Goal: Task Accomplishment & Management: Use online tool/utility

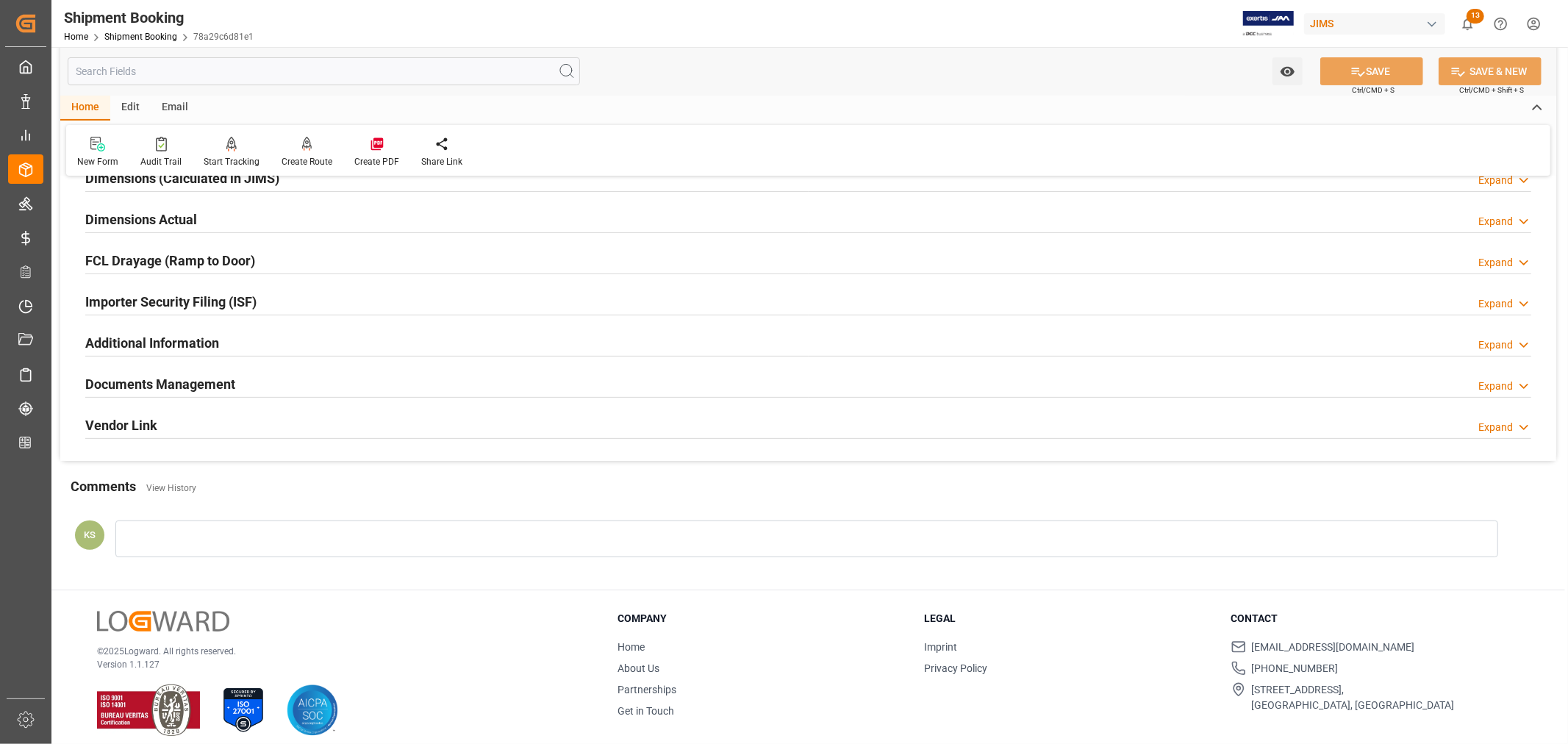
scroll to position [361, 0]
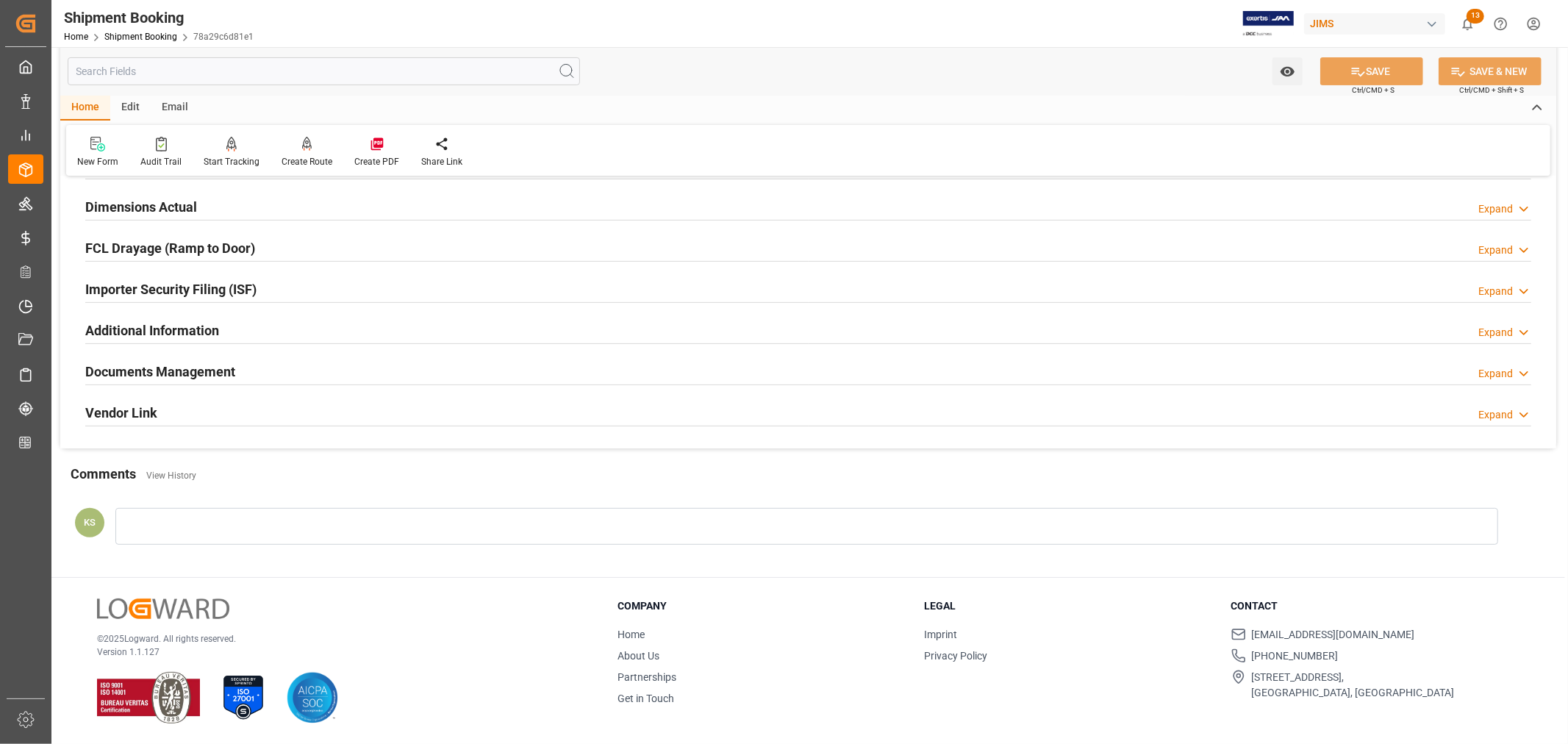
drag, startPoint x: 237, startPoint y: 372, endPoint x: 276, endPoint y: 371, distance: 39.0
click at [239, 372] on div "Documents Management Expand" at bounding box center [809, 371] width 1446 height 28
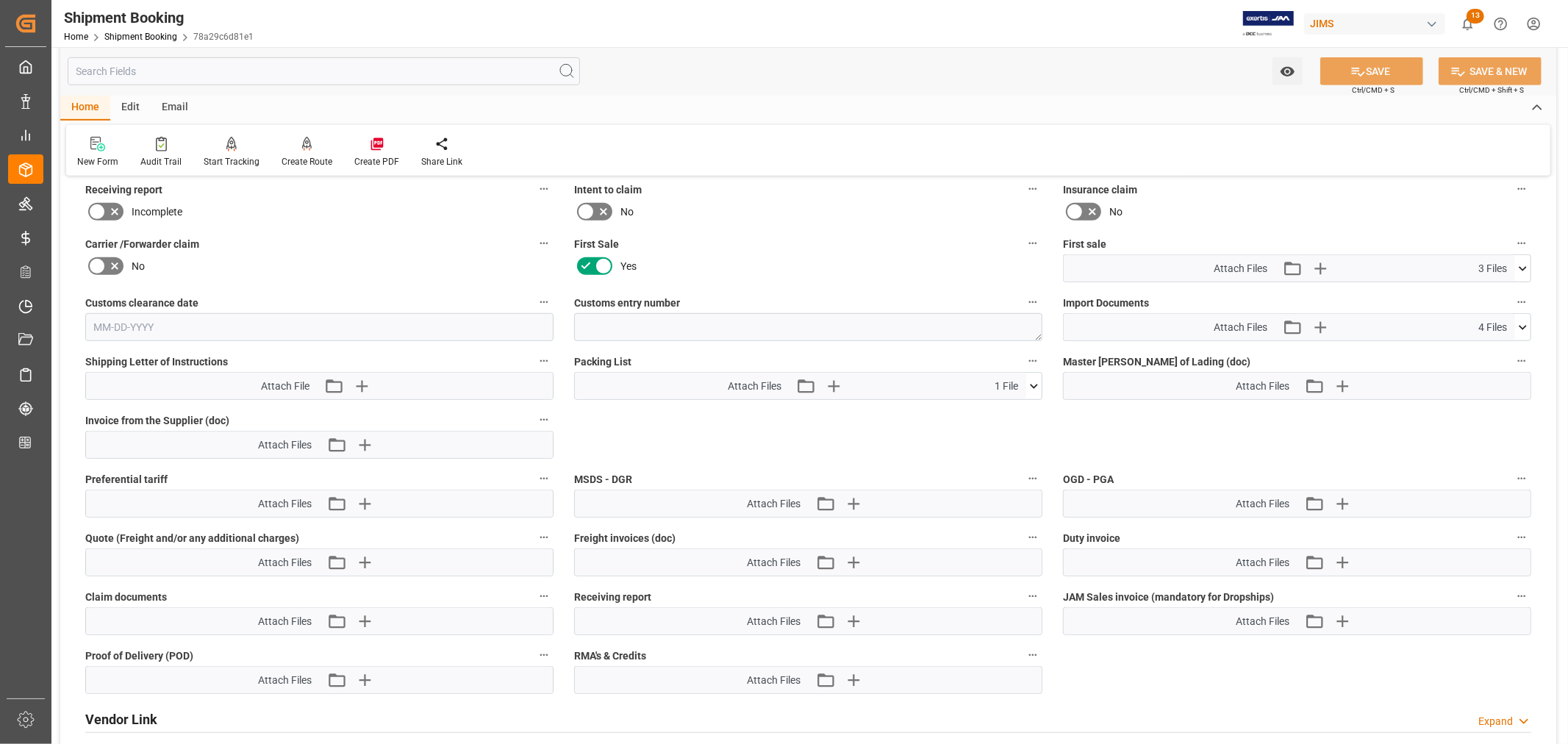
scroll to position [606, 0]
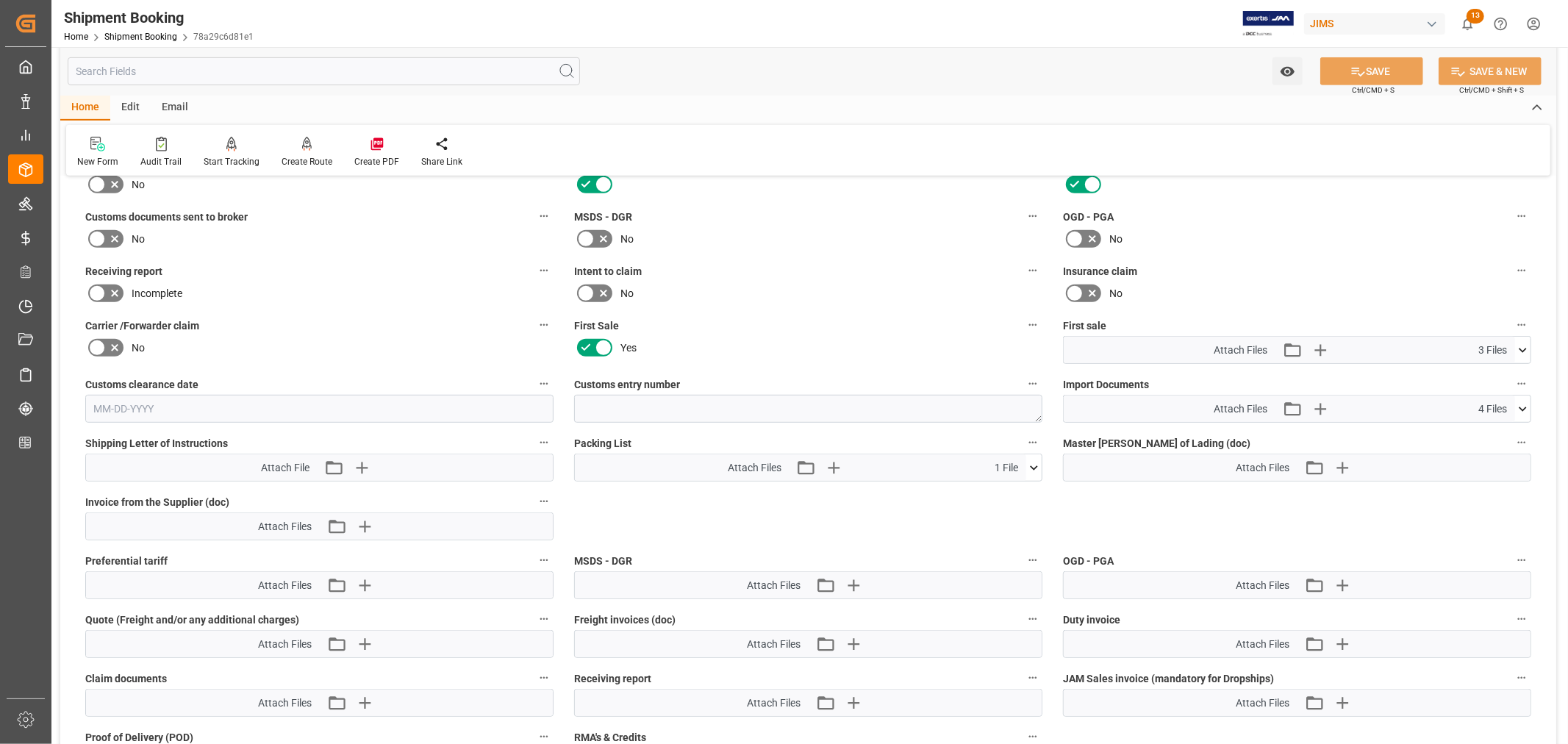
click at [1524, 346] on icon at bounding box center [1523, 350] width 16 height 16
click at [1317, 346] on icon "button" at bounding box center [1320, 350] width 14 height 14
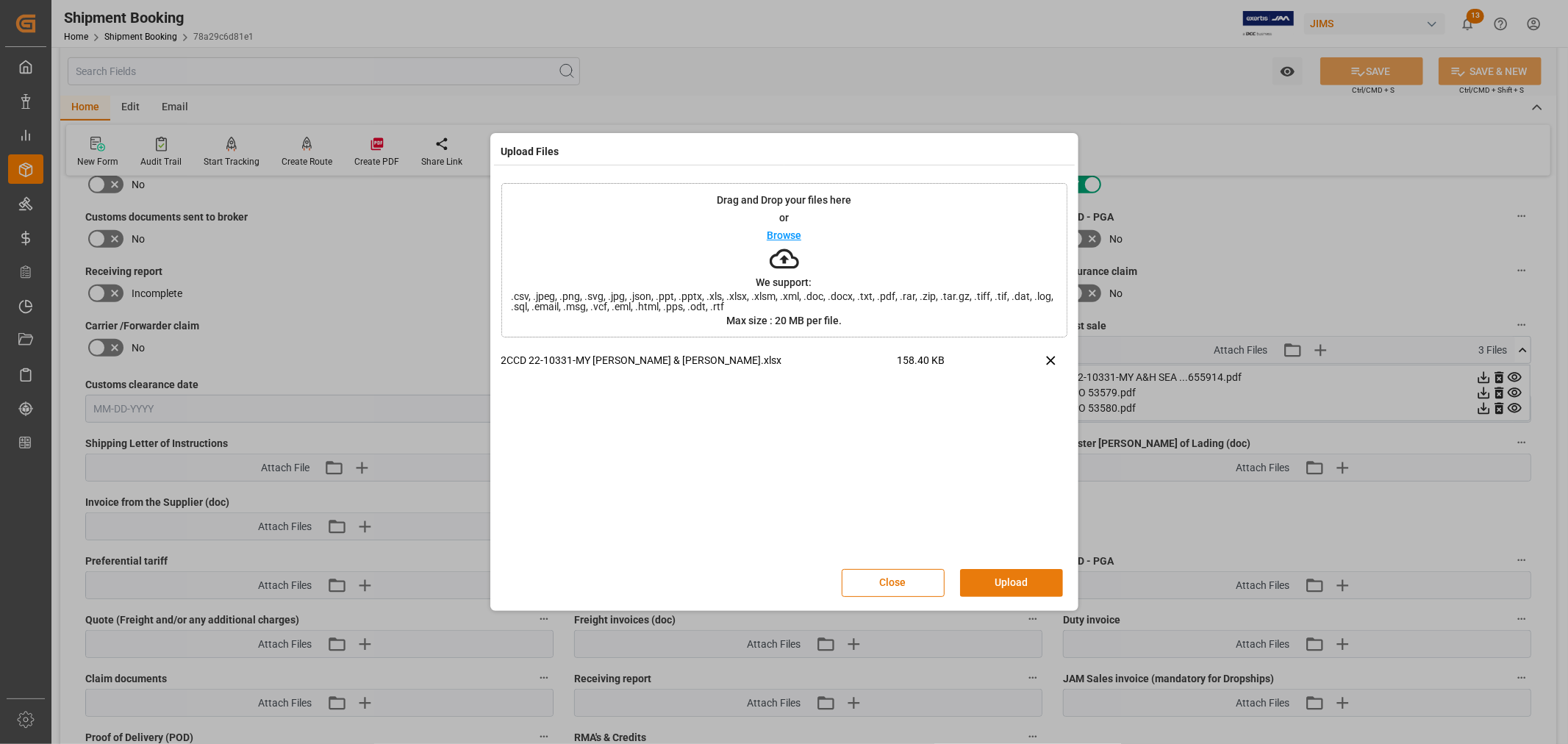
click at [998, 577] on button "Upload" at bounding box center [1011, 584] width 103 height 28
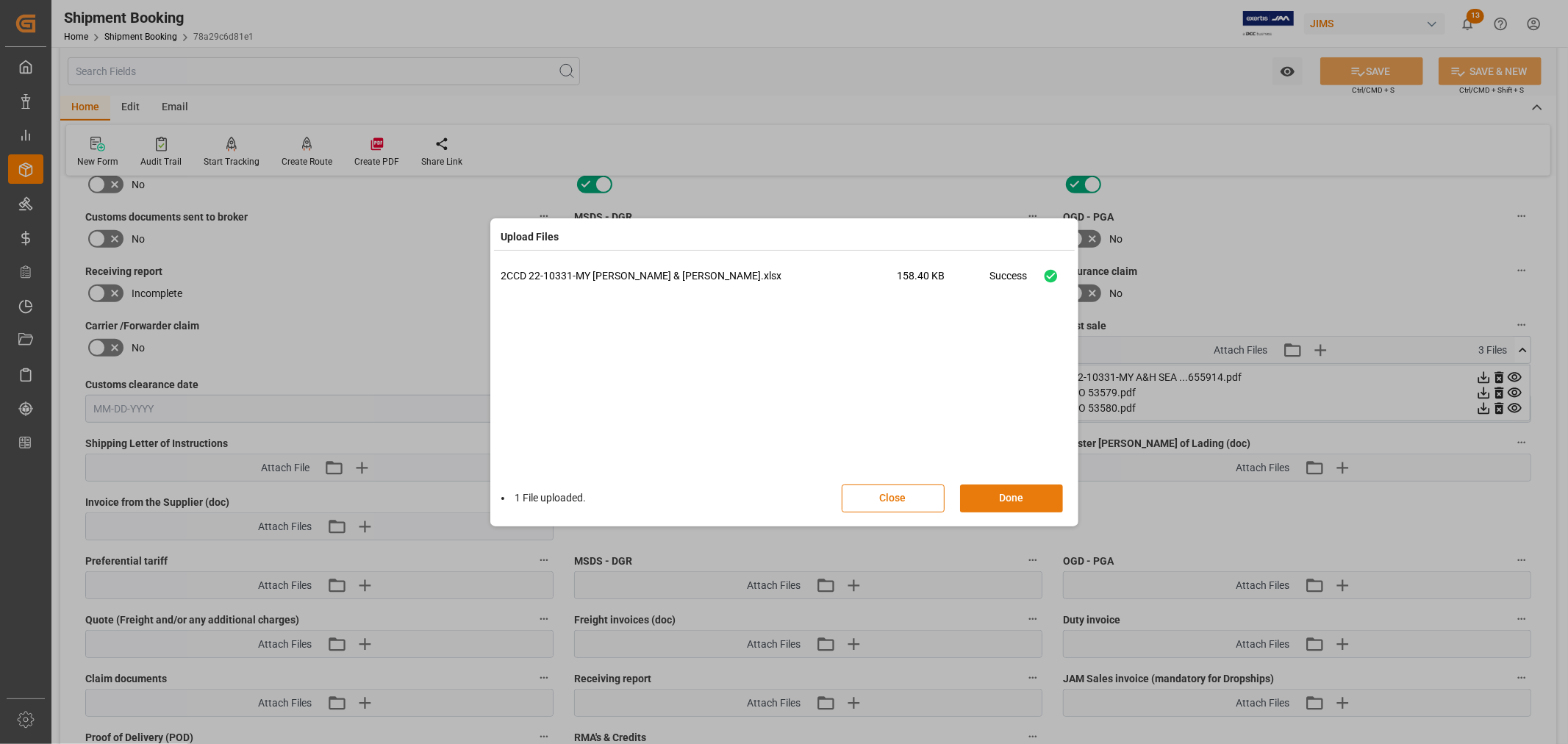
click at [1006, 494] on button "Done" at bounding box center [1011, 499] width 103 height 28
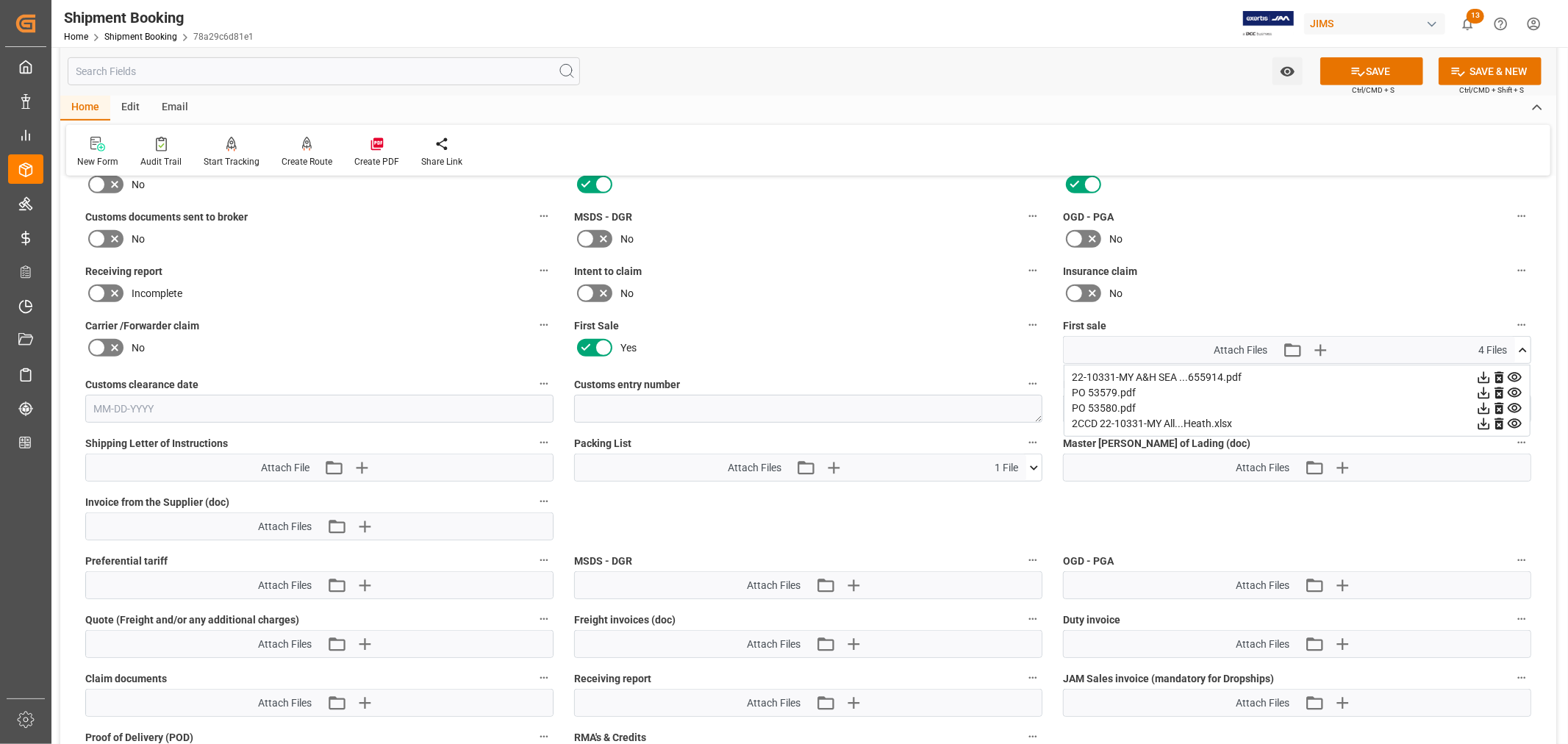
click at [104, 234] on icon at bounding box center [97, 239] width 17 height 17
click at [0, 0] on input "checkbox" at bounding box center [0, 0] width 0 height 0
click at [1390, 71] on button "SAVE" at bounding box center [1372, 71] width 103 height 28
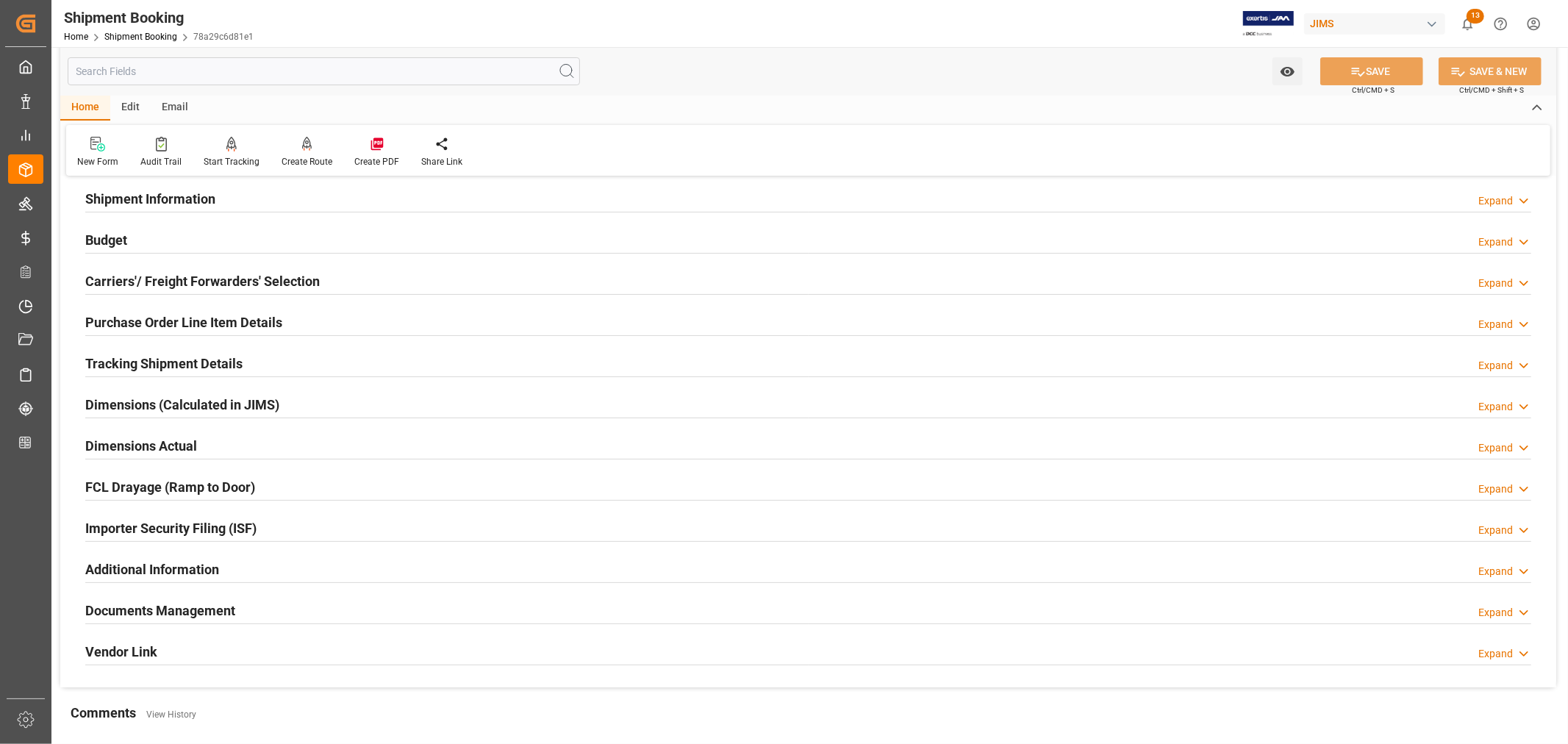
scroll to position [115, 0]
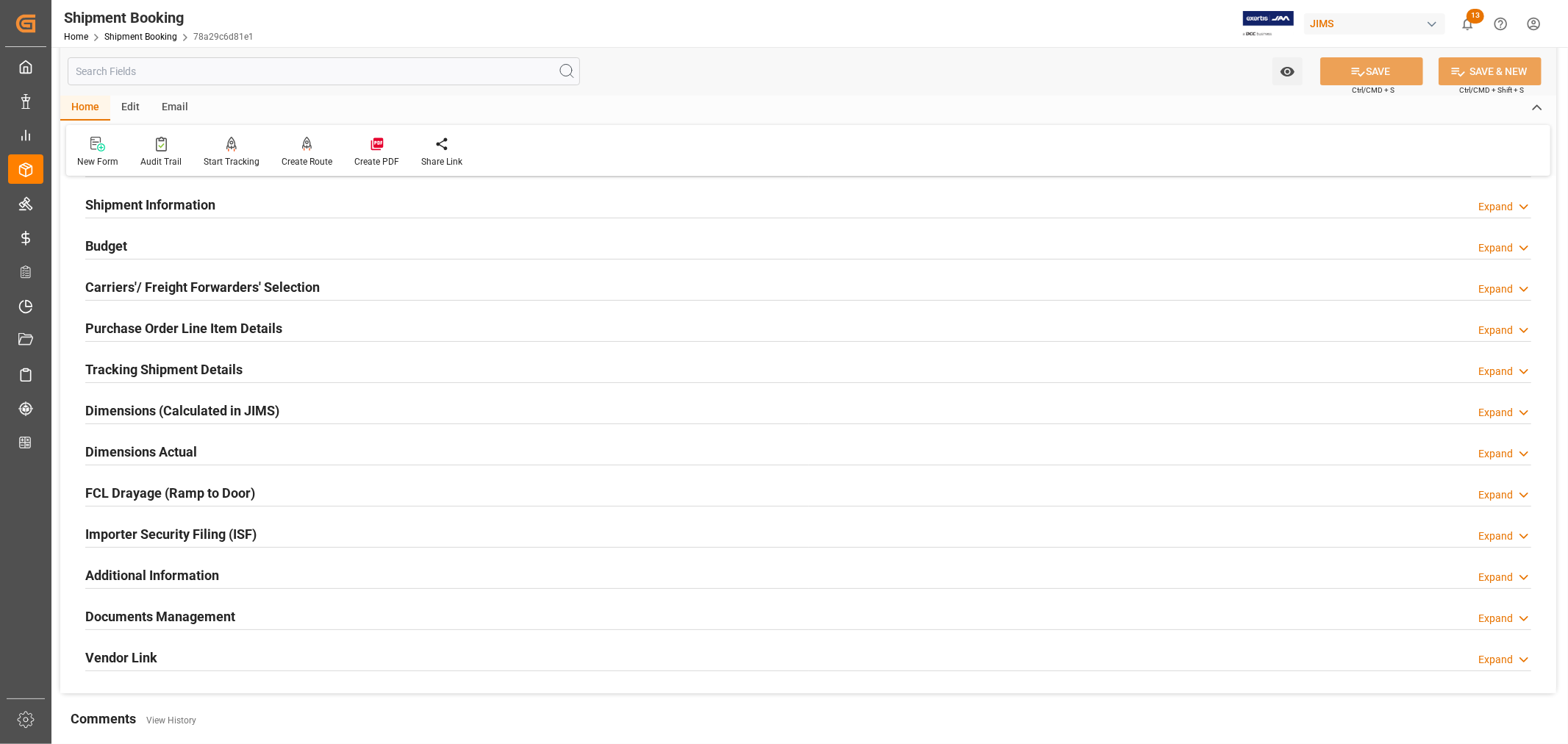
click at [121, 248] on h2 "Budget" at bounding box center [106, 246] width 42 height 20
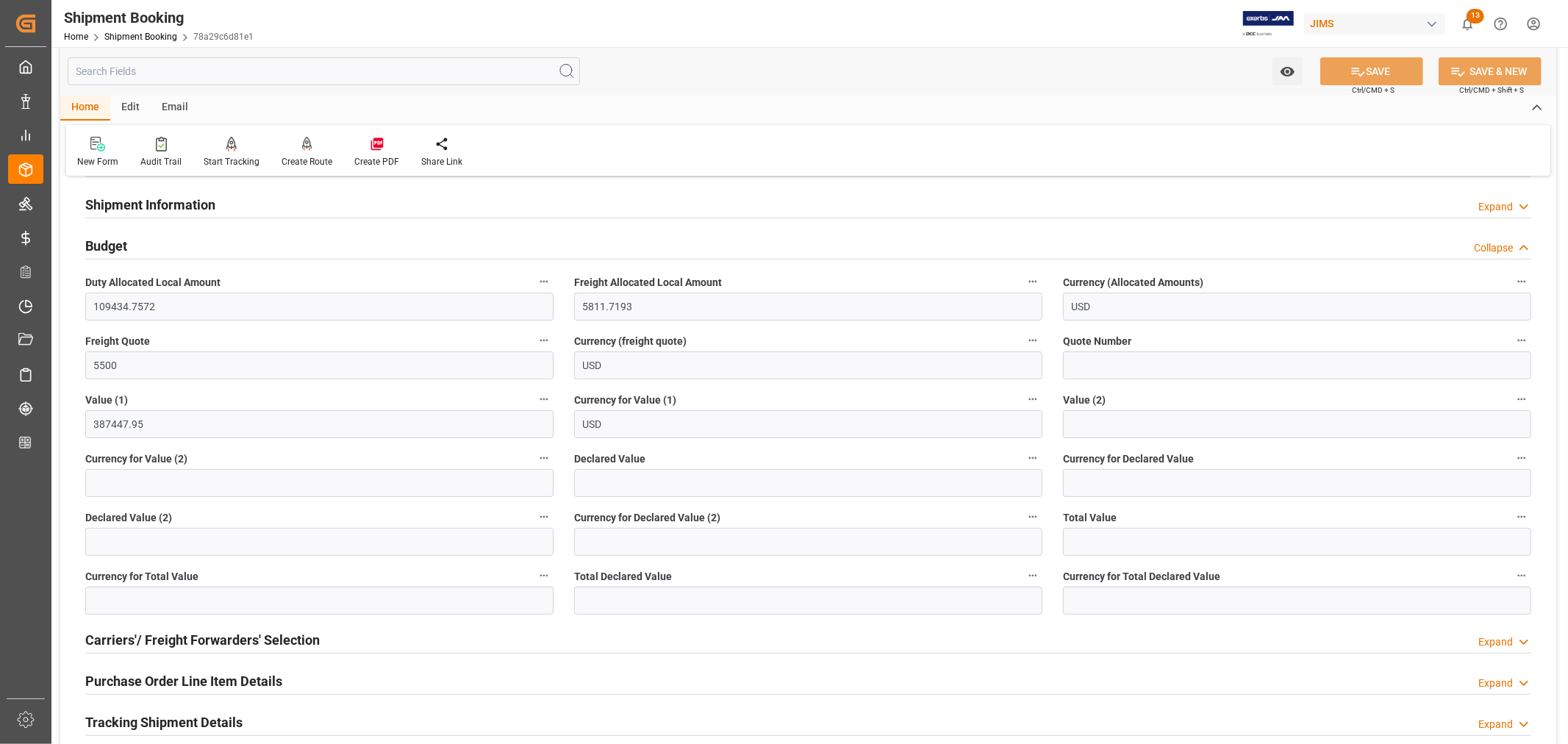
click at [121, 248] on h2 "Budget" at bounding box center [106, 246] width 42 height 20
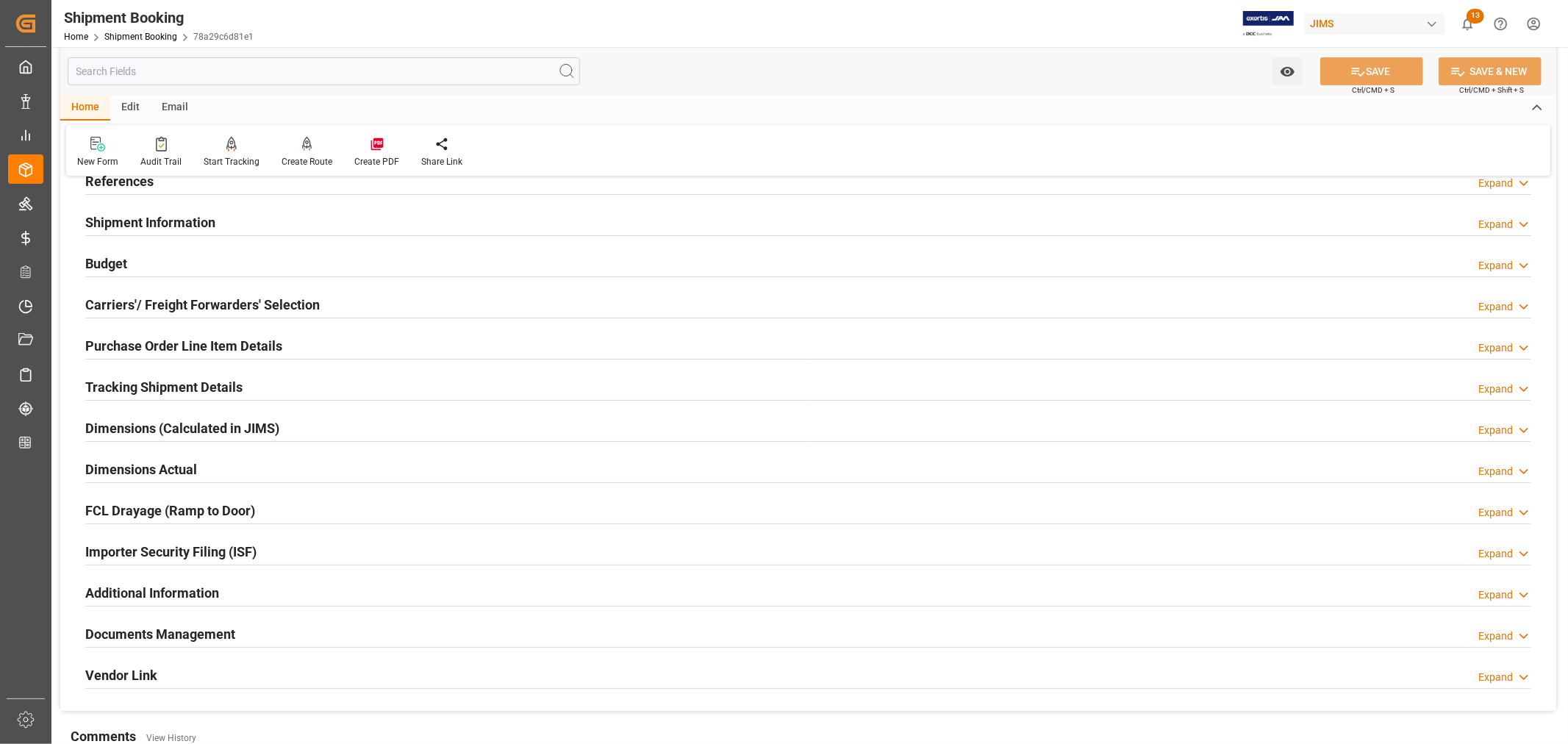
scroll to position [0, 0]
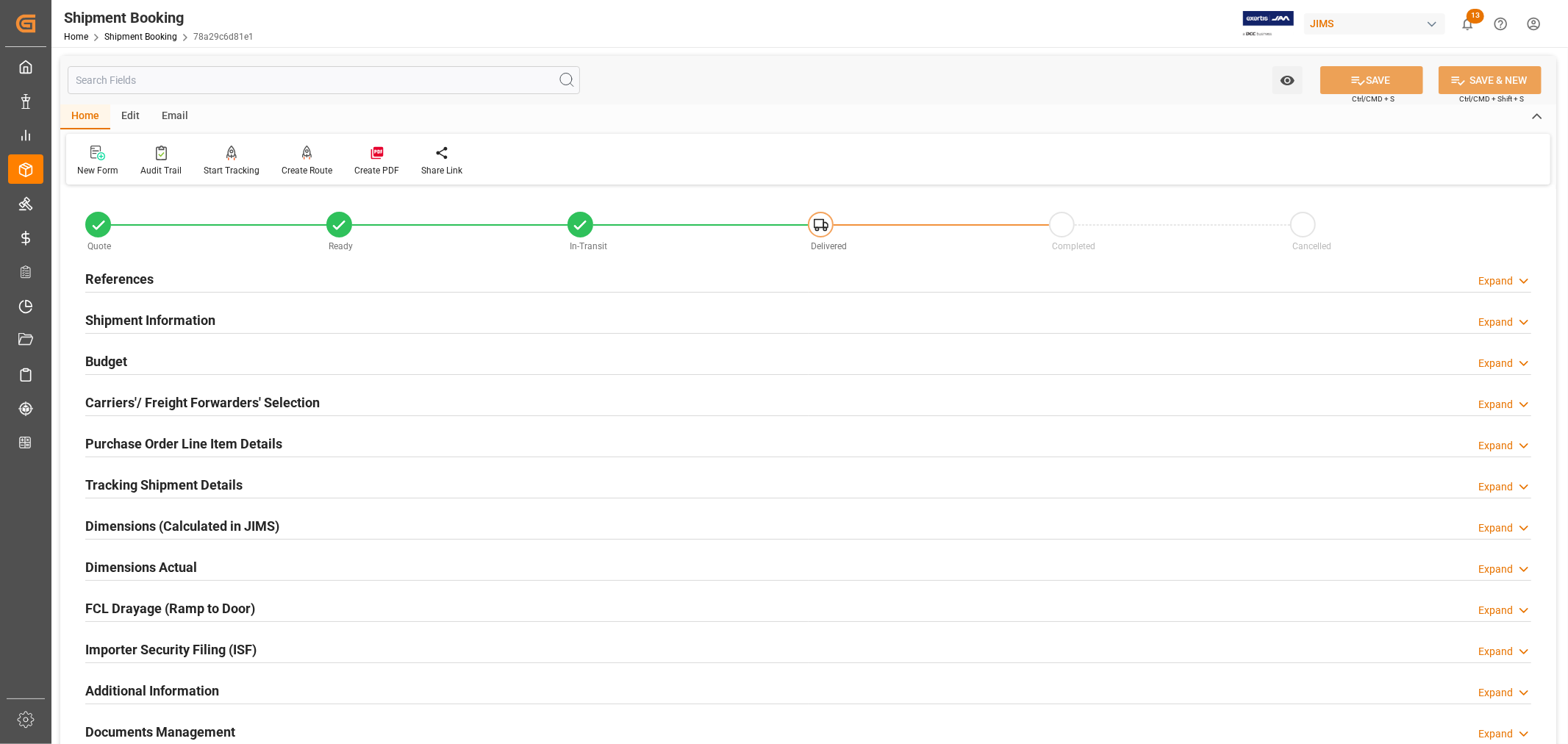
click at [150, 277] on h2 "References" at bounding box center [119, 279] width 68 height 20
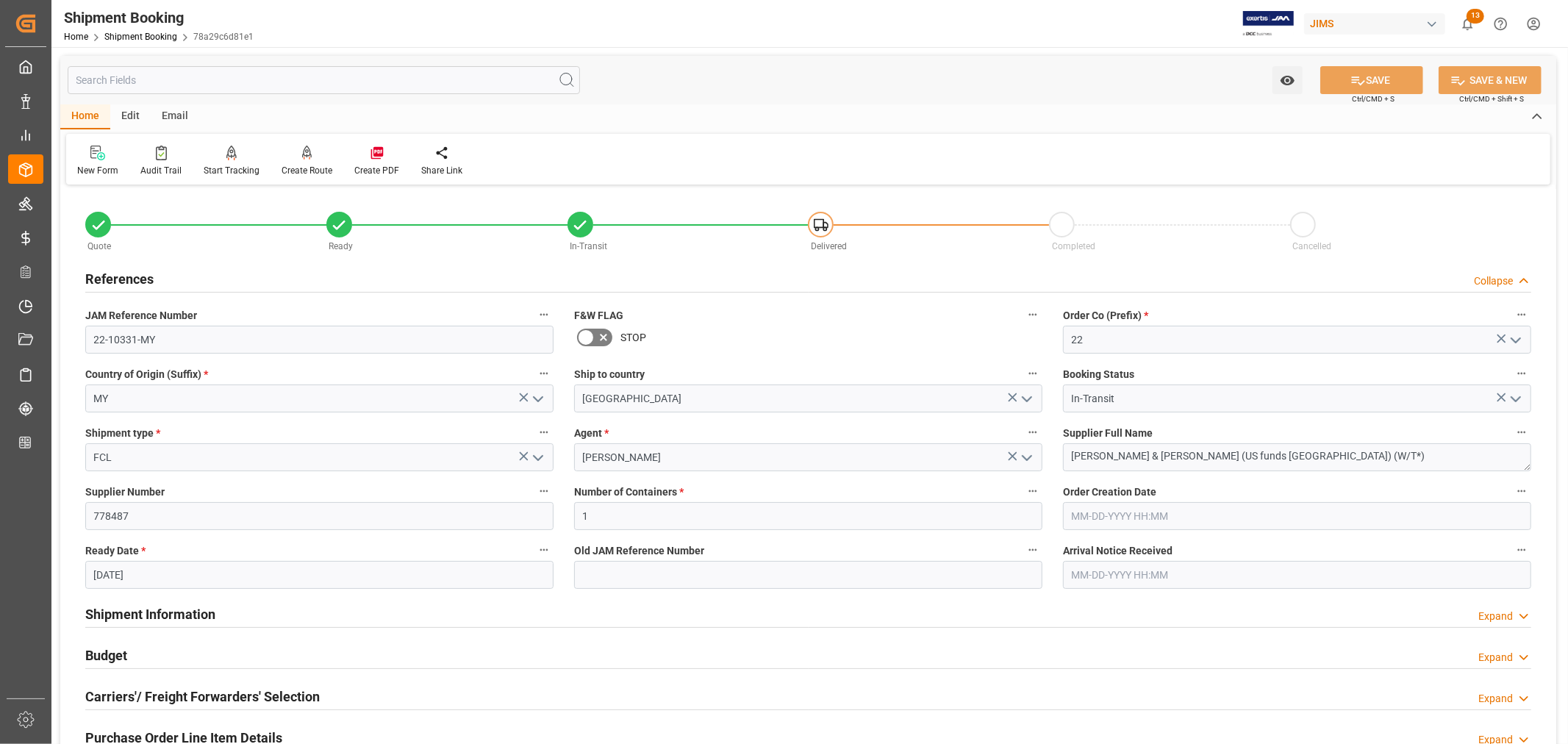
click at [150, 277] on h2 "References" at bounding box center [119, 279] width 68 height 20
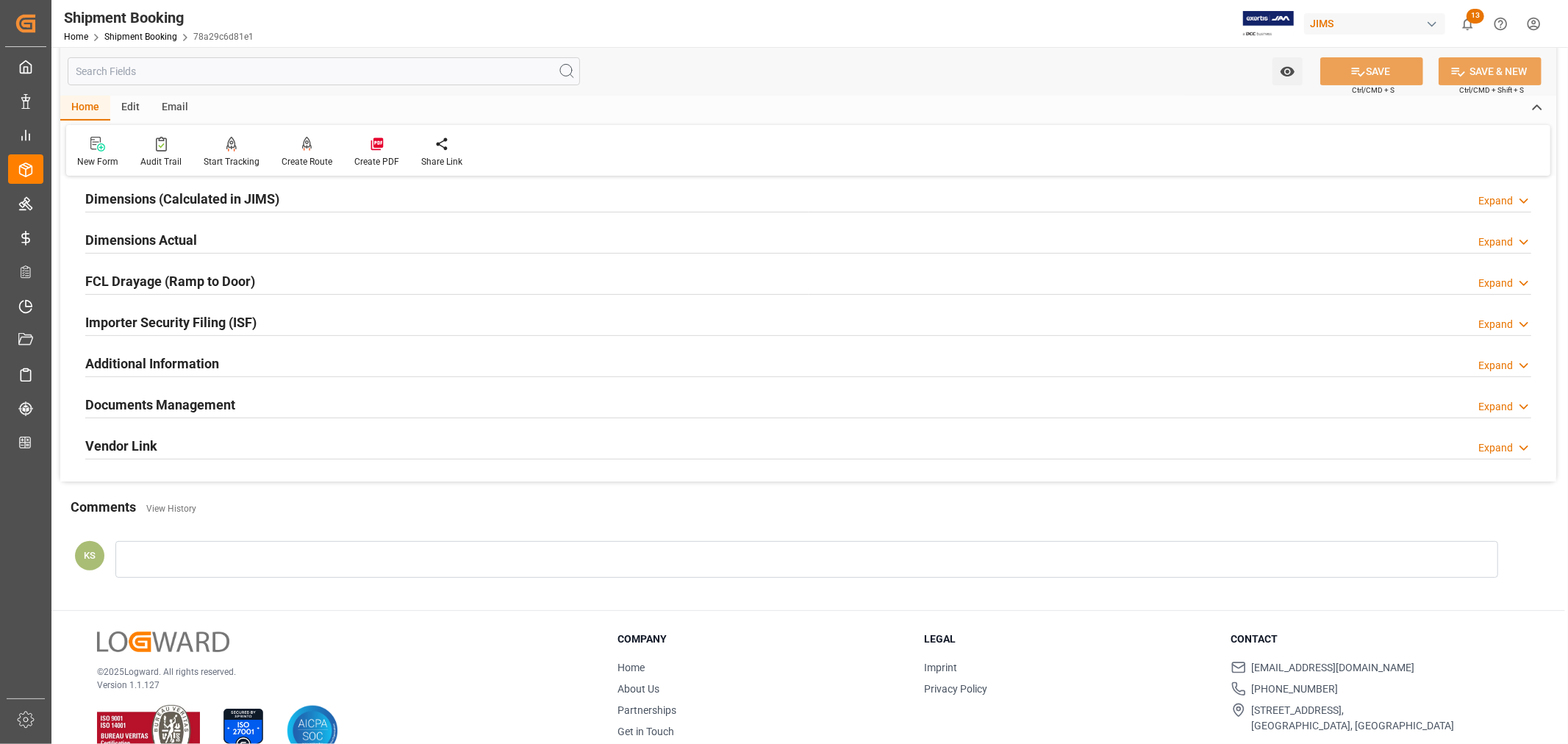
scroll to position [361, 0]
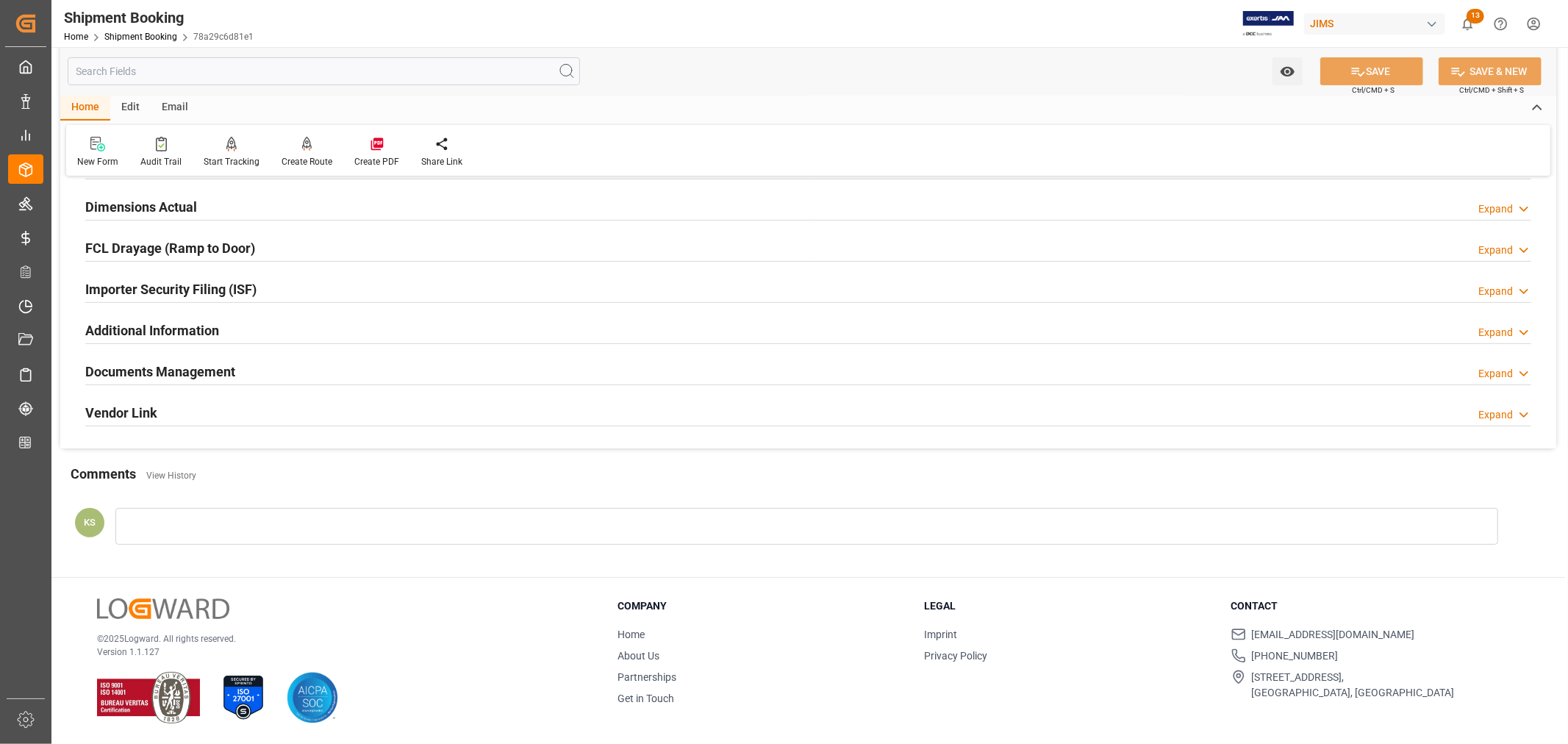
click at [207, 362] on h2 "Documents Management" at bounding box center [160, 372] width 150 height 20
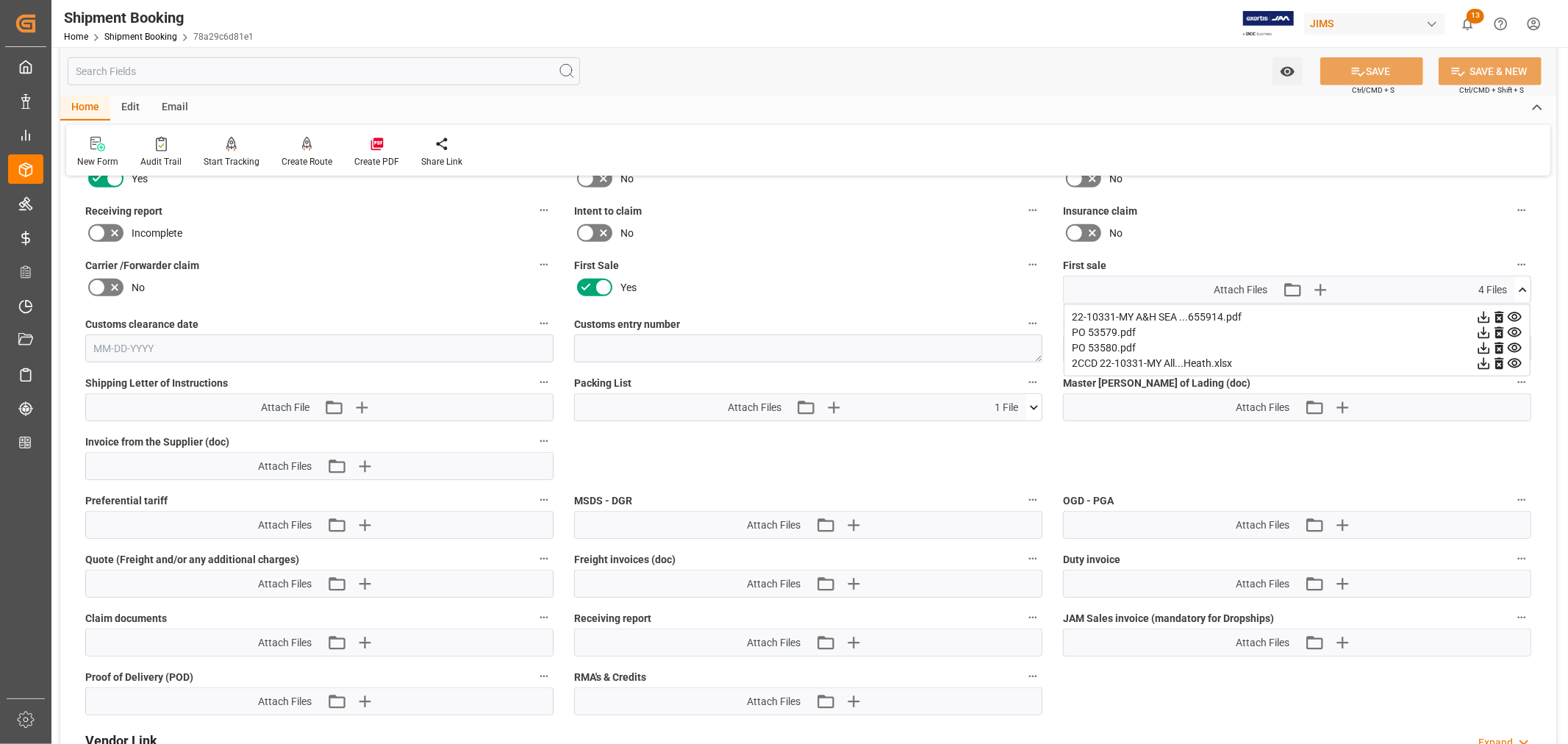
scroll to position [687, 0]
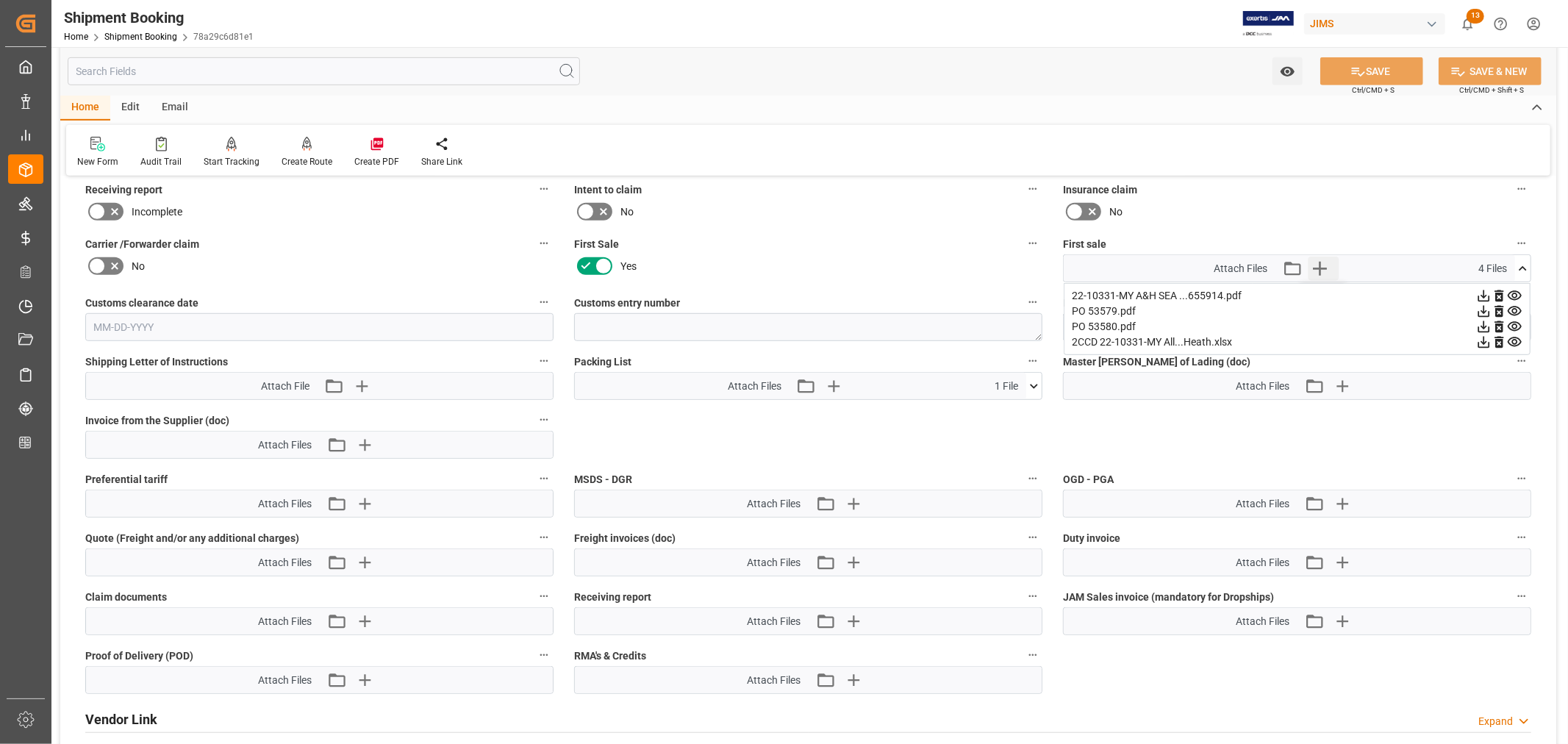
click at [1321, 269] on icon "button" at bounding box center [1320, 269] width 24 height 24
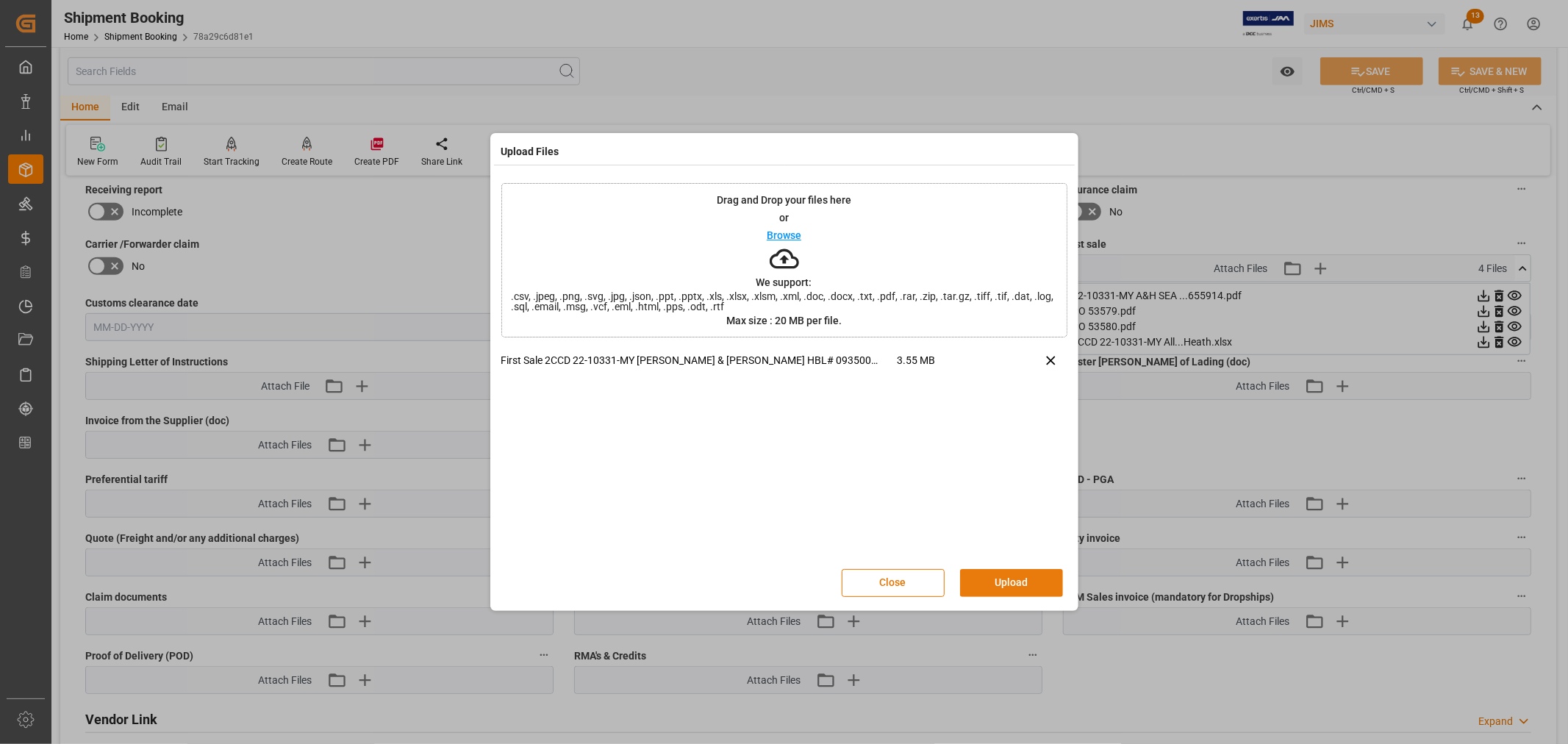
click at [994, 582] on button "Upload" at bounding box center [1011, 584] width 103 height 28
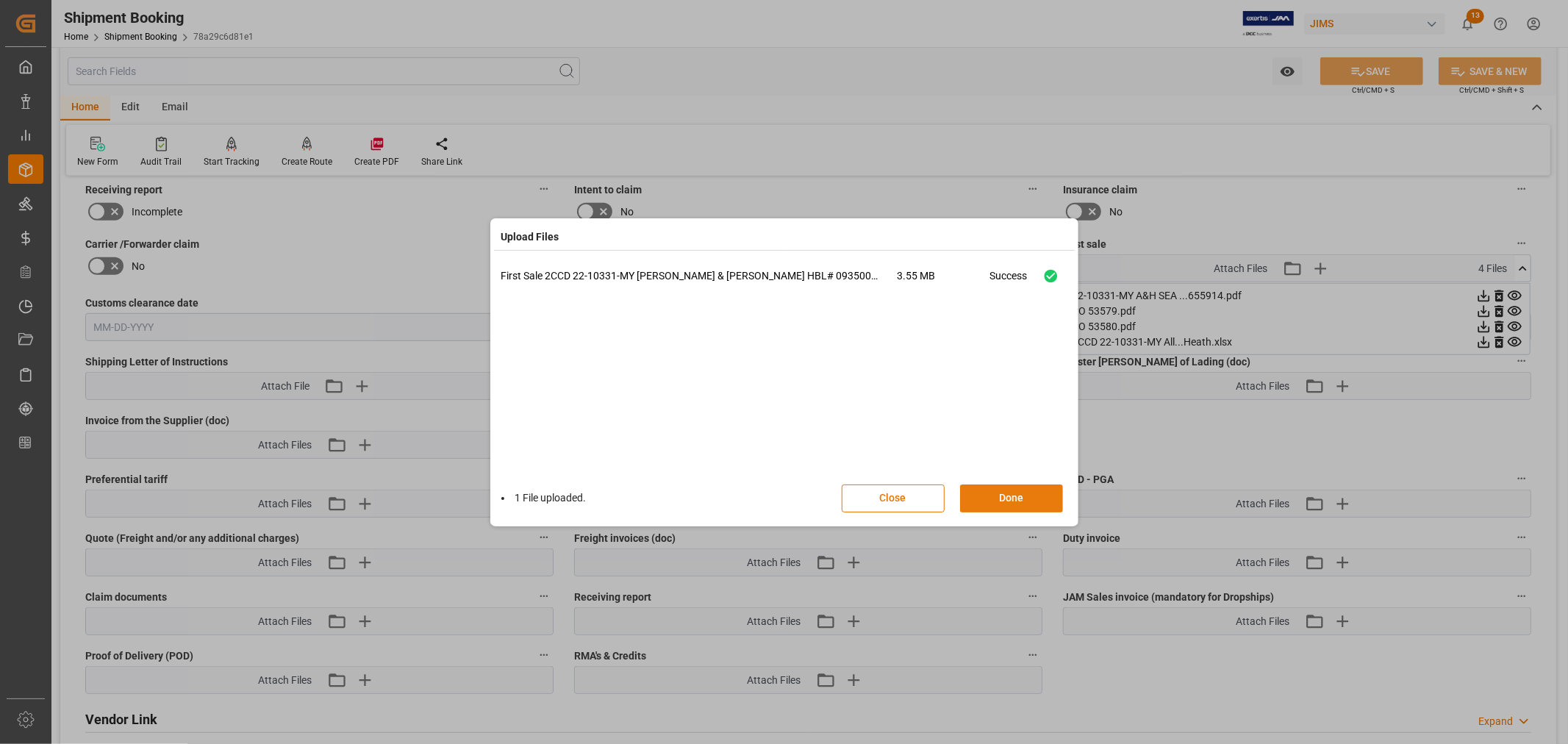
click at [1018, 502] on button "Done" at bounding box center [1011, 499] width 103 height 28
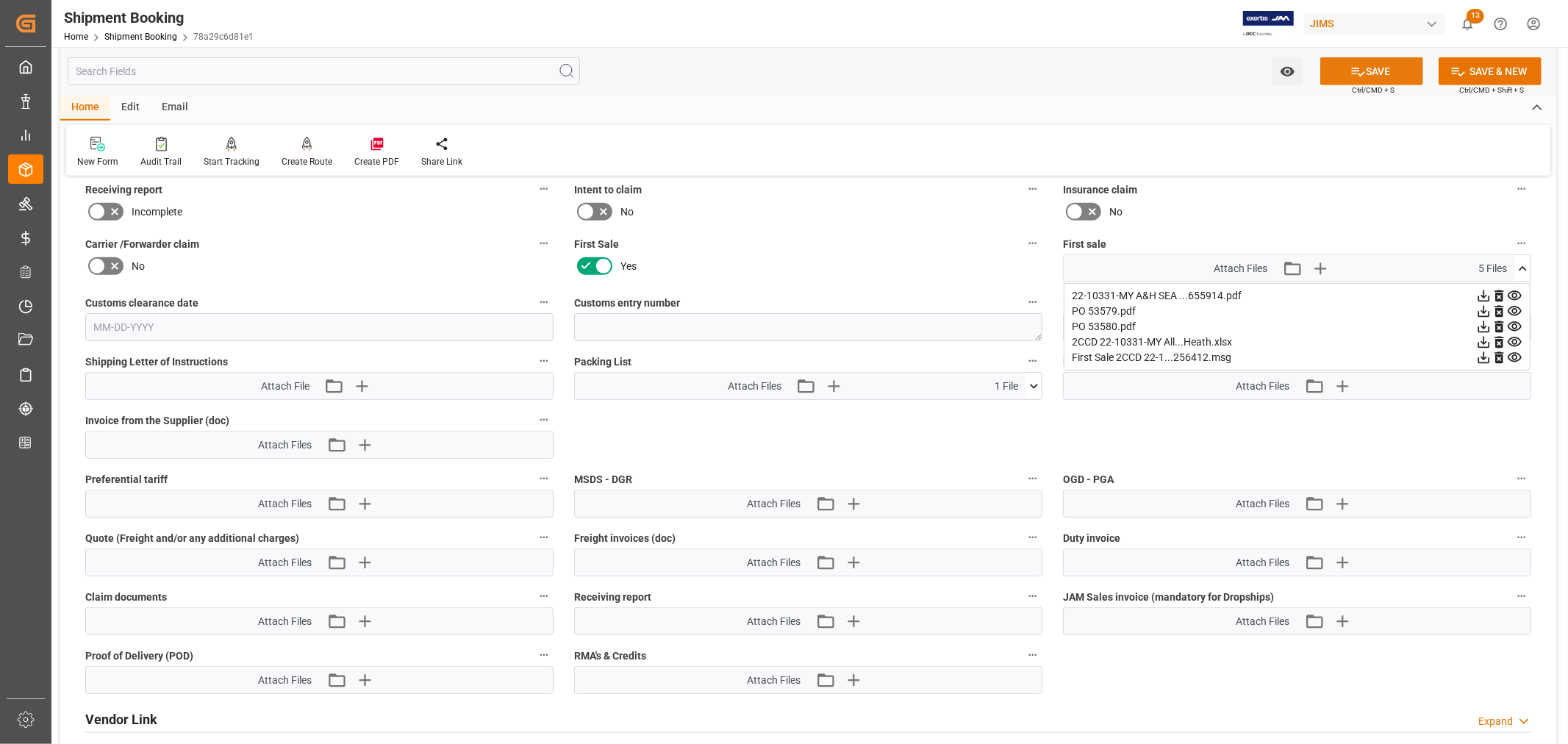
click at [1369, 70] on button "SAVE" at bounding box center [1372, 71] width 103 height 28
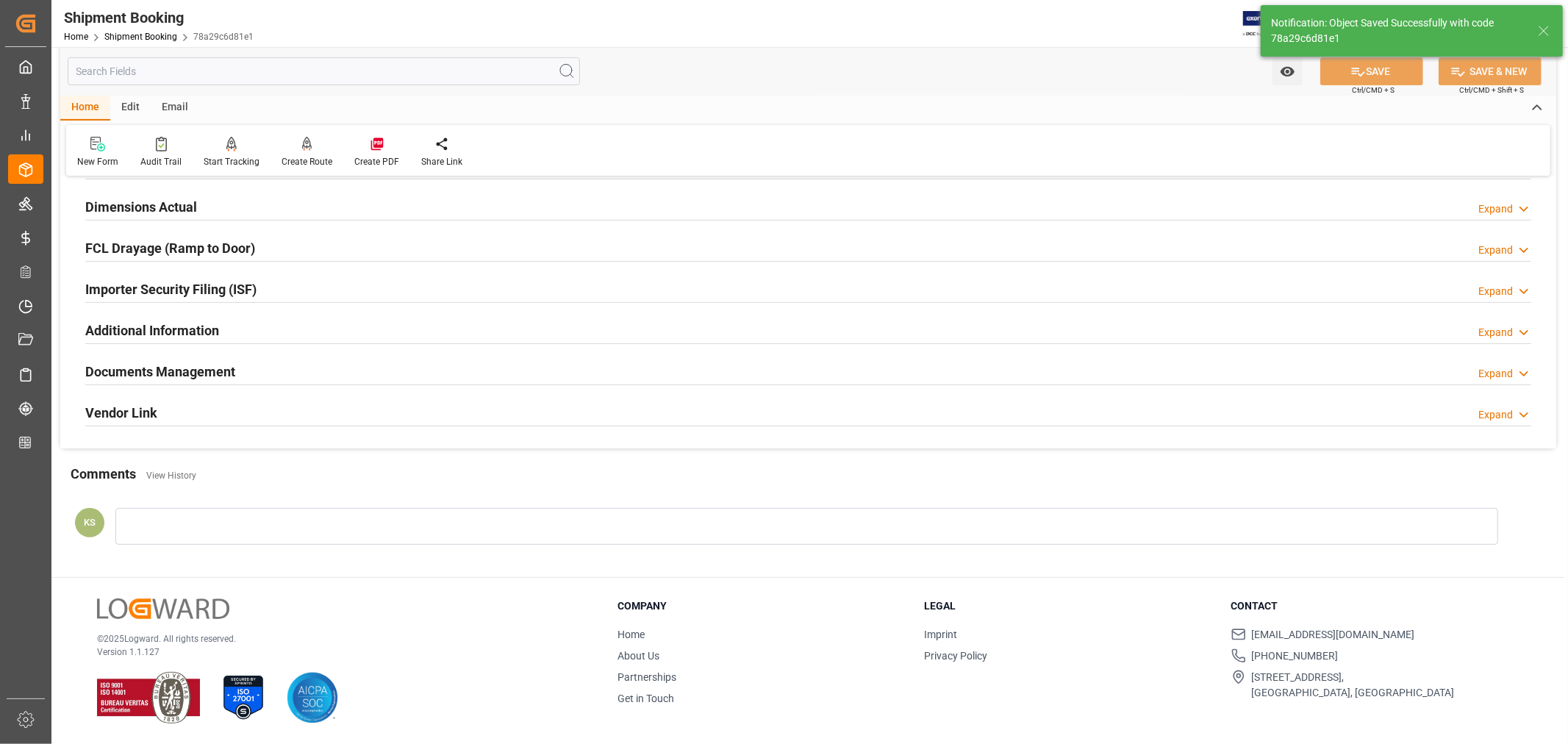
scroll to position [361, 0]
click at [141, 33] on link "Shipment Booking" at bounding box center [141, 36] width 73 height 10
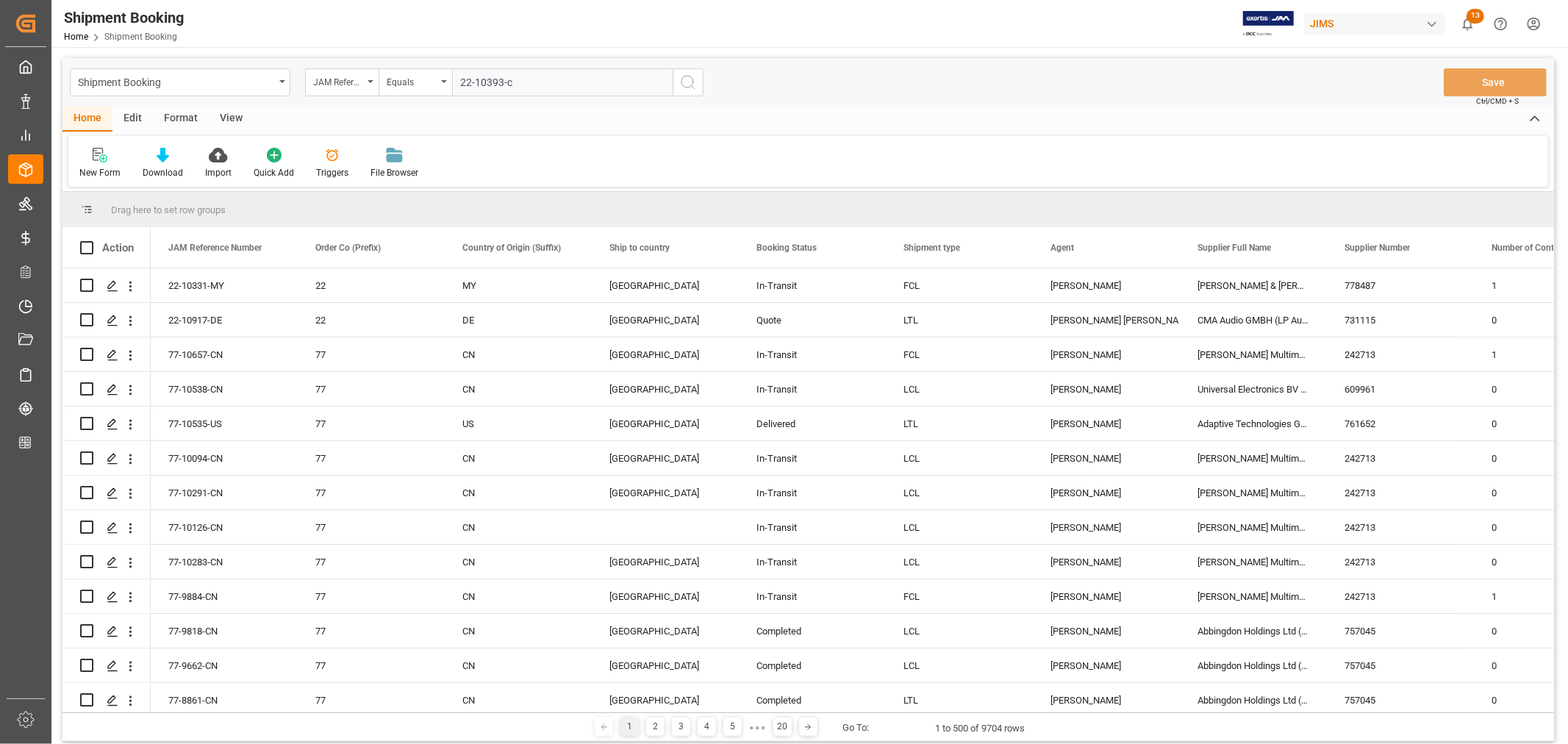
type input "22-10393-cn"
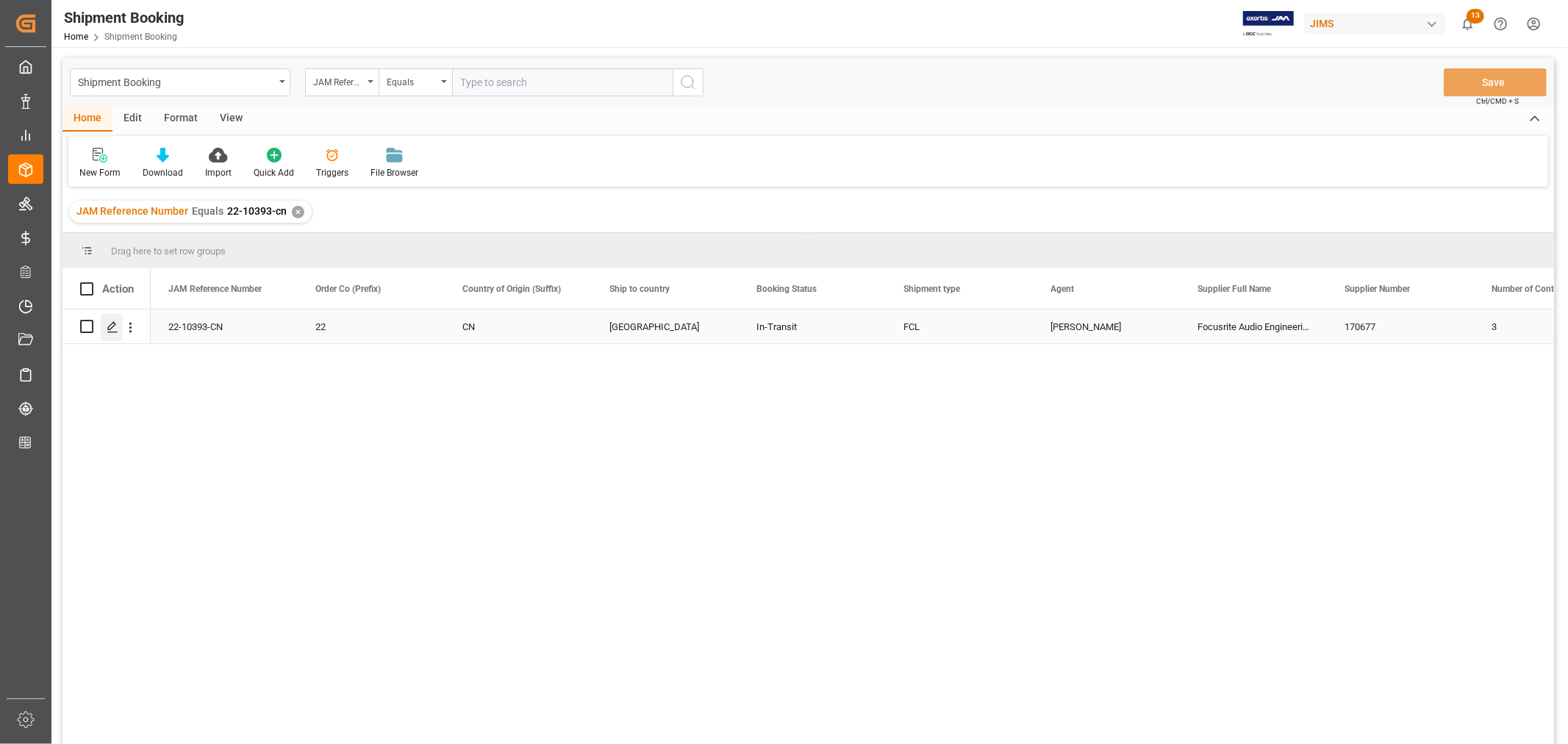
click at [110, 328] on icon "Press SPACE to select this row." at bounding box center [112, 327] width 12 height 12
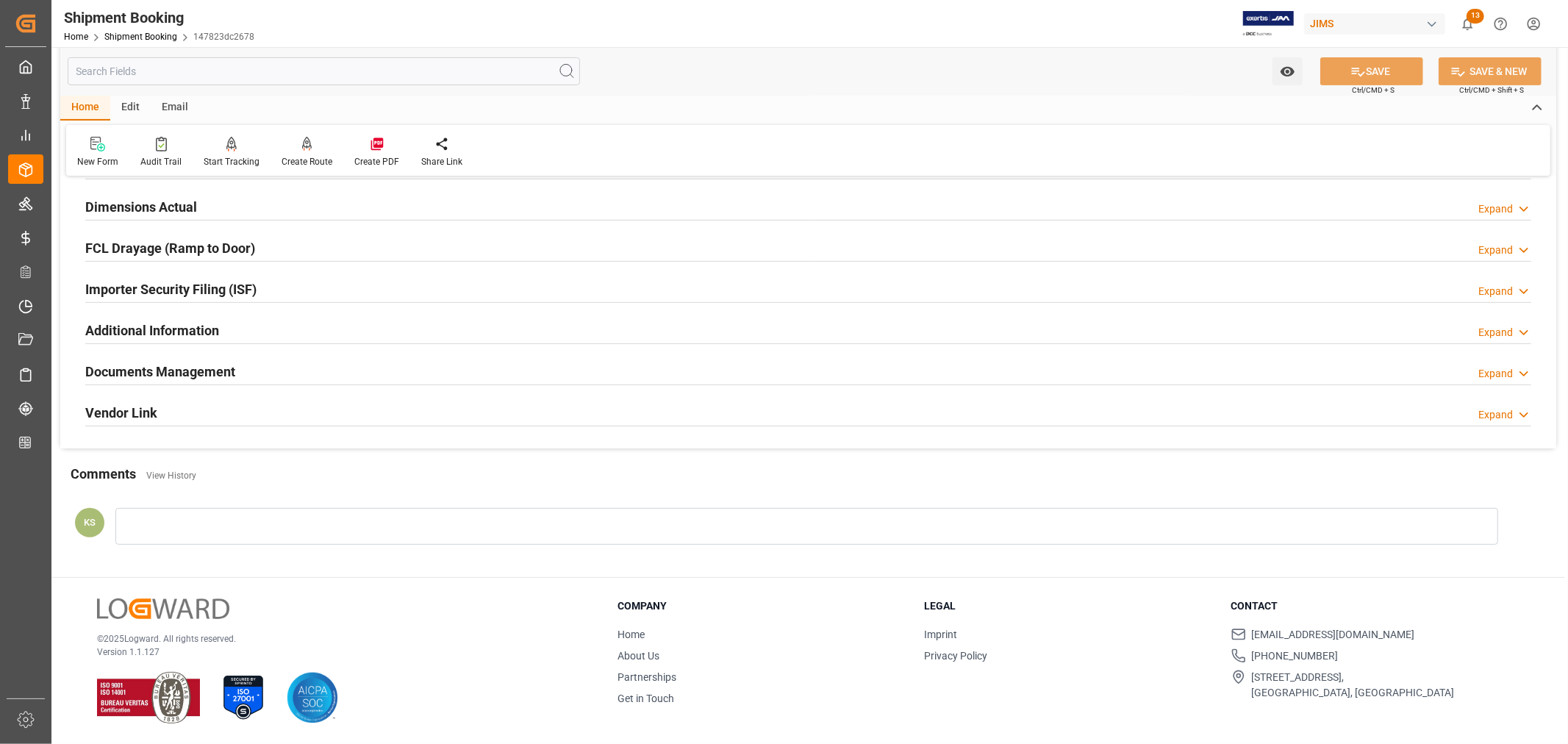
scroll to position [361, 0]
click at [375, 374] on div "Documents Management Expand" at bounding box center [809, 371] width 1446 height 28
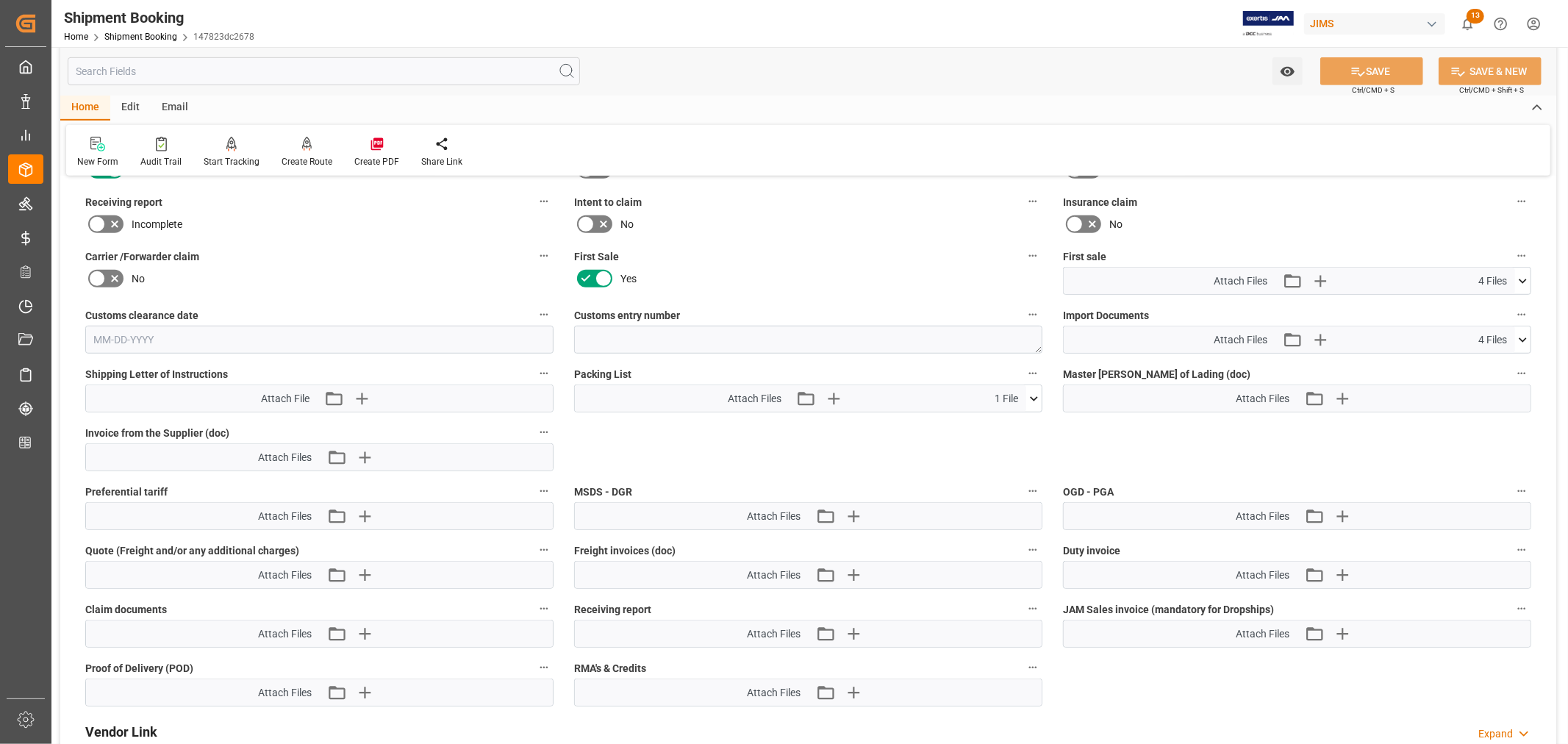
scroll to position [687, 0]
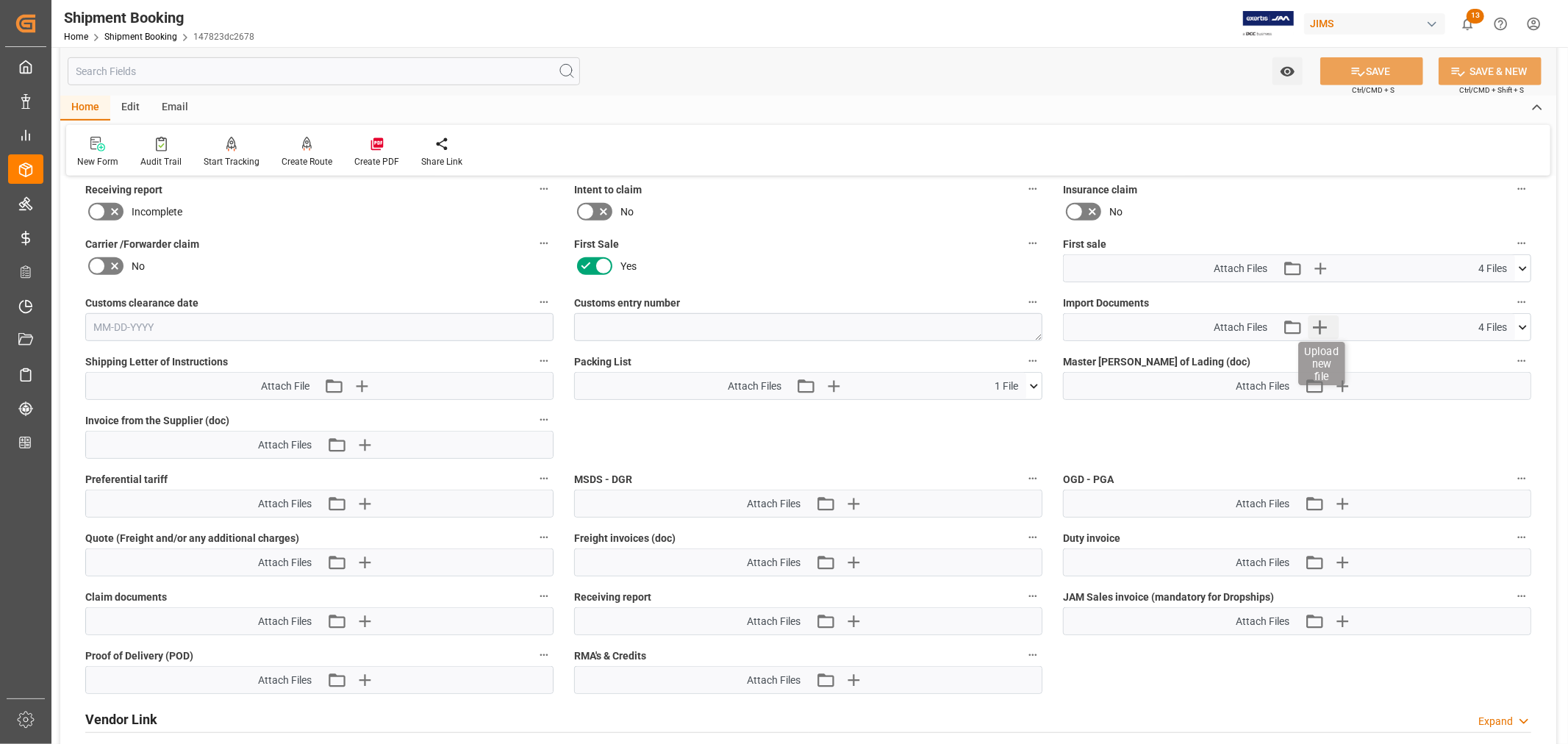
click at [1321, 325] on icon "button" at bounding box center [1320, 328] width 24 height 24
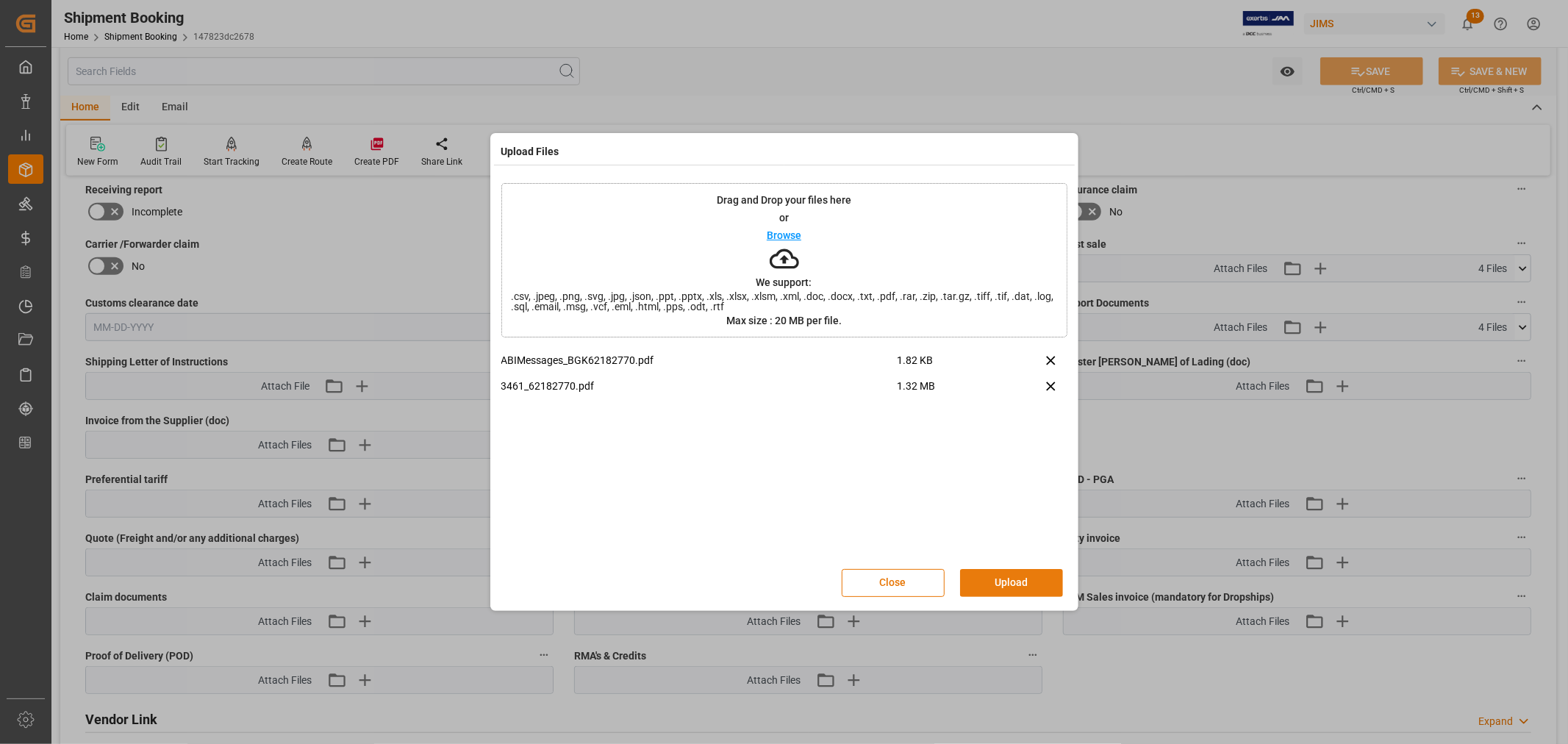
click at [1003, 581] on button "Upload" at bounding box center [1011, 584] width 103 height 28
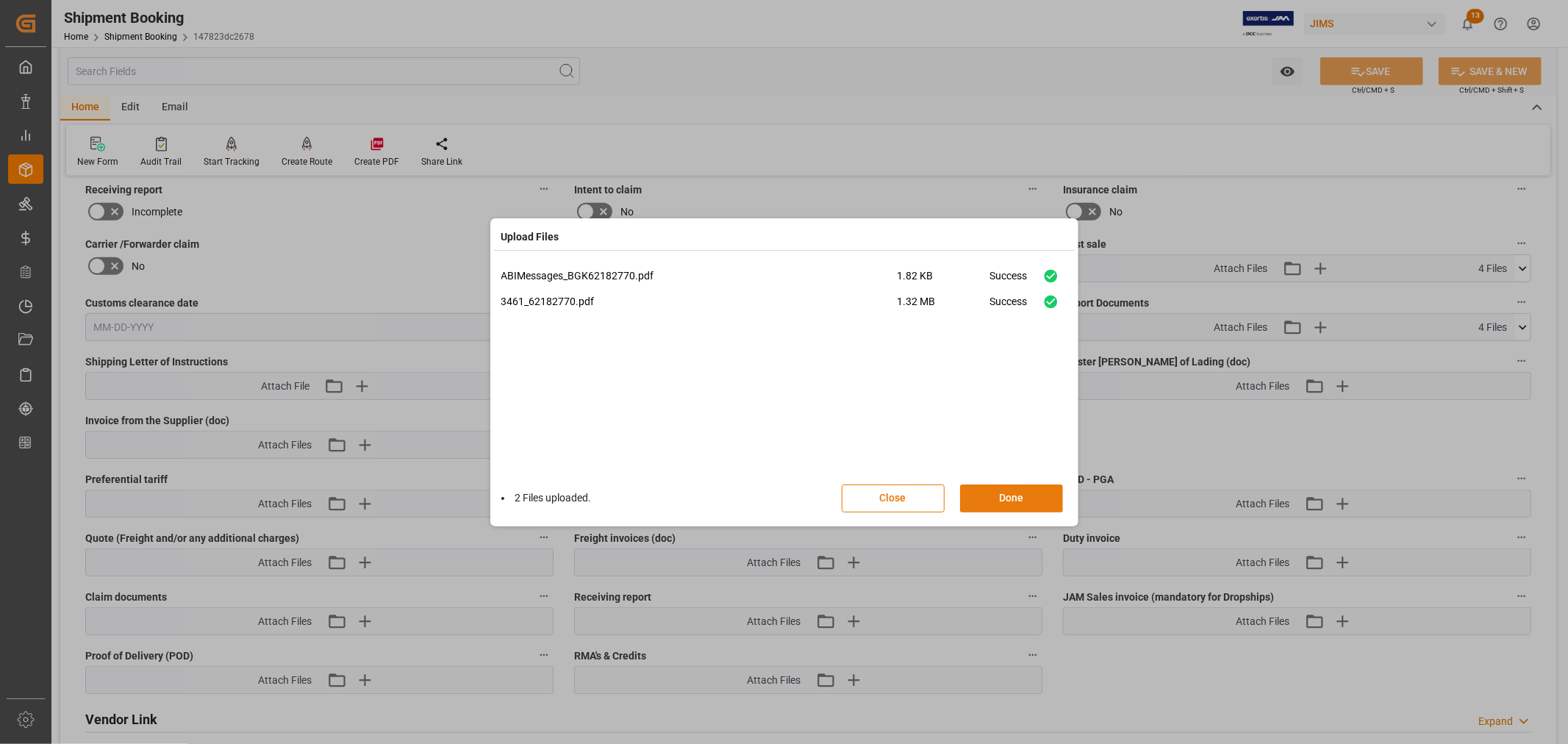
click at [1005, 499] on button "Done" at bounding box center [1011, 499] width 103 height 28
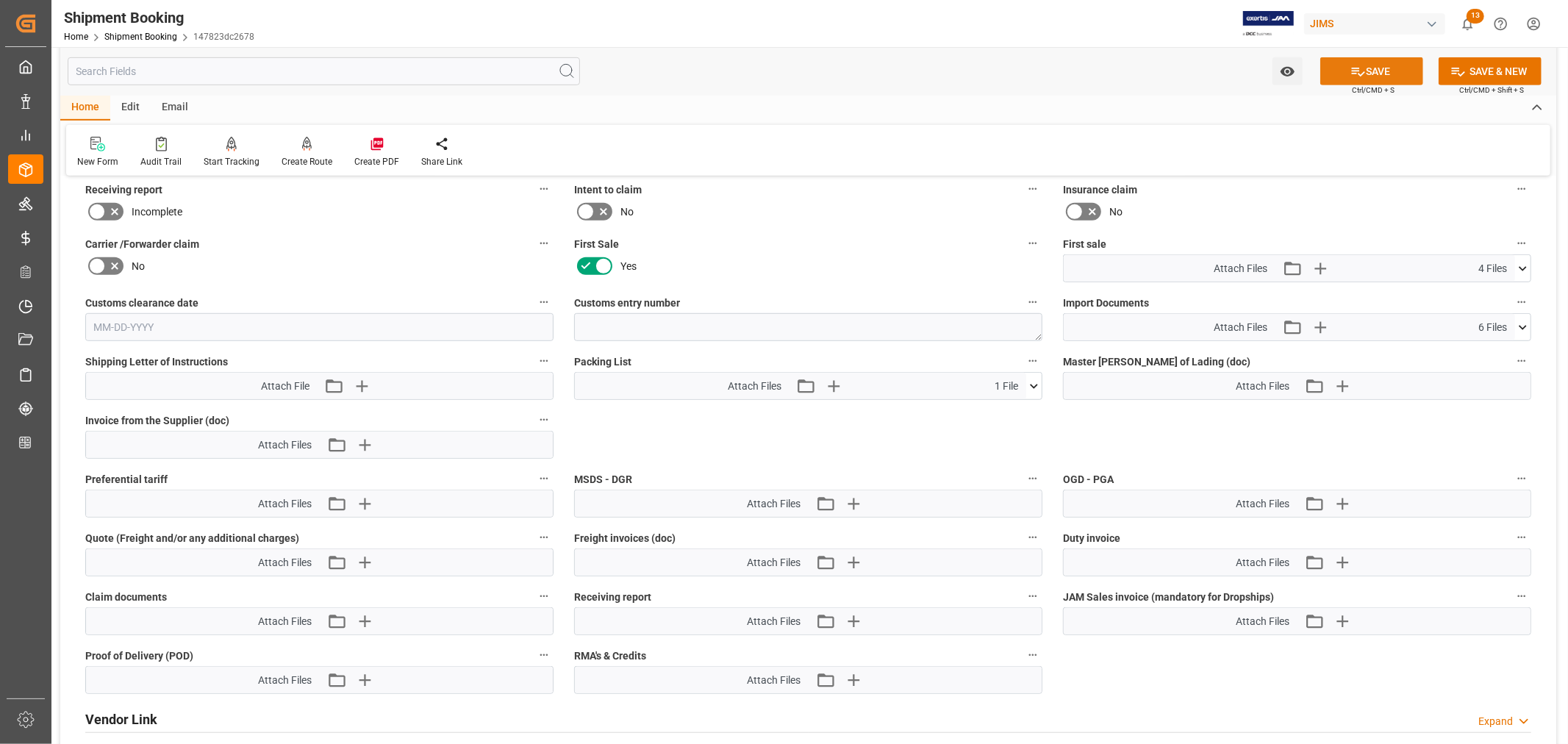
click at [1364, 71] on button "SAVE" at bounding box center [1372, 71] width 103 height 28
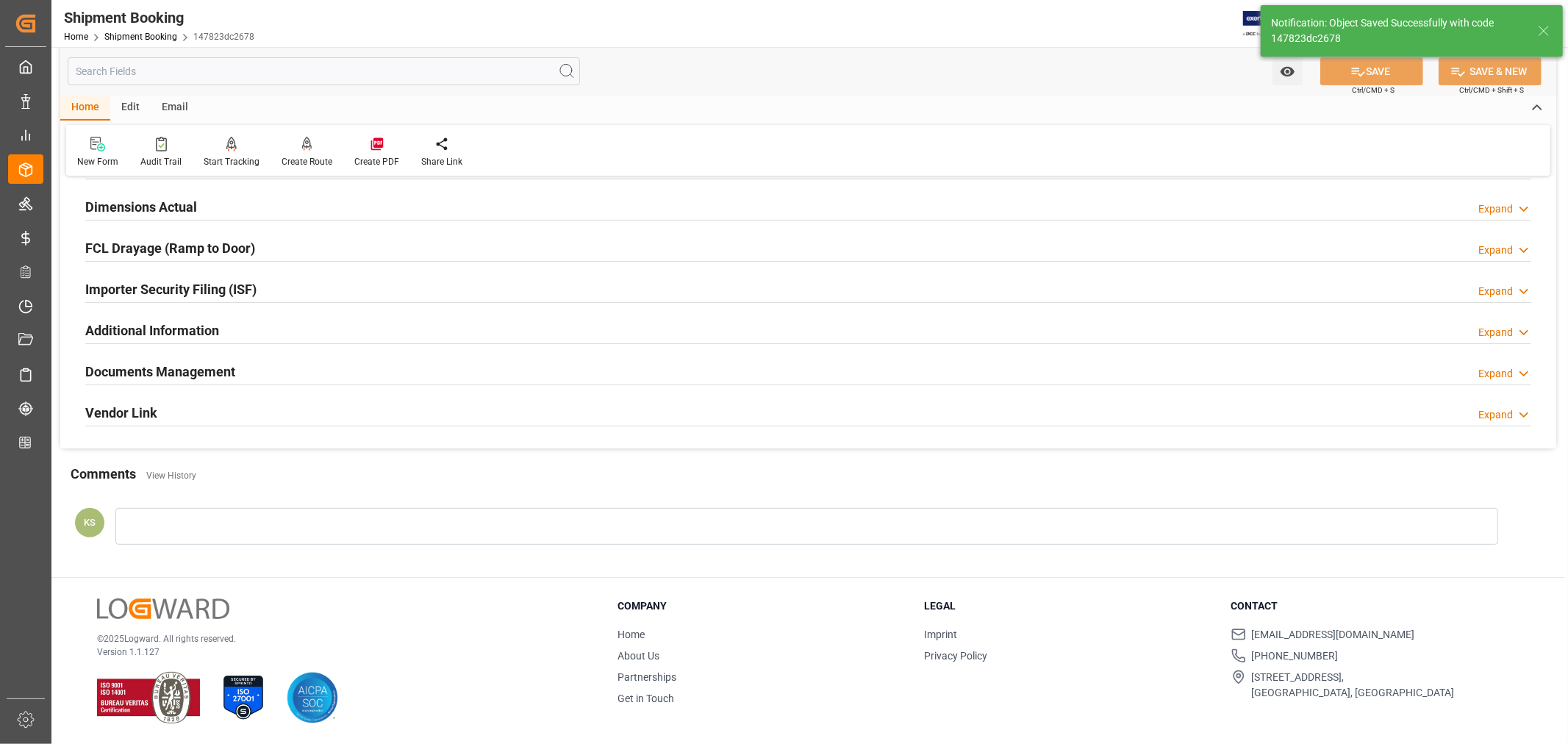
scroll to position [361, 0]
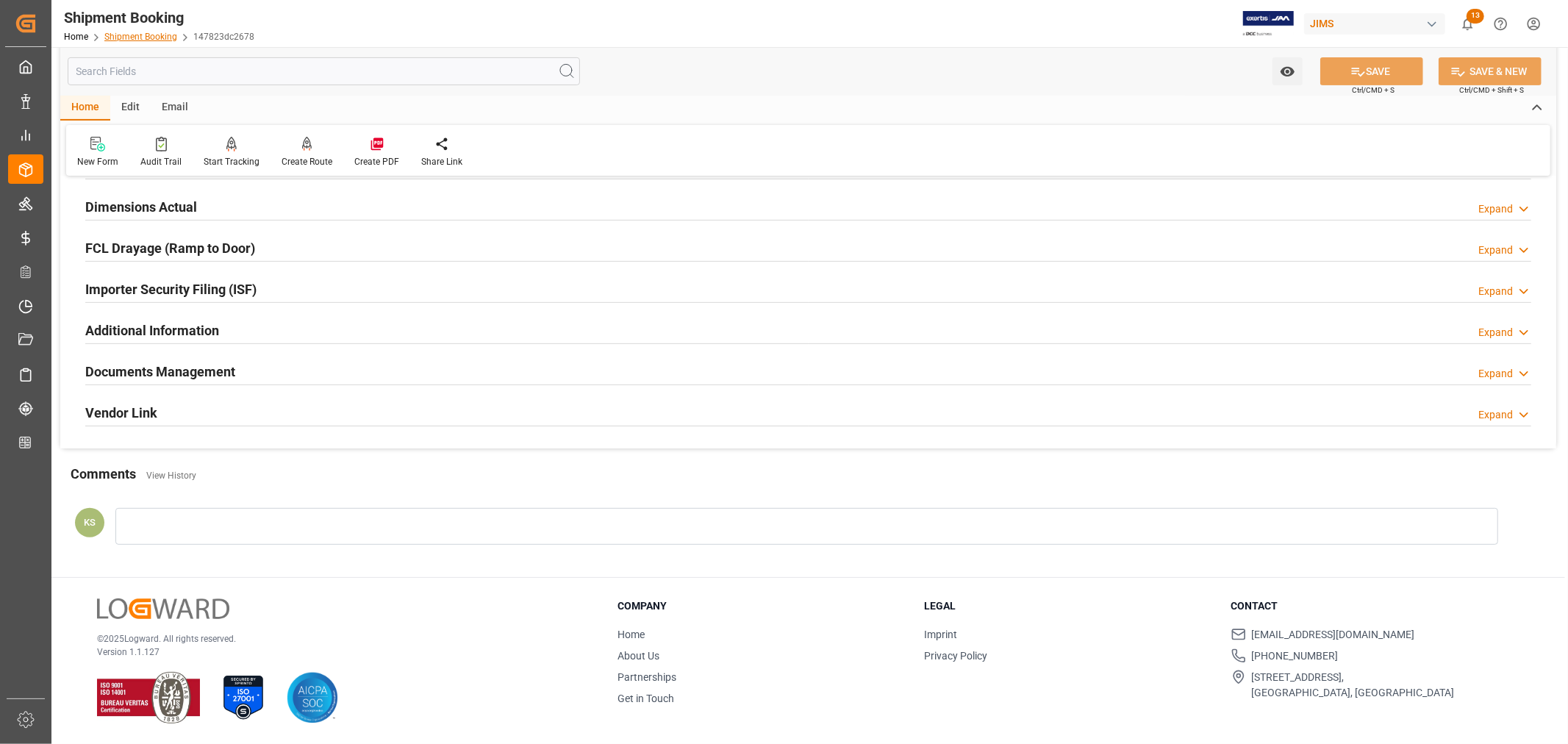
click at [141, 38] on link "Shipment Booking" at bounding box center [141, 36] width 73 height 10
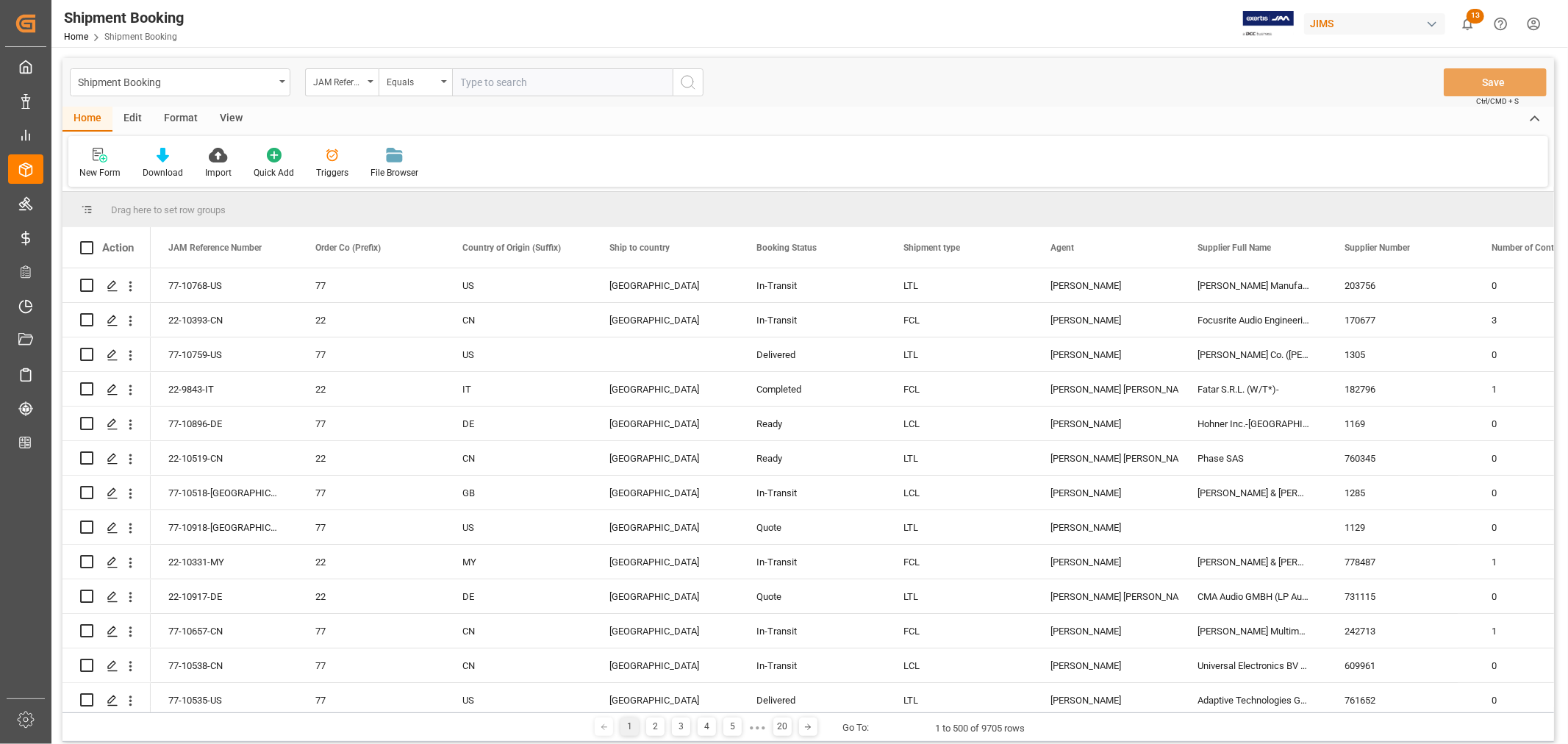
click at [504, 79] on input "text" at bounding box center [562, 82] width 221 height 28
paste input "22-10672-MY"
type input "22-10672-MY"
click at [686, 82] on icon "search button" at bounding box center [688, 82] width 17 height 17
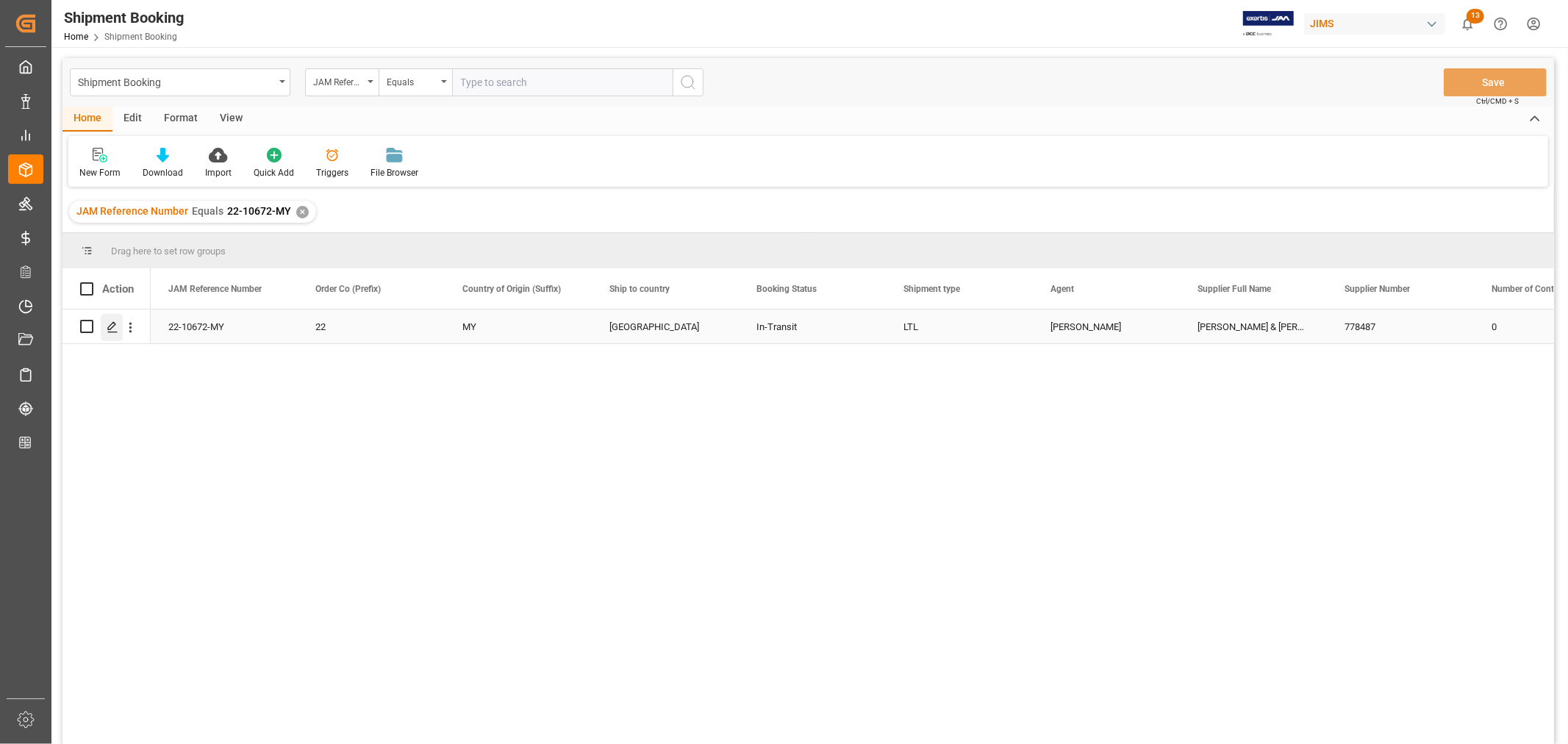
click at [113, 326] on polygon "Press SPACE to select this row." at bounding box center [111, 325] width 7 height 7
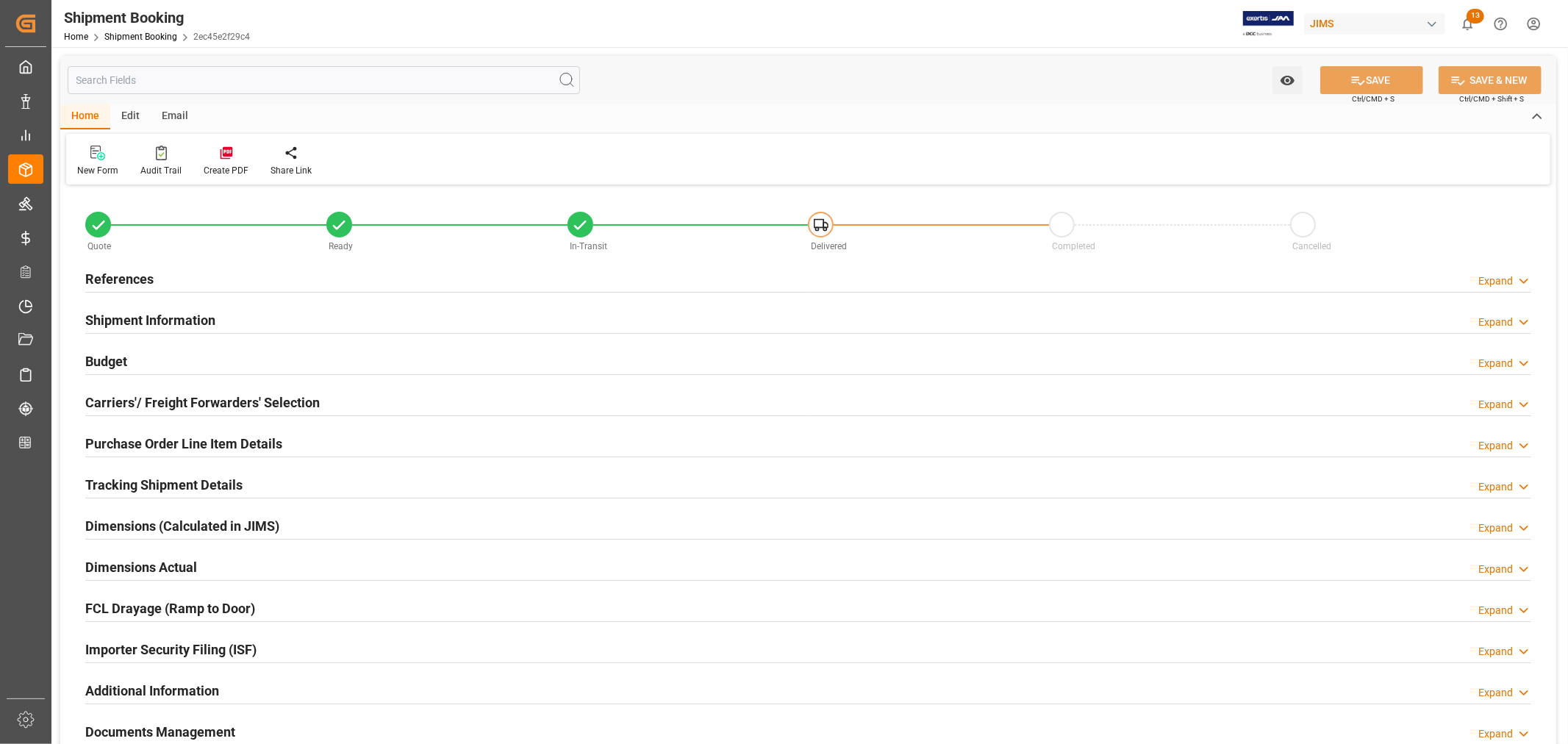
type input "10"
click at [155, 314] on h2 "Shipment Information" at bounding box center [151, 320] width 130 height 20
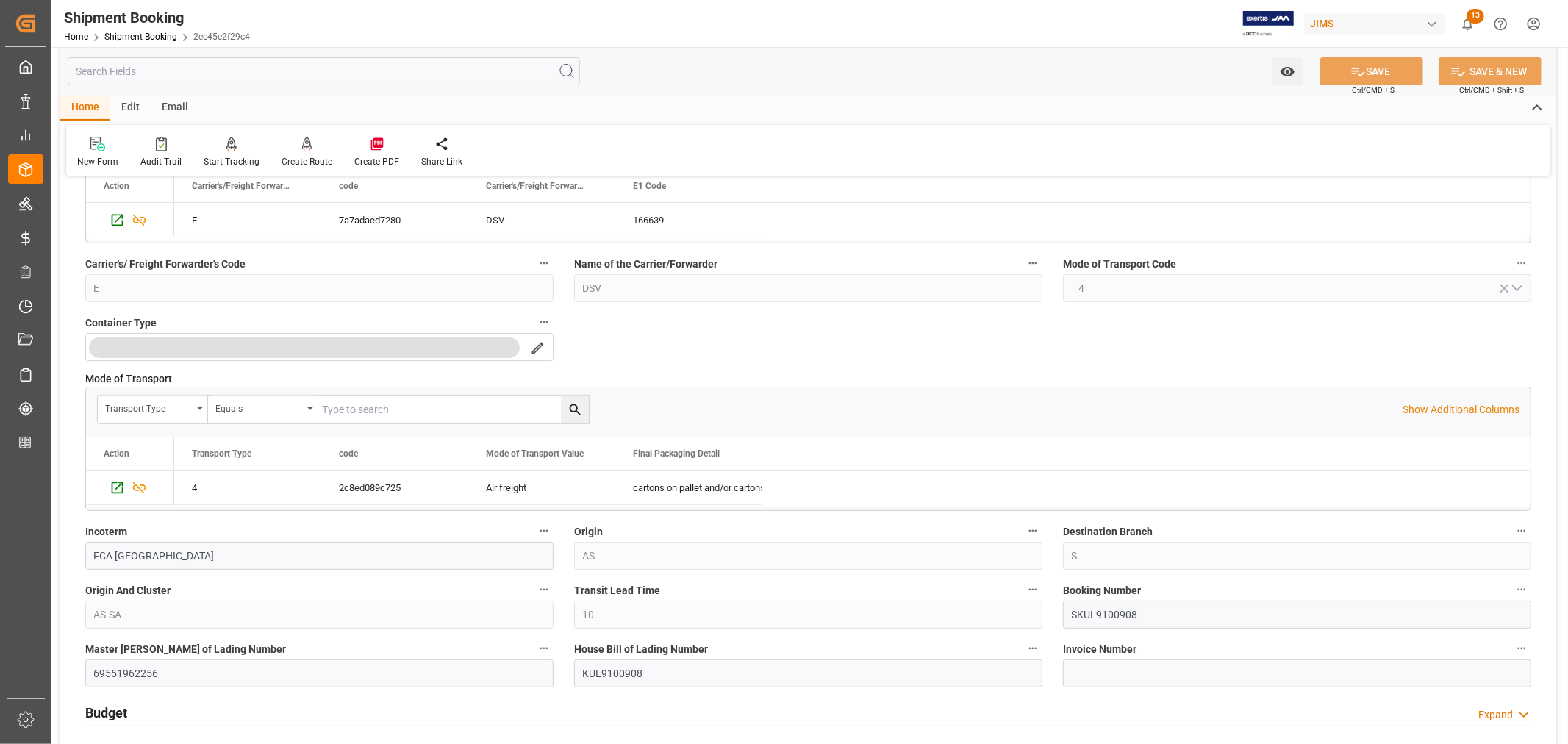
scroll to position [409, 0]
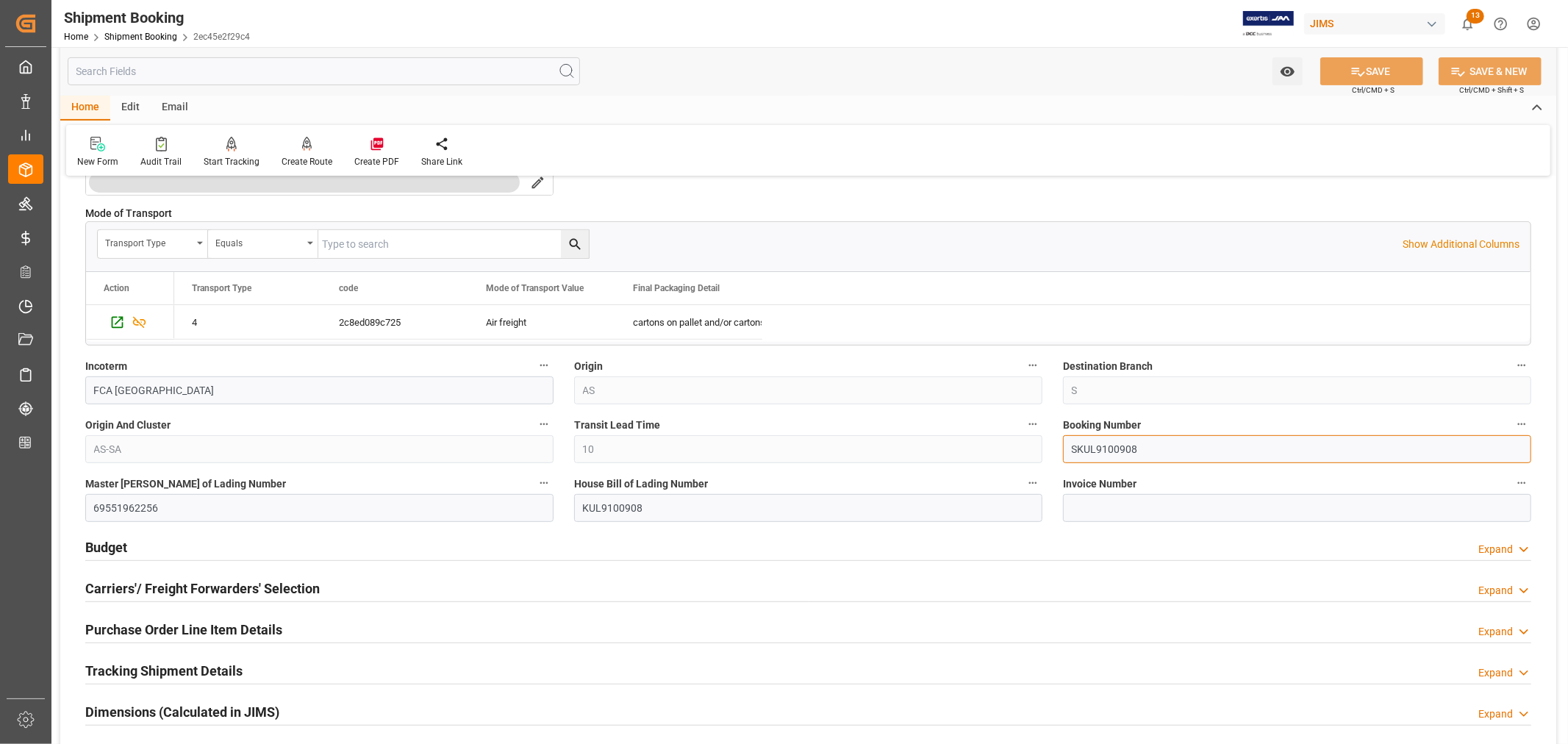
click at [1087, 449] on input "SKUL9100908" at bounding box center [1297, 449] width 468 height 28
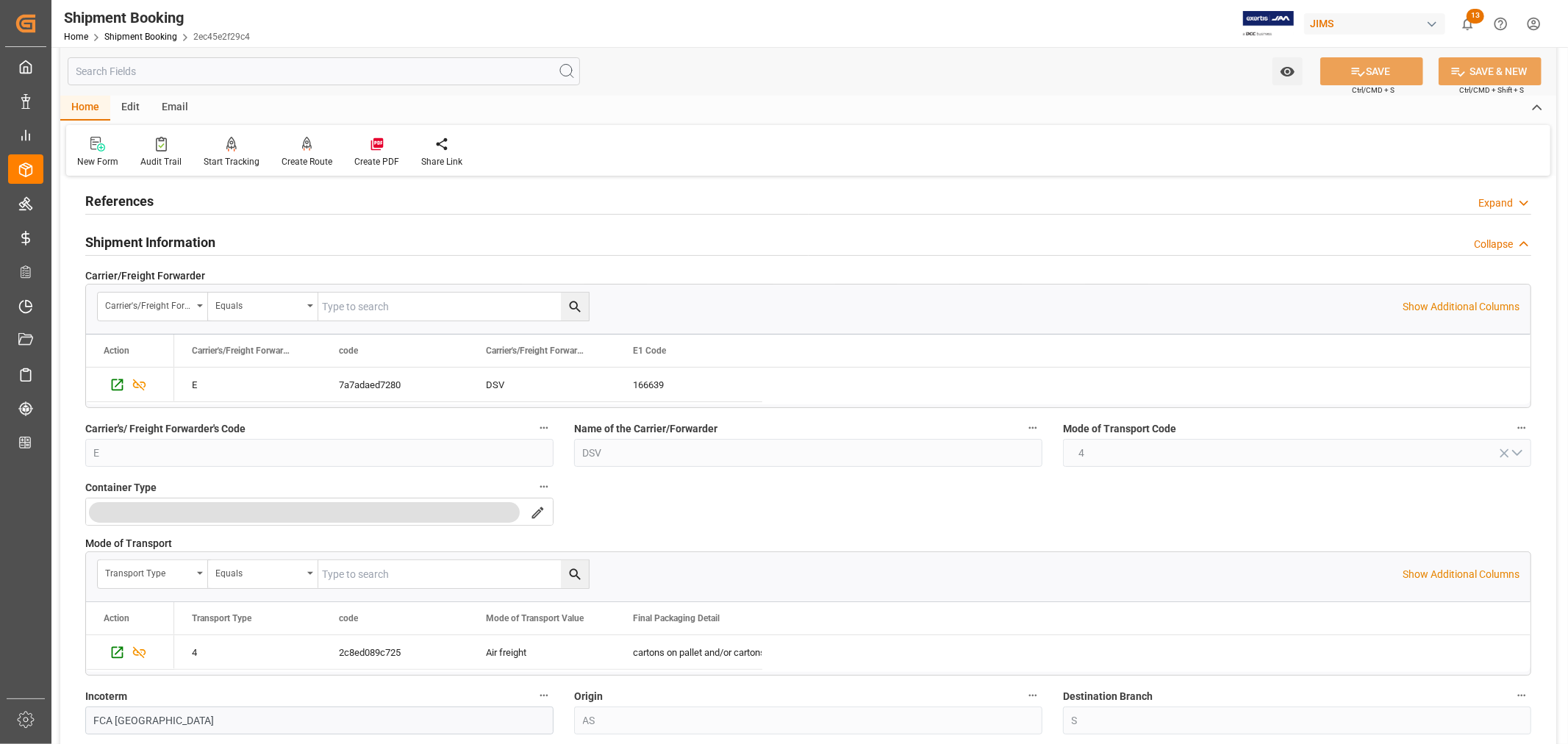
scroll to position [0, 0]
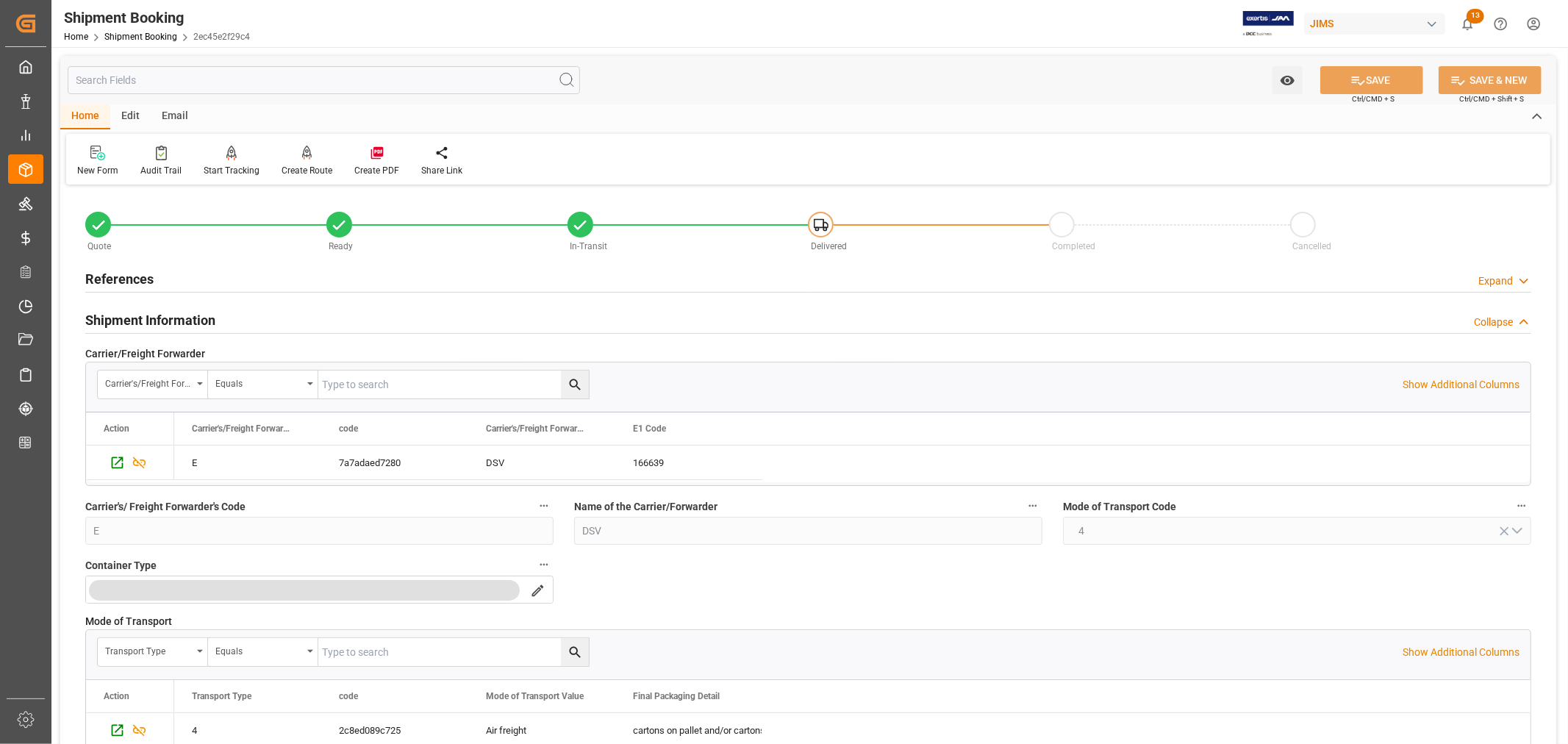
click at [151, 280] on h2 "References" at bounding box center [119, 279] width 68 height 20
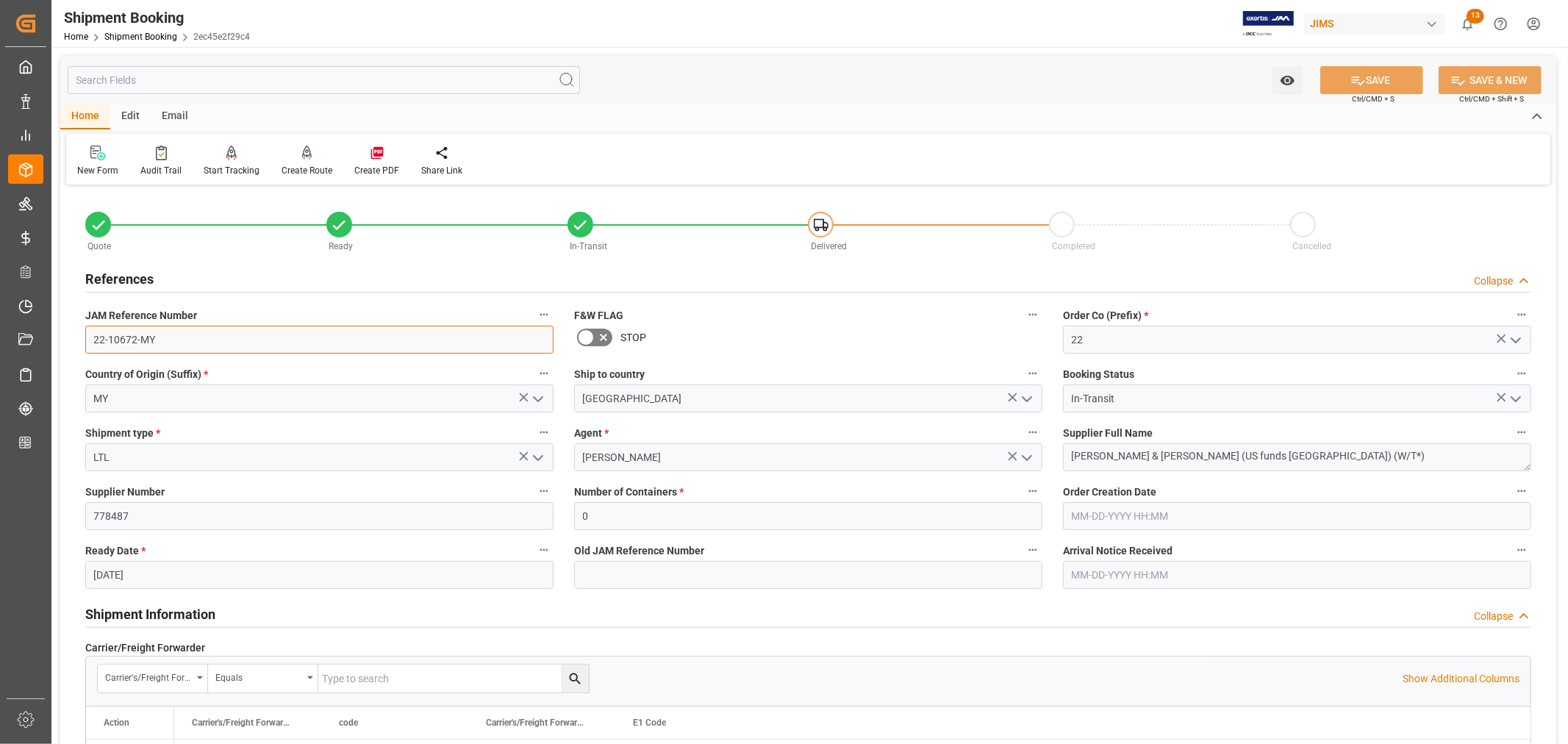
drag, startPoint x: 159, startPoint y: 340, endPoint x: 91, endPoint y: 337, distance: 68.1
click at [91, 337] on input "22-10672-MY" at bounding box center [320, 340] width 468 height 28
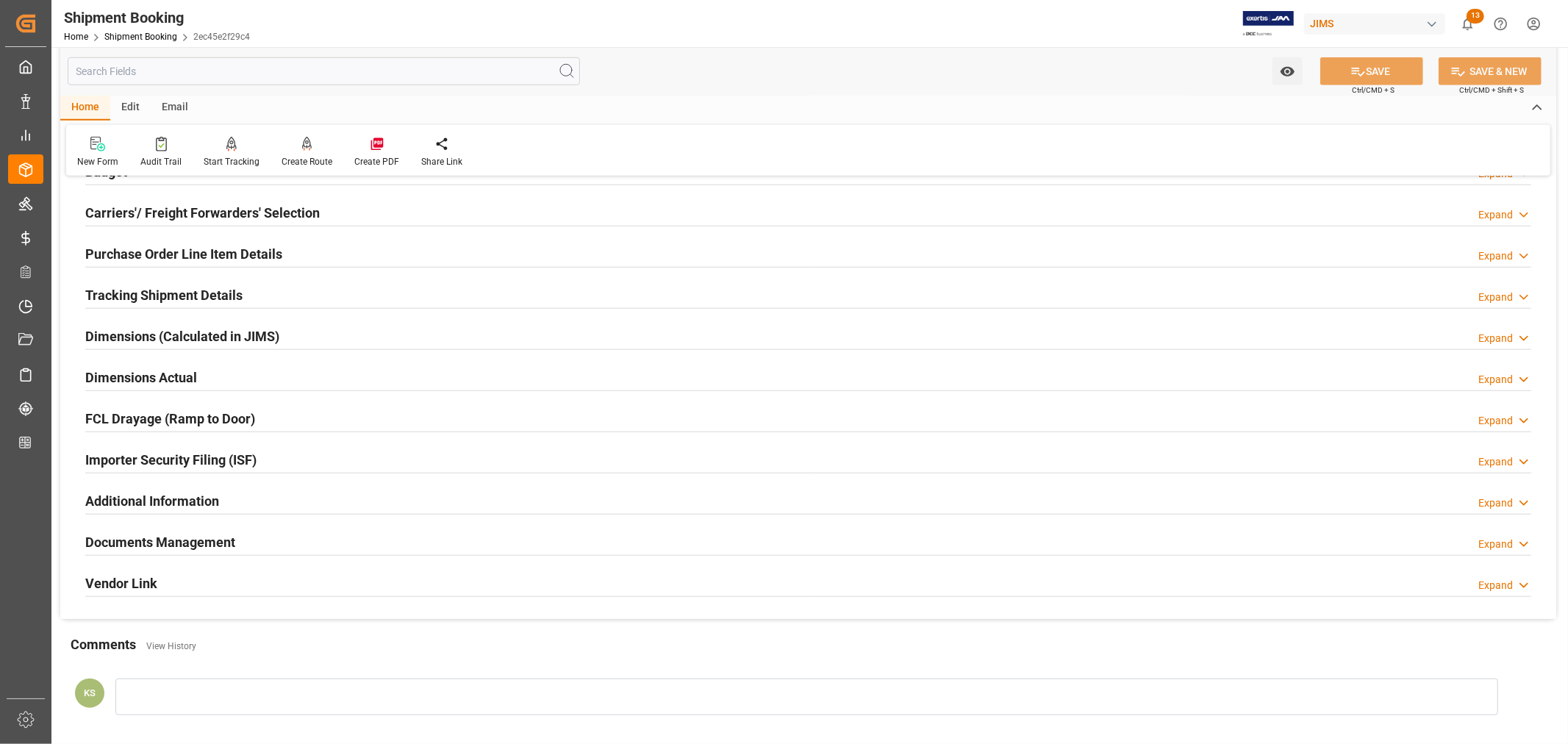
scroll to position [980, 0]
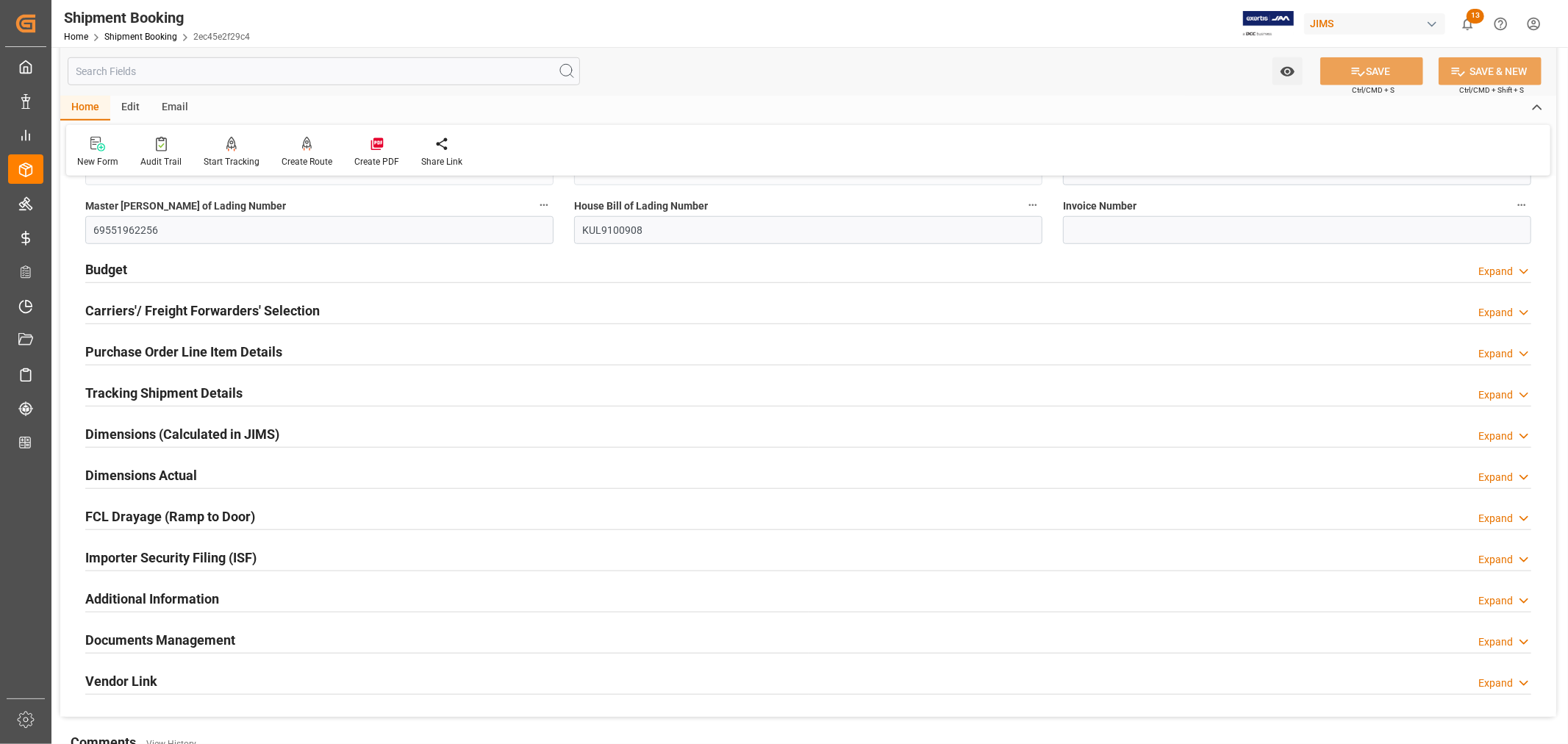
click at [162, 386] on h2 "Tracking Shipment Details" at bounding box center [164, 393] width 157 height 20
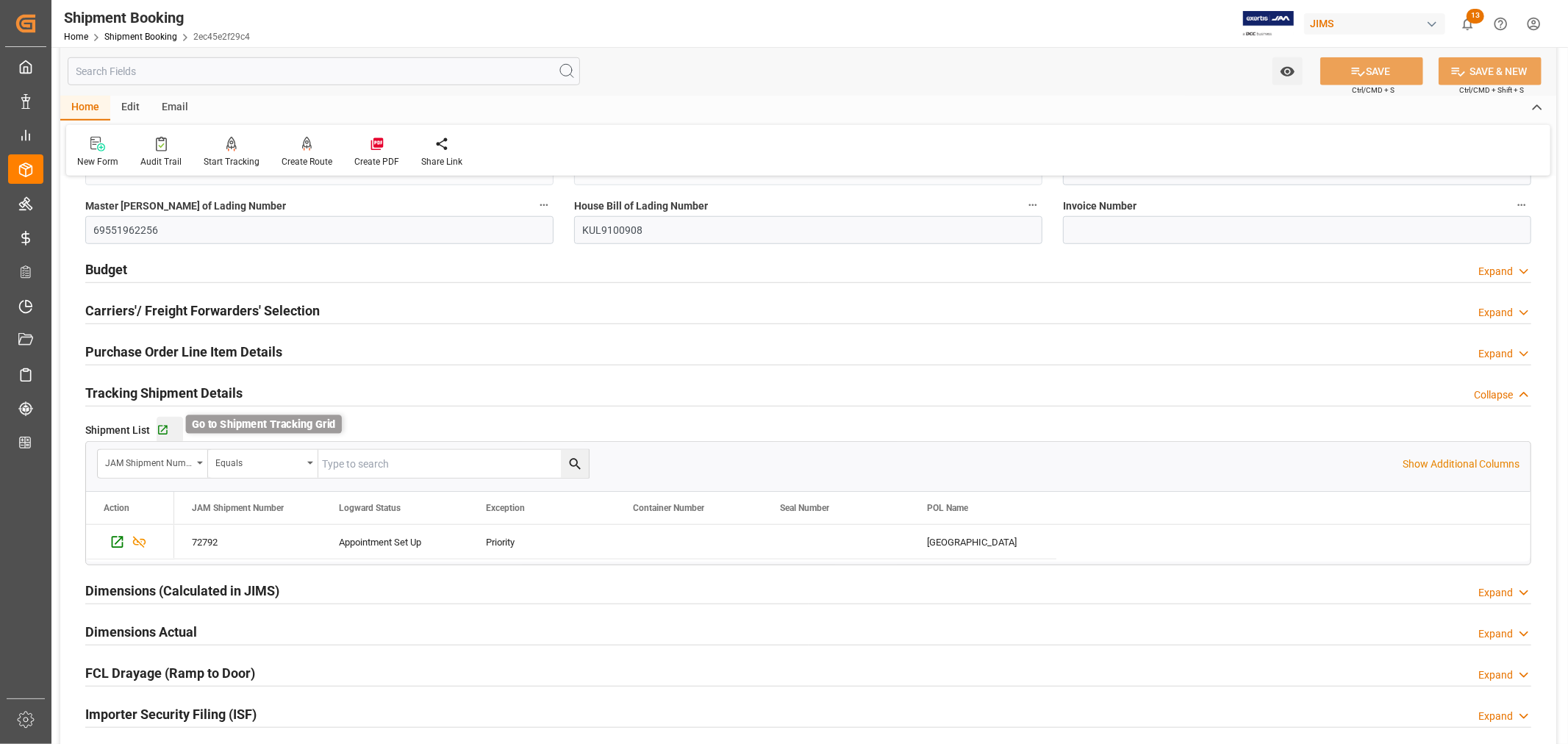
click at [160, 431] on icon "button" at bounding box center [163, 431] width 9 height 9
click at [145, 38] on link "Shipment Booking" at bounding box center [141, 36] width 73 height 10
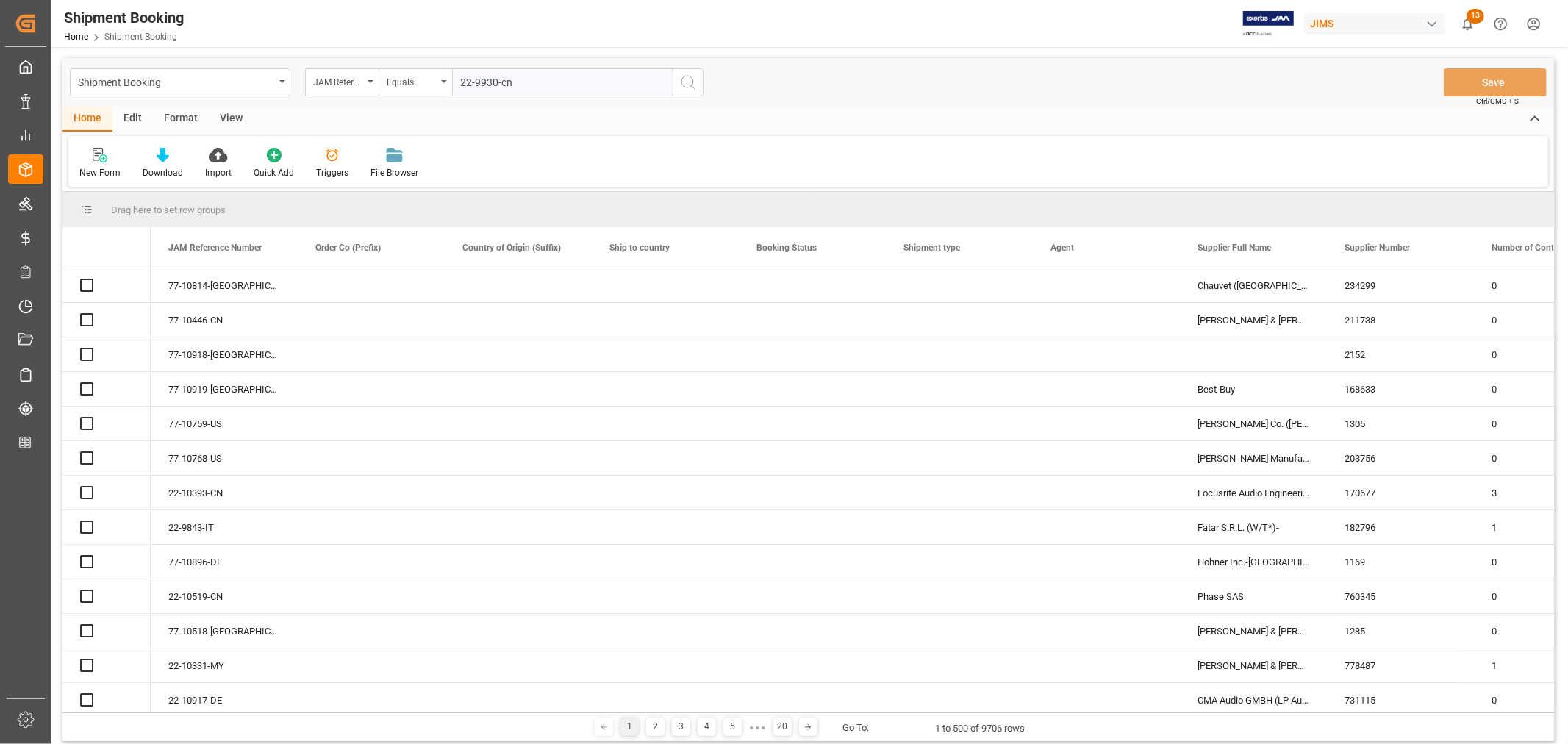
type input "22-9930-cn"
click at [689, 85] on icon "search button" at bounding box center [688, 82] width 17 height 17
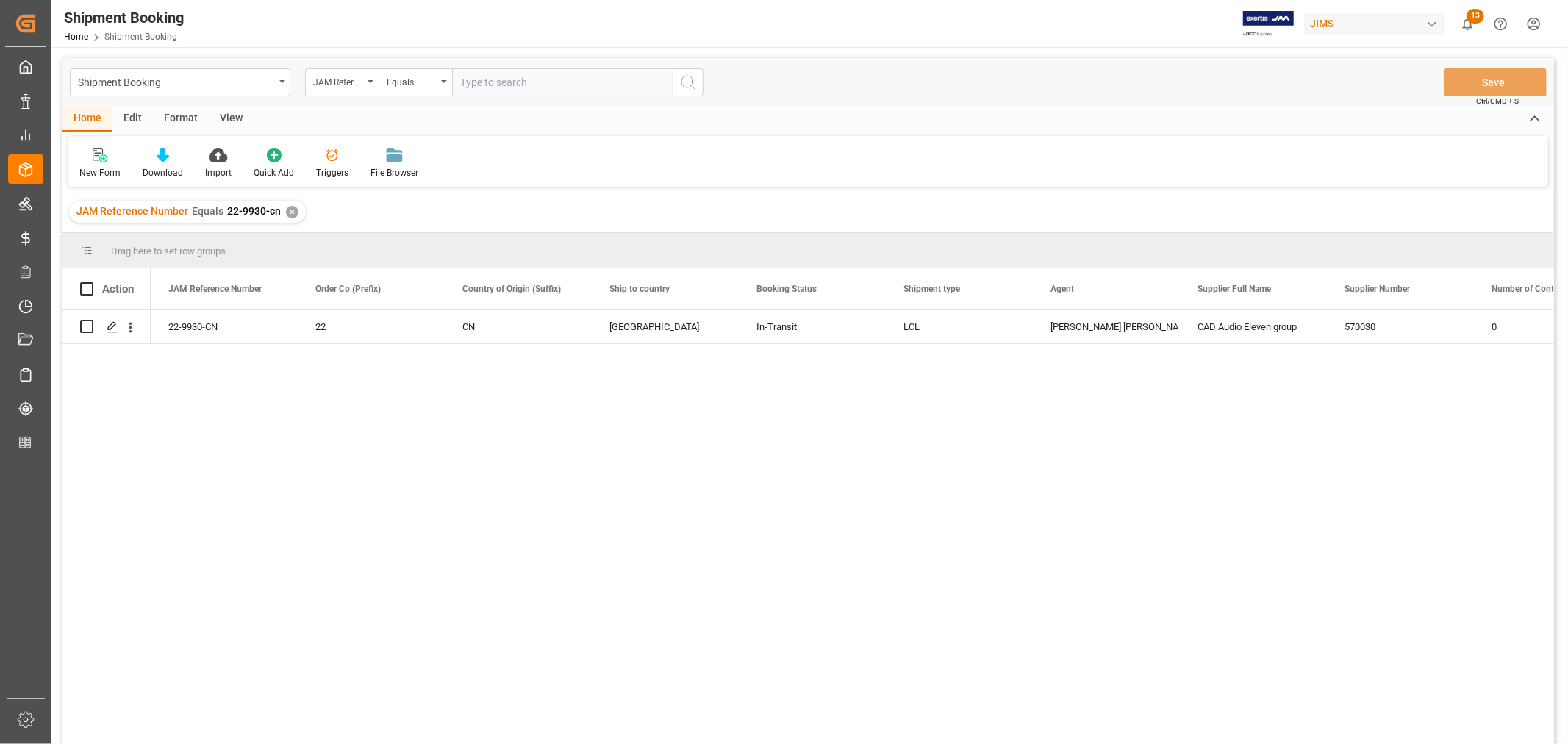
click at [294, 210] on div "✕" at bounding box center [292, 212] width 13 height 13
click at [115, 324] on polygon "Press SPACE to select this row." at bounding box center [111, 325] width 7 height 7
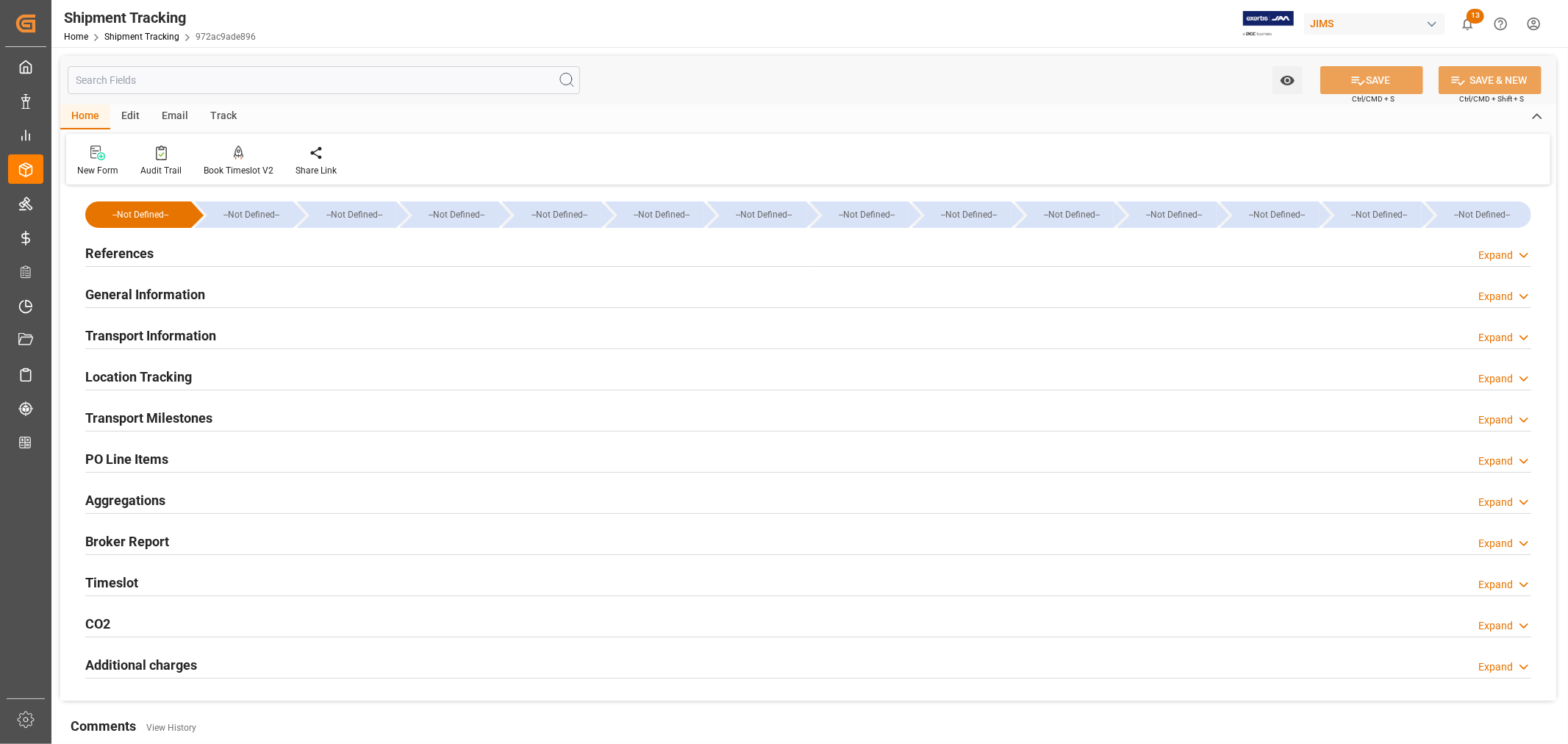
click at [208, 461] on div "PO Line Items Expand" at bounding box center [809, 458] width 1446 height 28
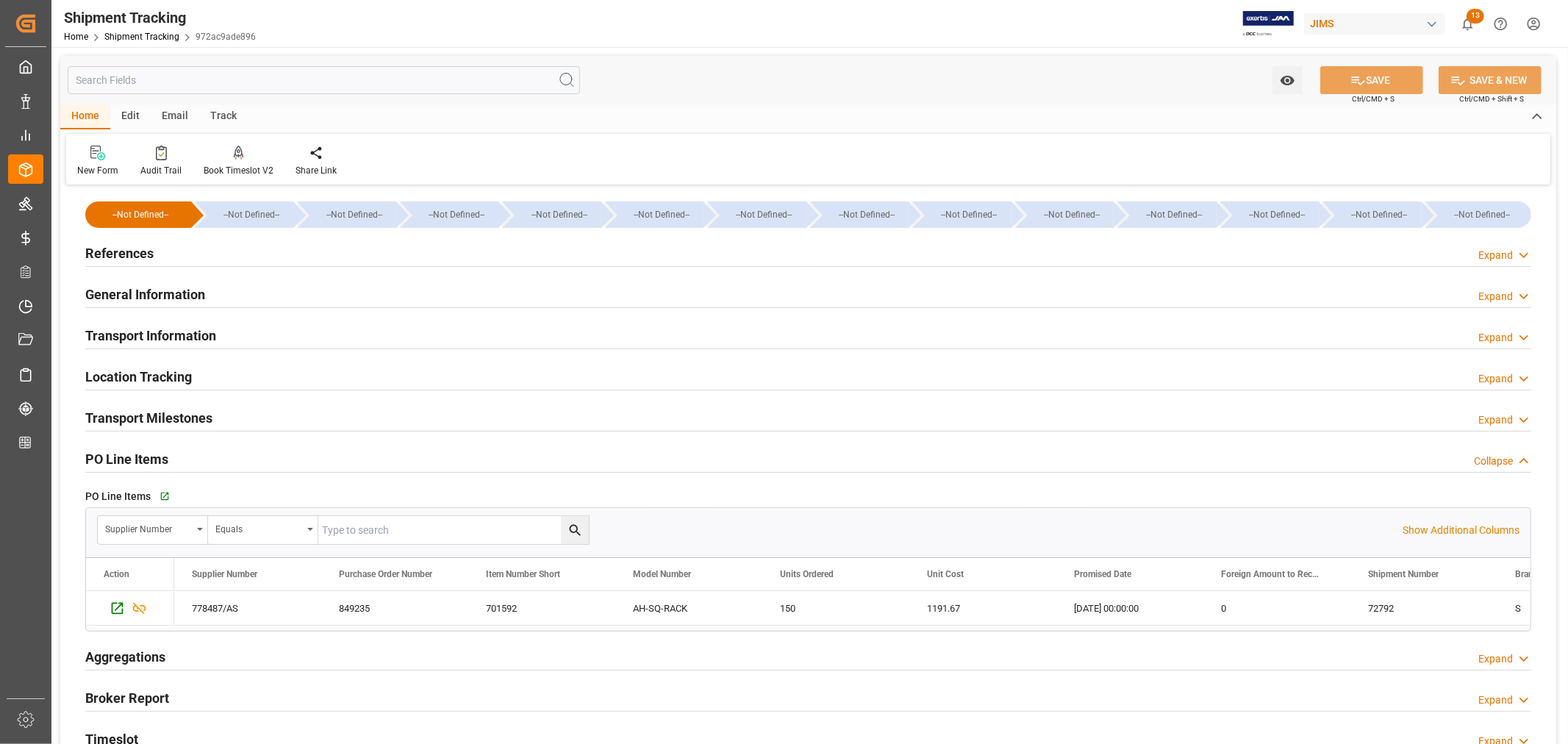
click at [214, 461] on div "PO Line Items Collapse" at bounding box center [809, 458] width 1446 height 28
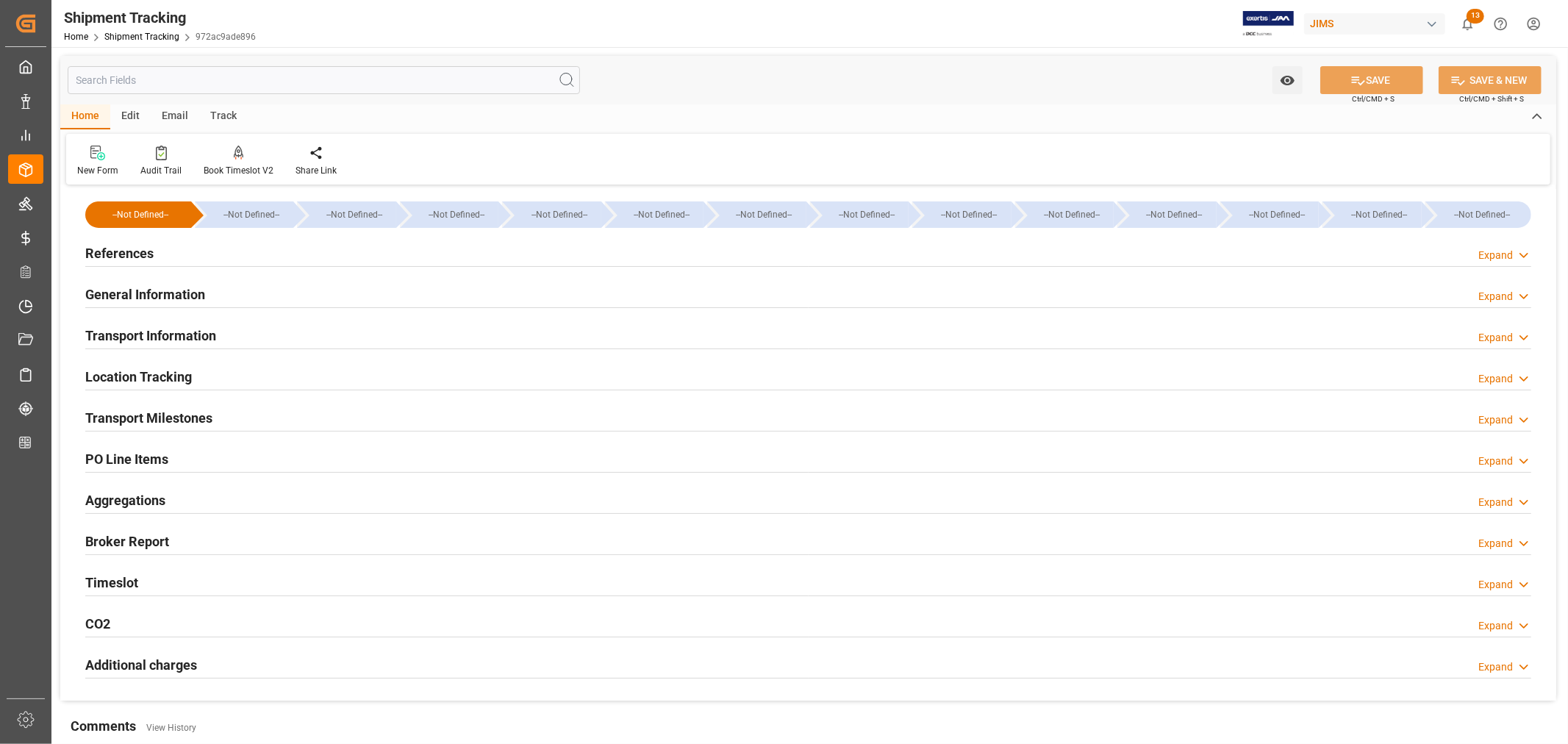
click at [243, 414] on div "Transport Milestones Expand" at bounding box center [809, 417] width 1446 height 28
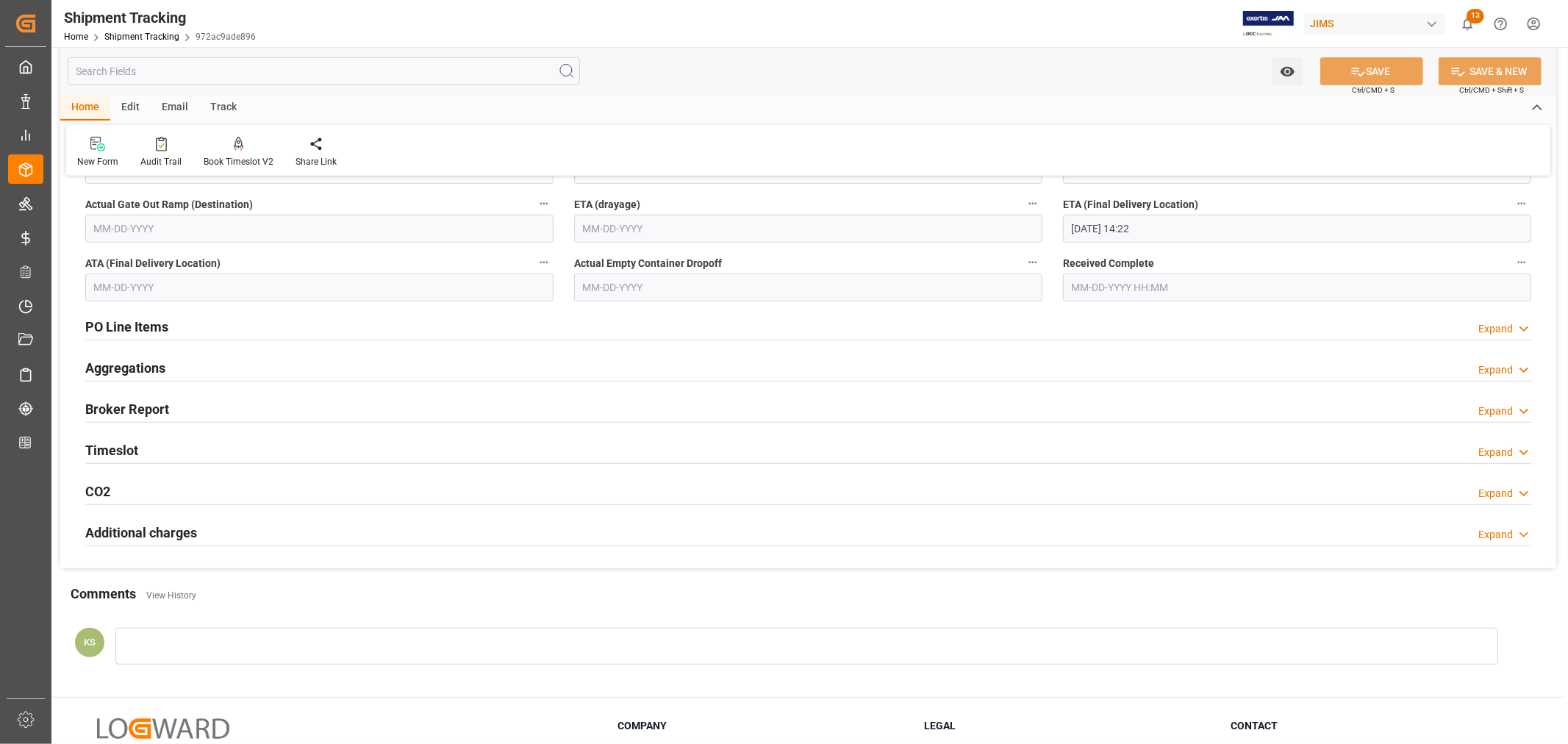
scroll to position [571, 0]
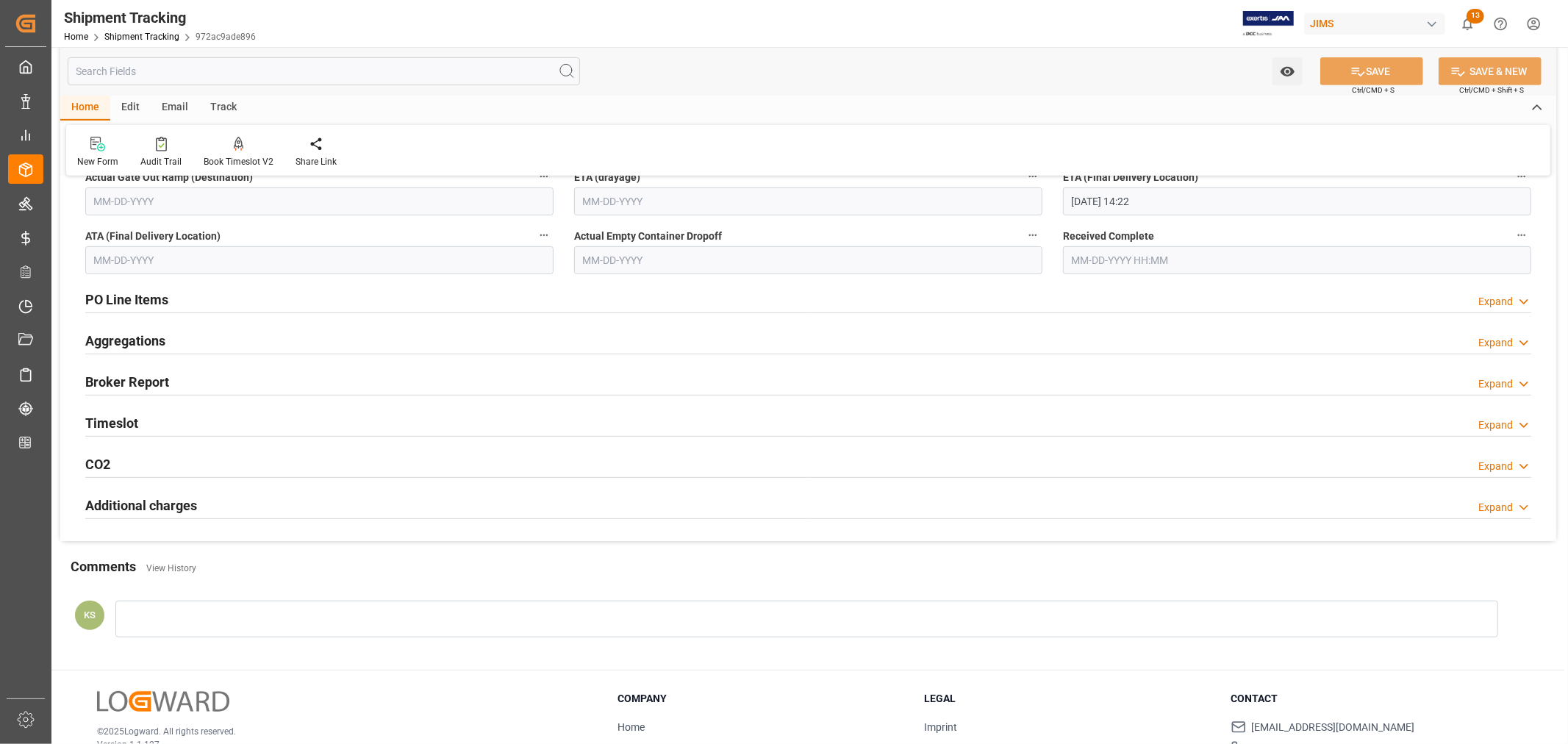
click at [283, 421] on div "Timeslot Expand" at bounding box center [809, 423] width 1446 height 28
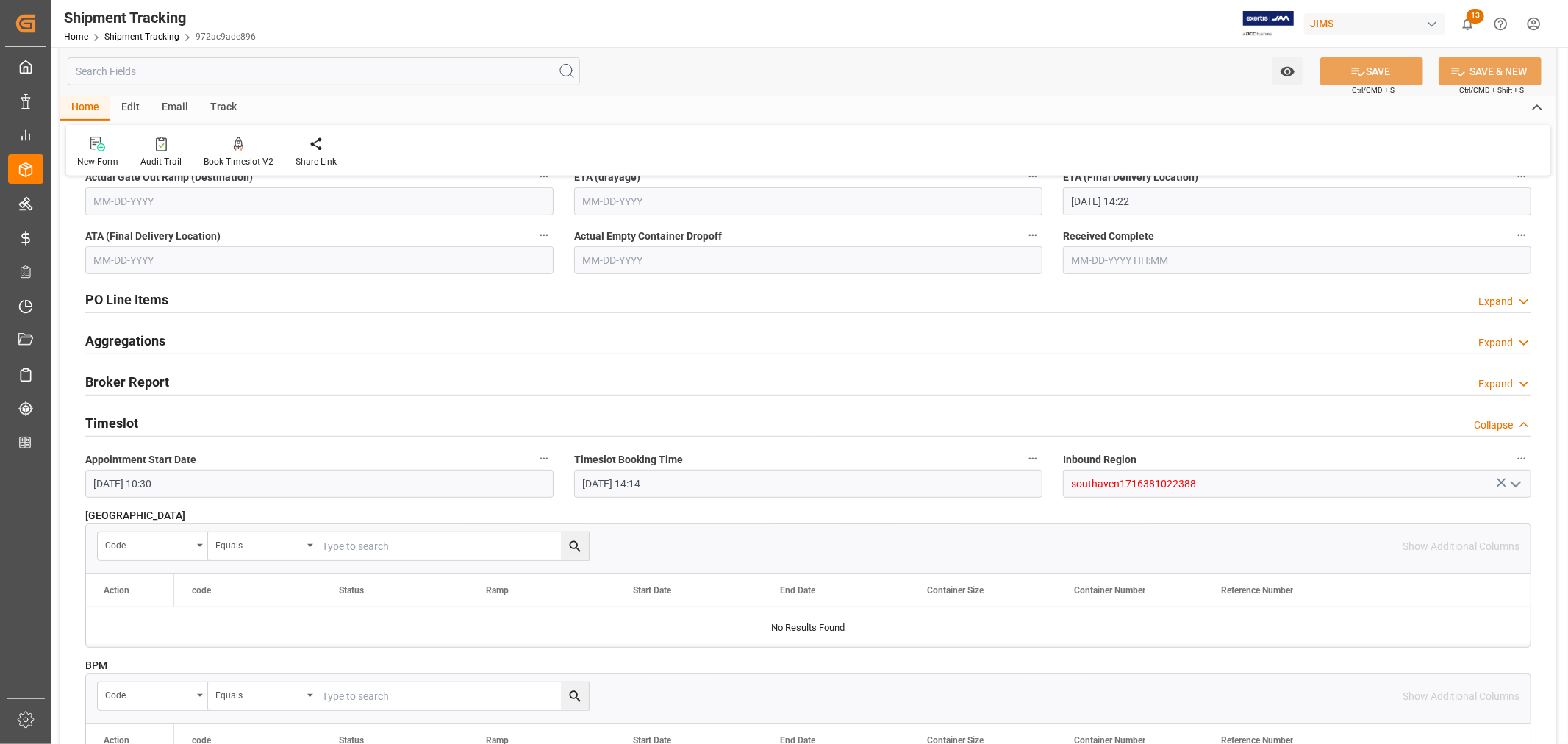
click at [283, 421] on div "Timeslot Collapse" at bounding box center [809, 423] width 1446 height 28
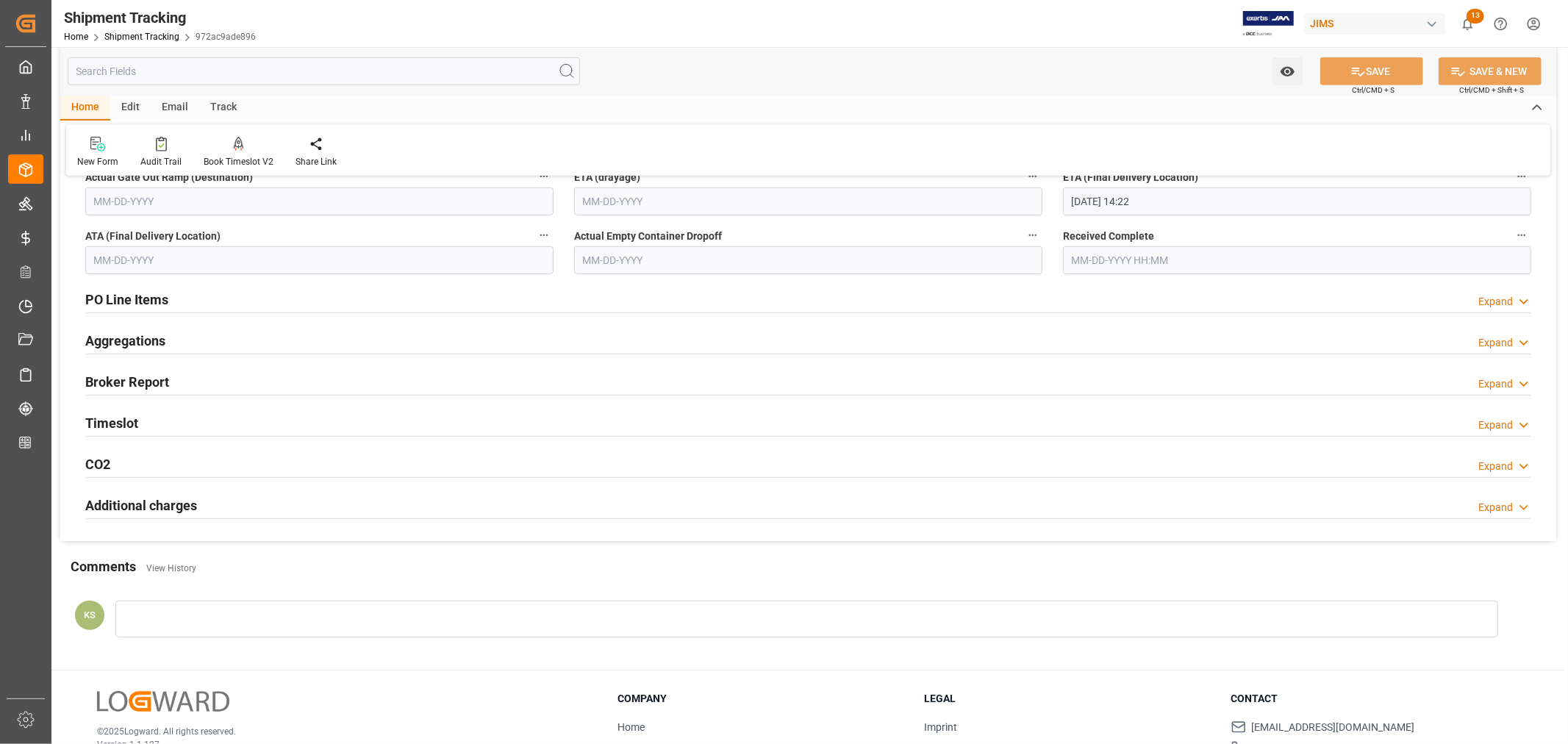
scroll to position [490, 0]
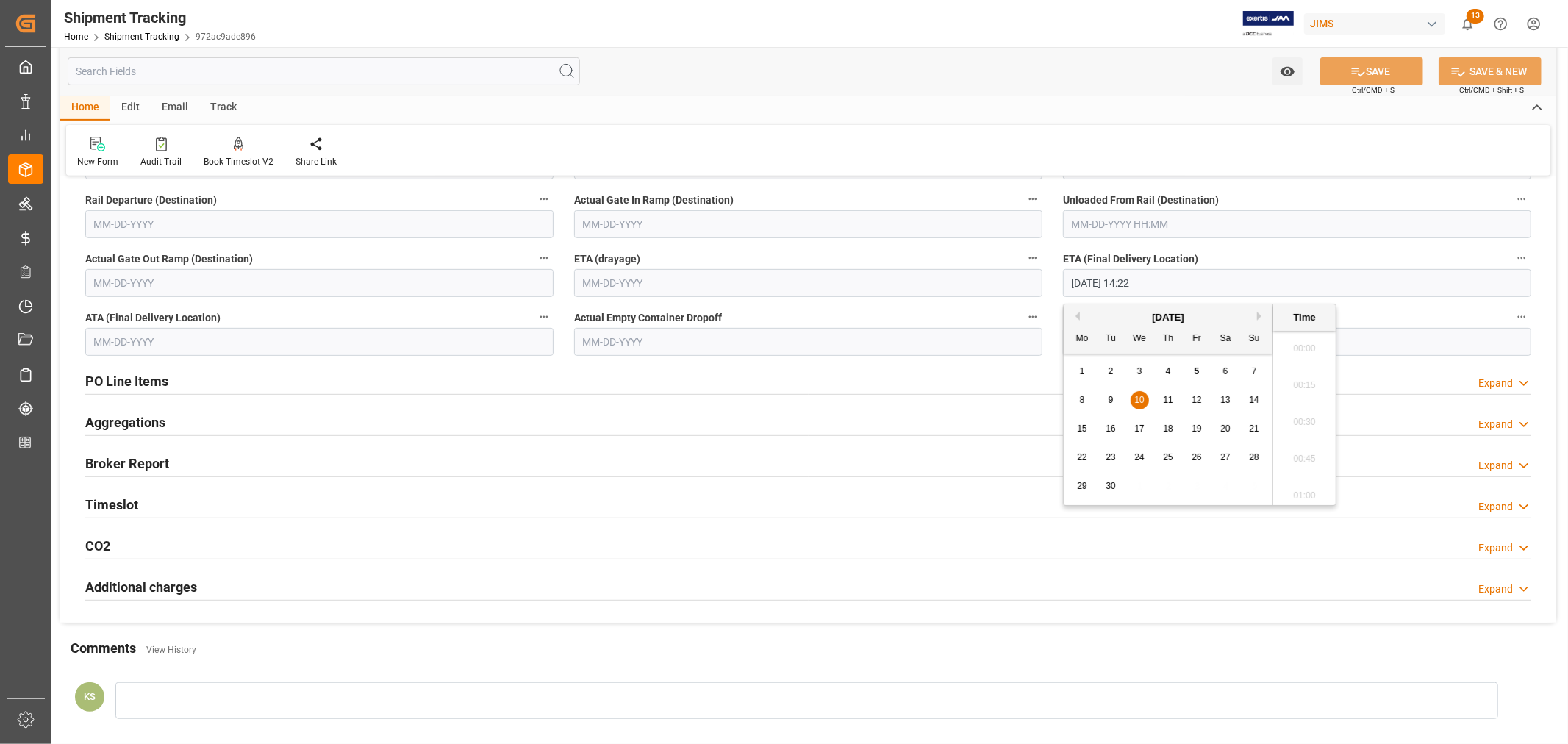
click at [1162, 287] on input "09-10-2025 14:22" at bounding box center [1297, 284] width 468 height 28
click at [1080, 398] on span "8" at bounding box center [1082, 400] width 5 height 10
type input "09-08-2025 14:22"
click at [1355, 64] on icon at bounding box center [1358, 71] width 16 height 16
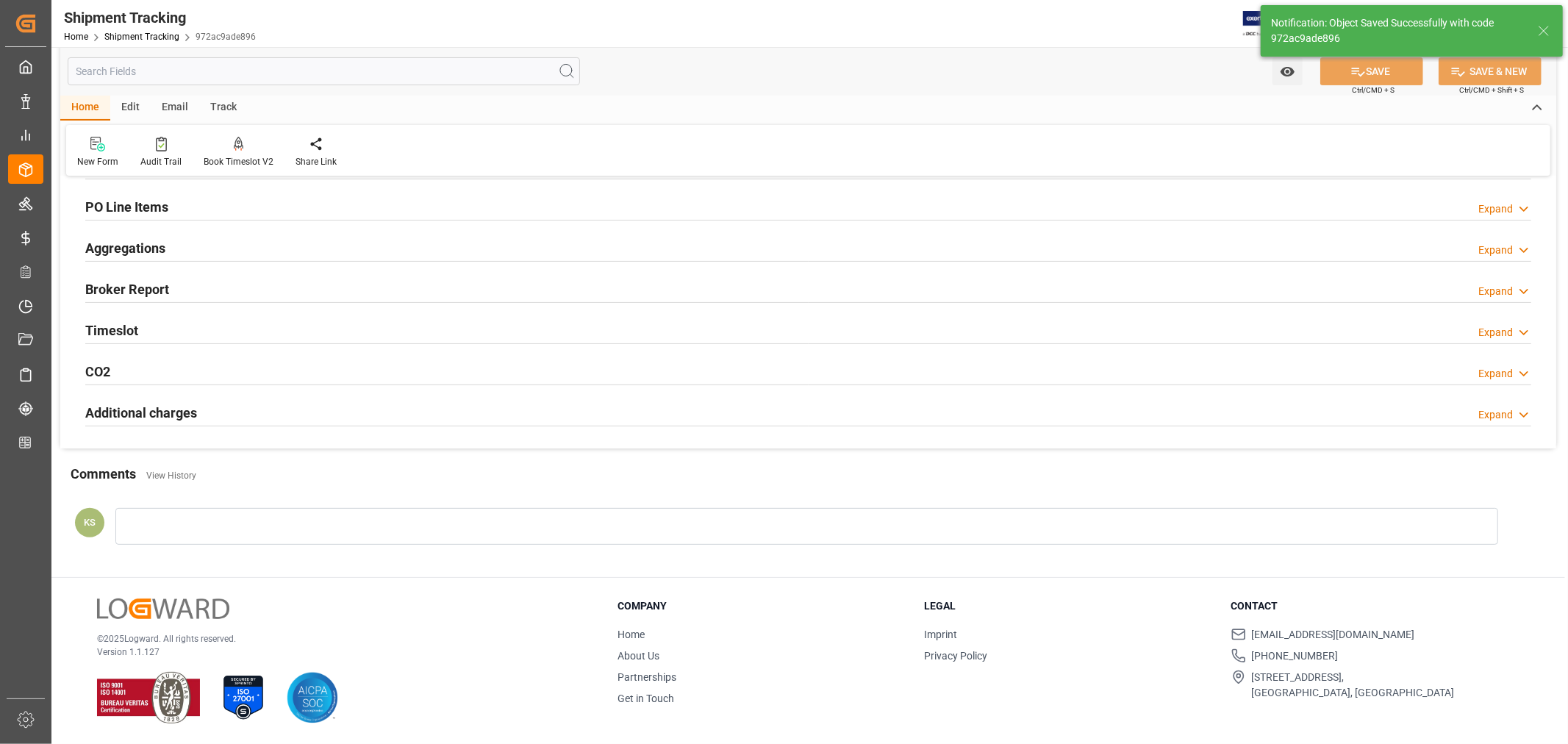
scroll to position [78, 0]
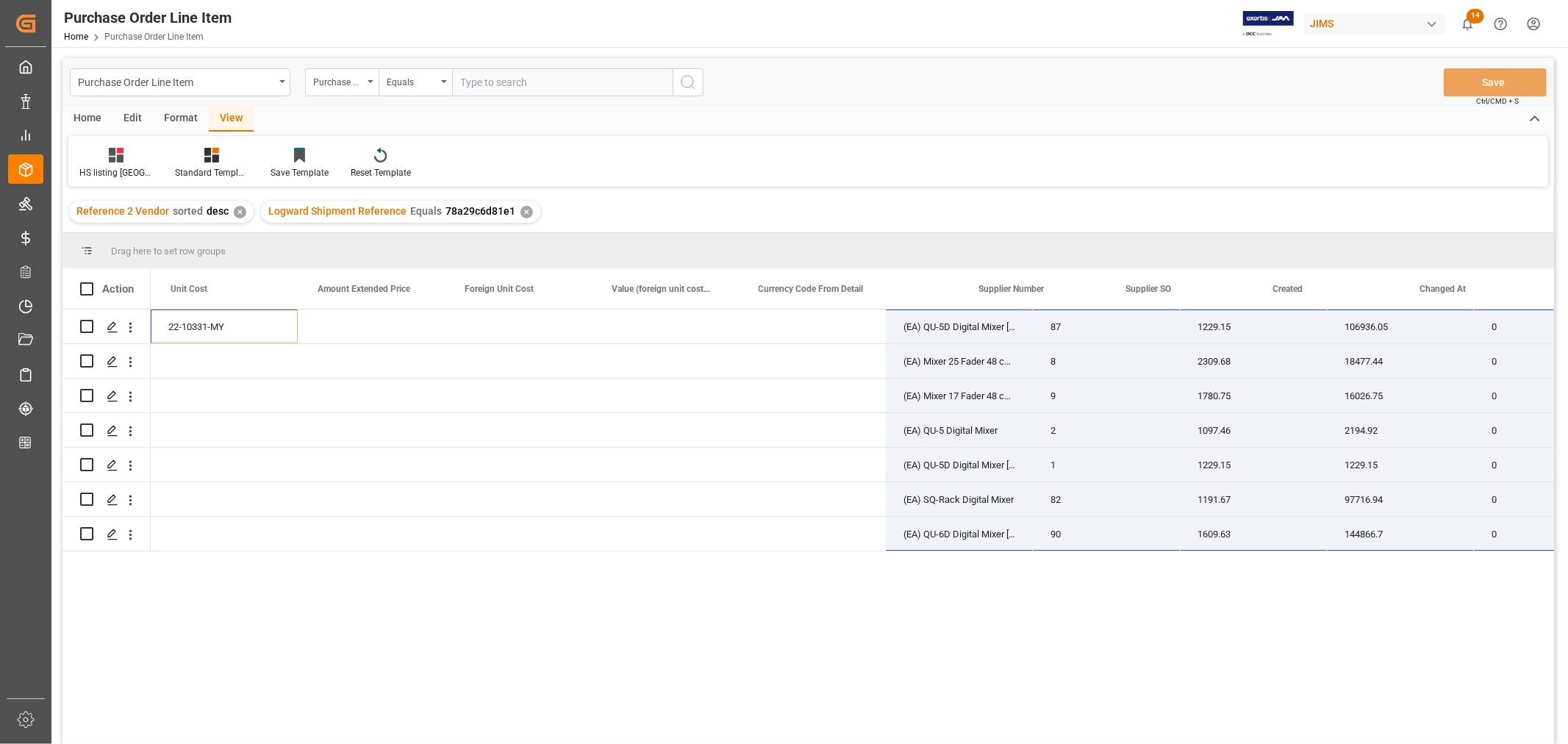
scroll to position [0, 1022]
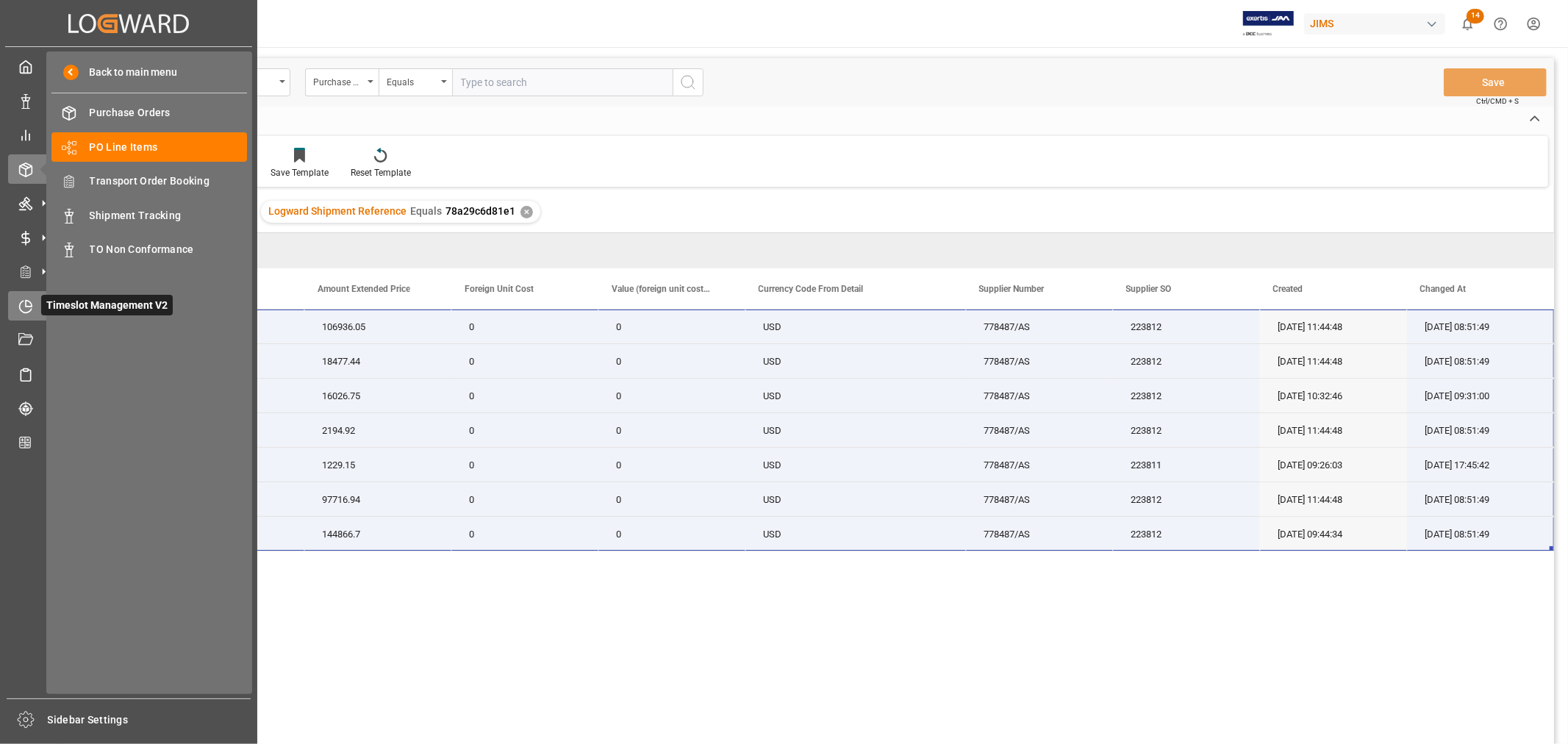
click at [29, 300] on icon at bounding box center [25, 306] width 15 height 15
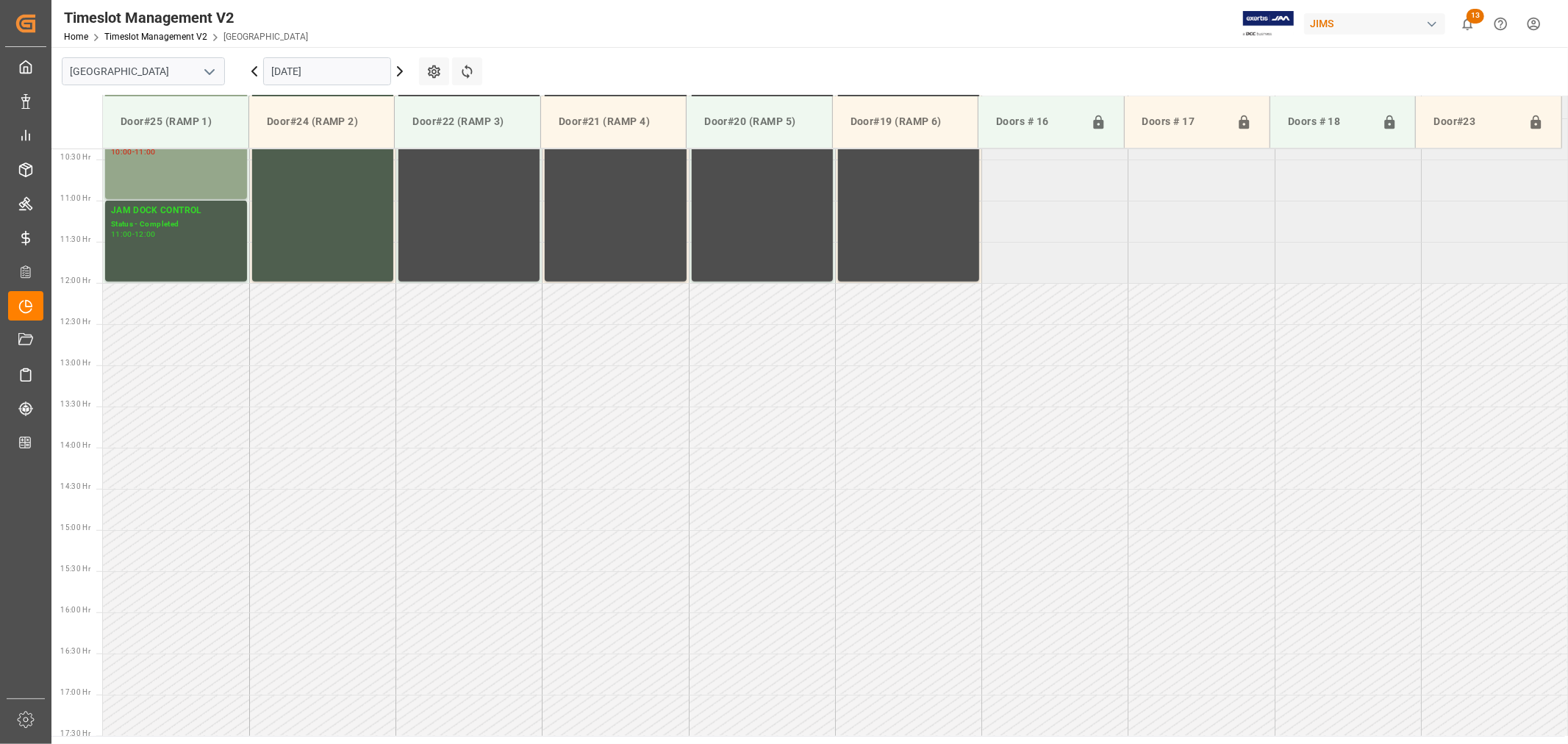
scroll to position [896, 0]
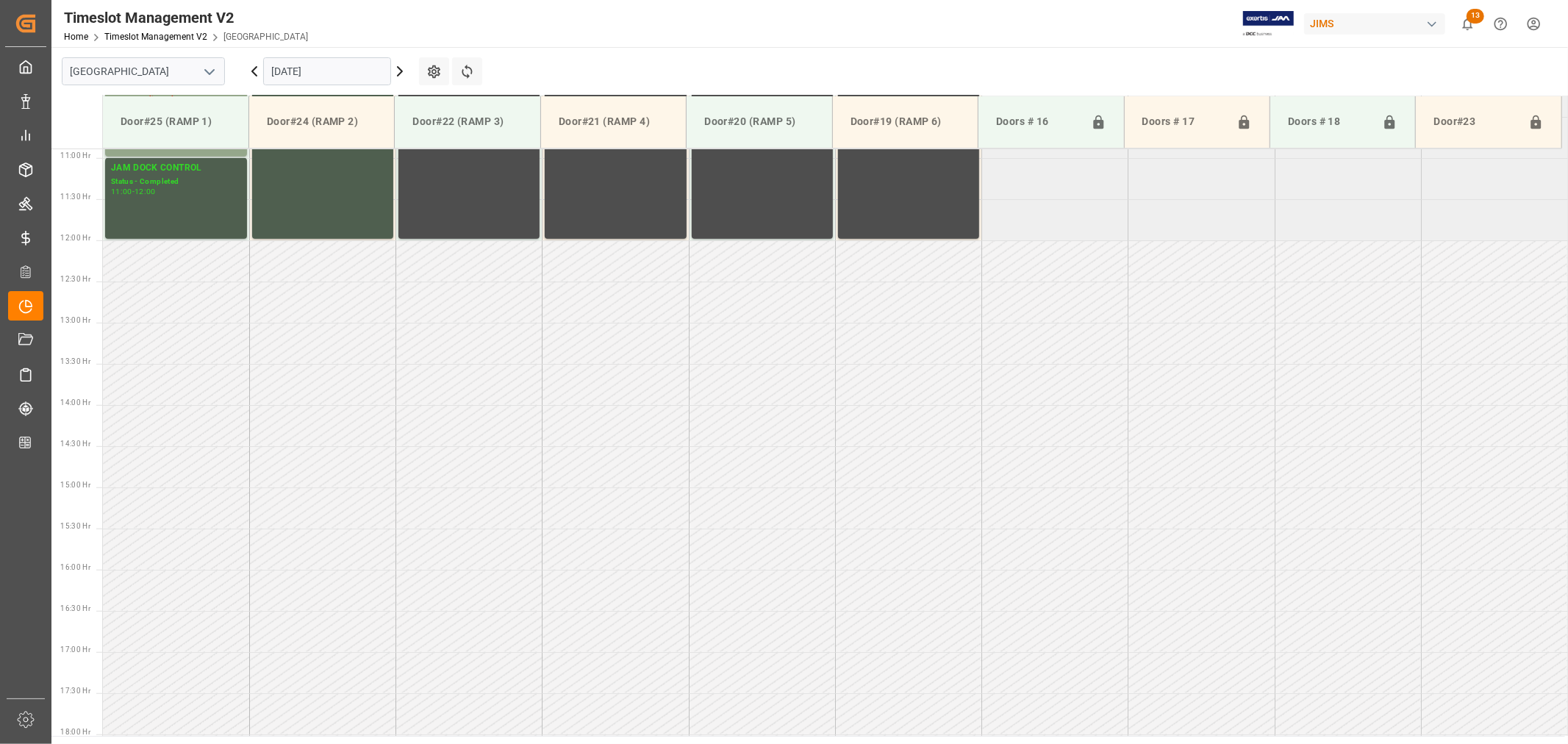
click at [207, 75] on icon "open menu" at bounding box center [210, 72] width 17 height 17
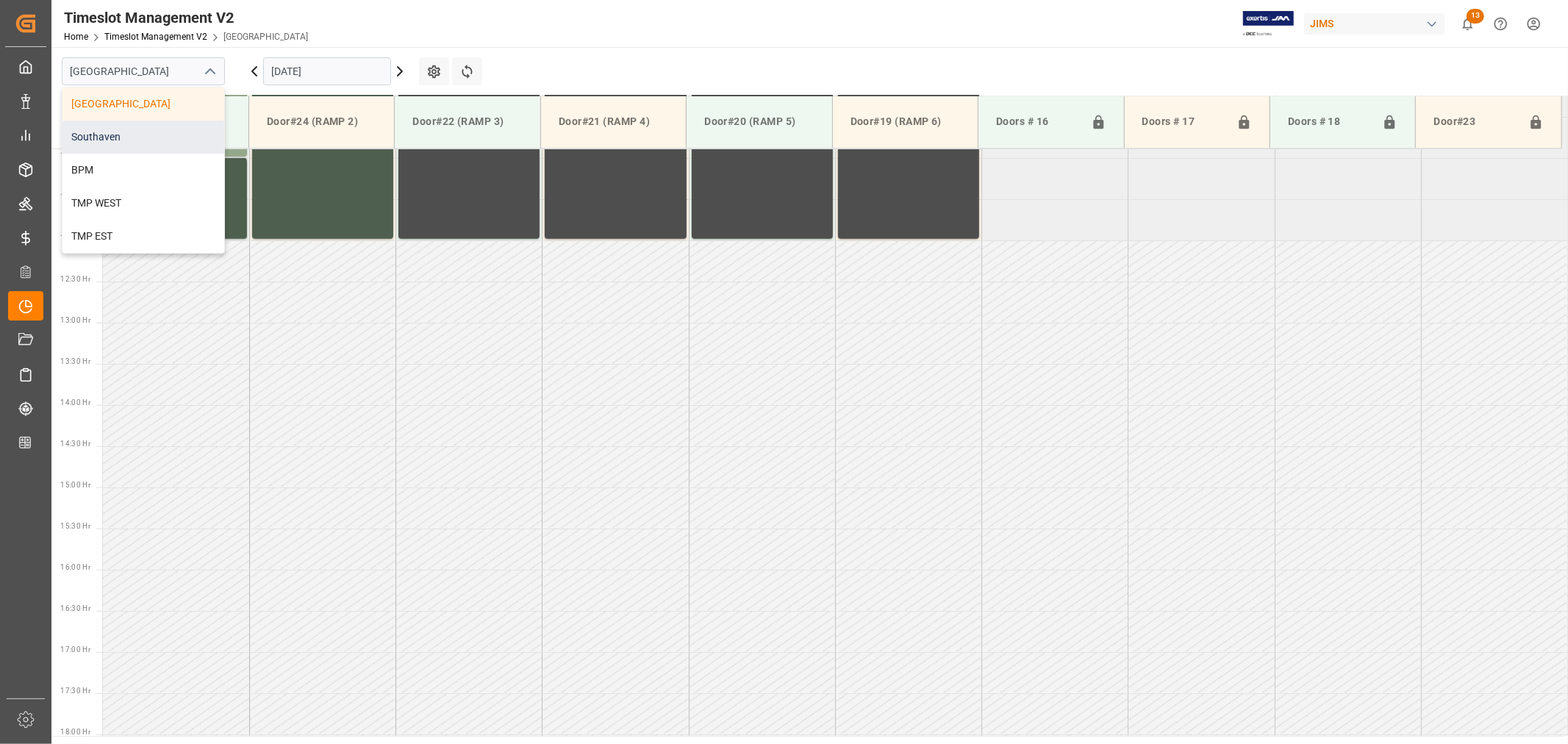
click at [138, 134] on div "Southaven" at bounding box center [144, 137] width 162 height 33
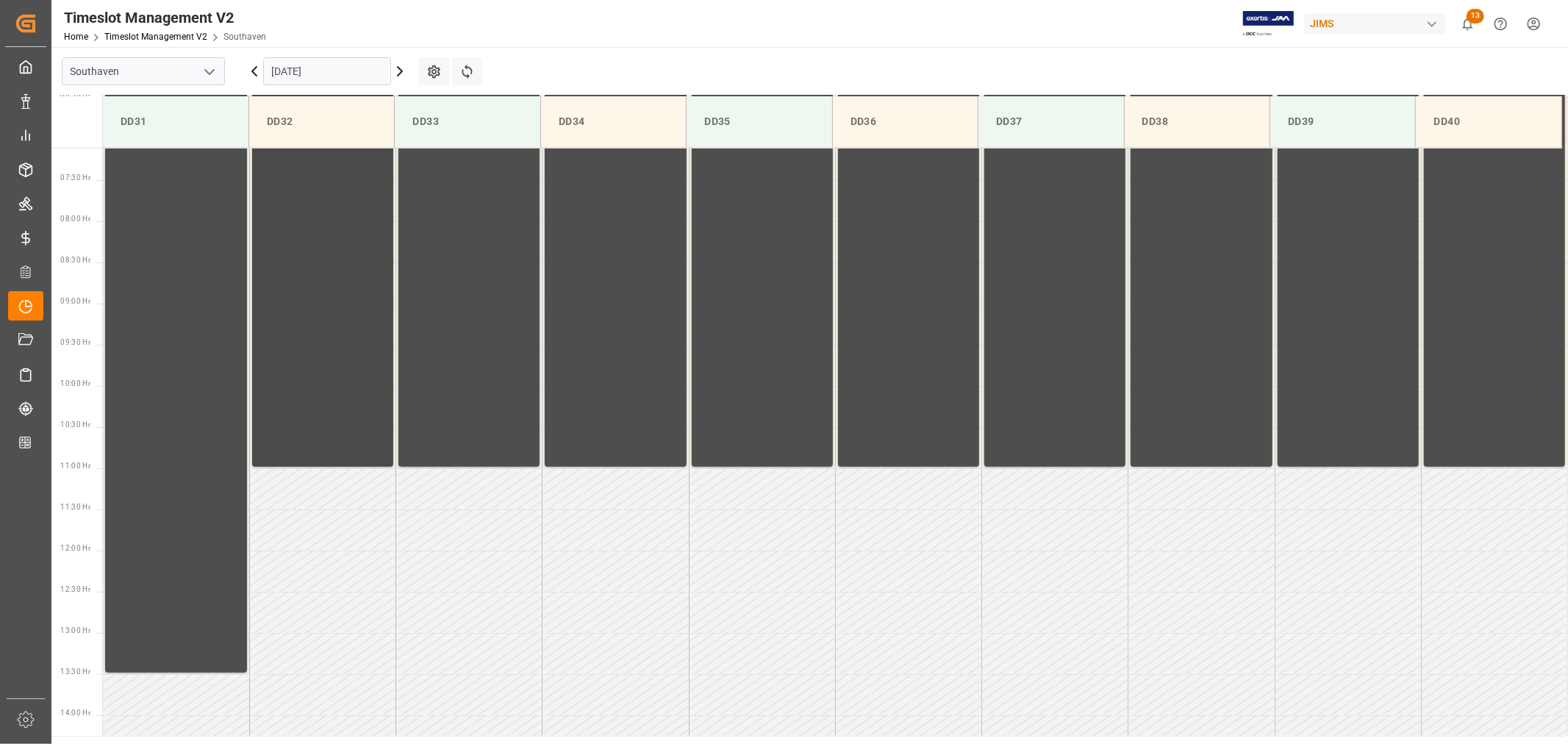
scroll to position [570, 0]
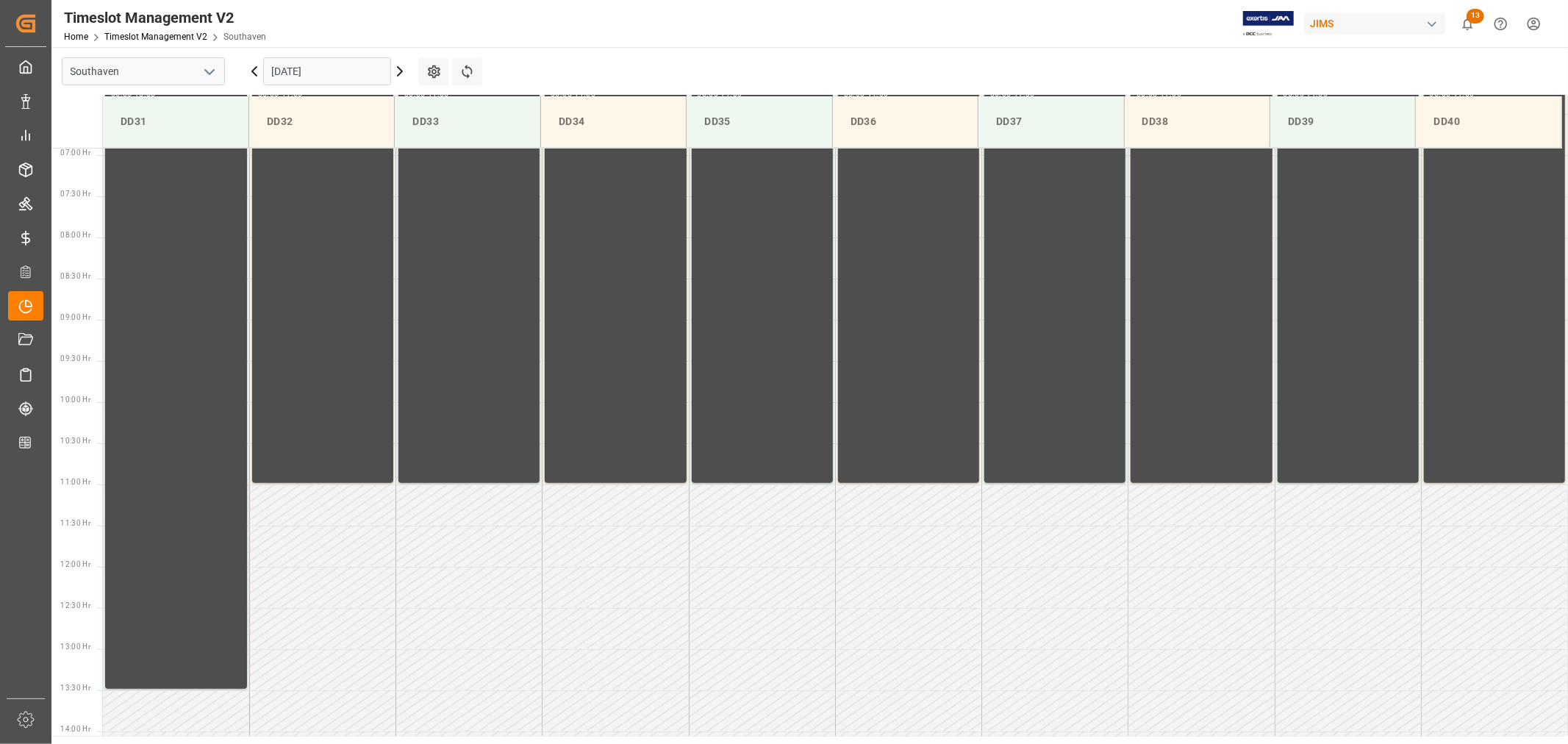
click at [352, 75] on input "09-05-2025" at bounding box center [327, 71] width 128 height 28
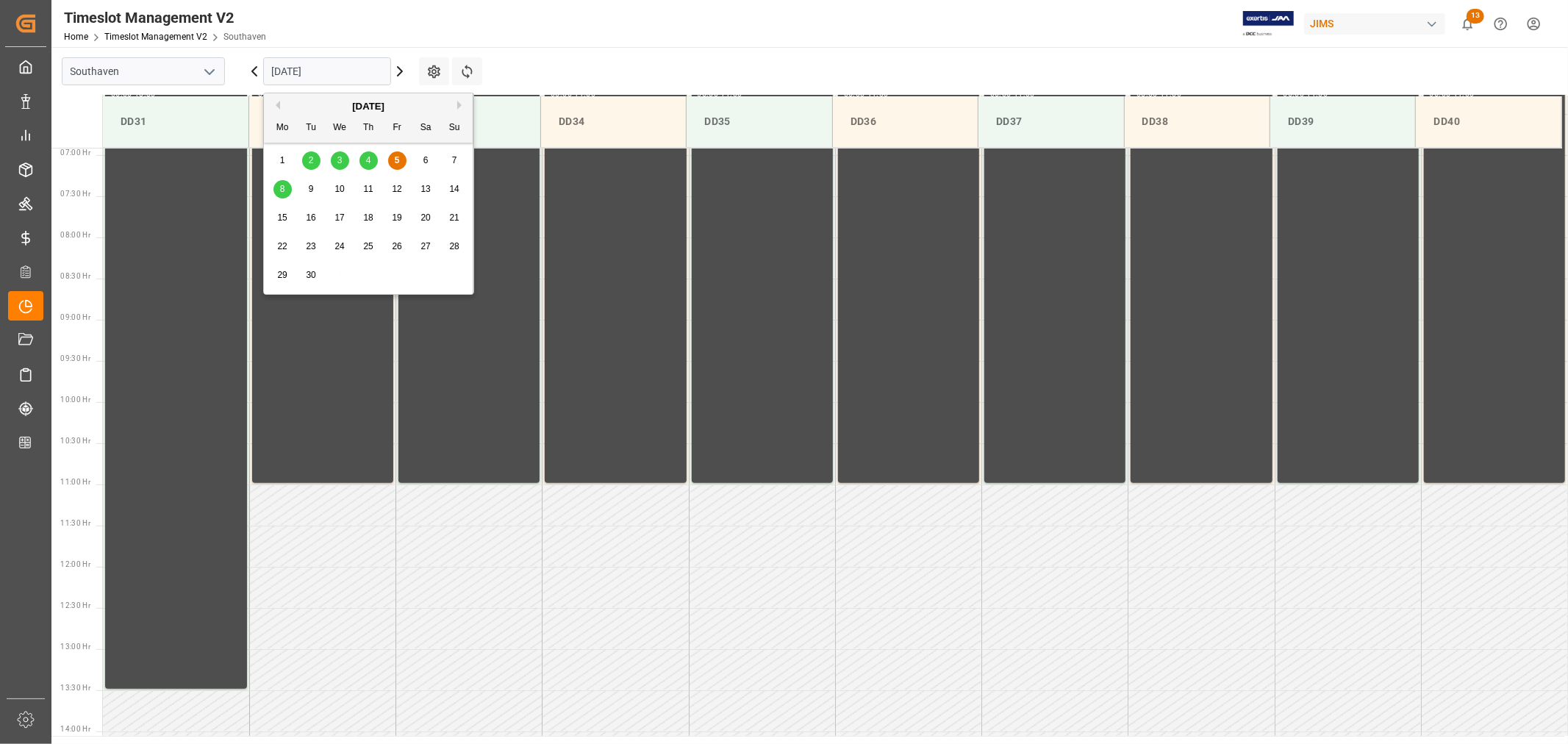
click at [281, 189] on span "8" at bounding box center [283, 189] width 5 height 10
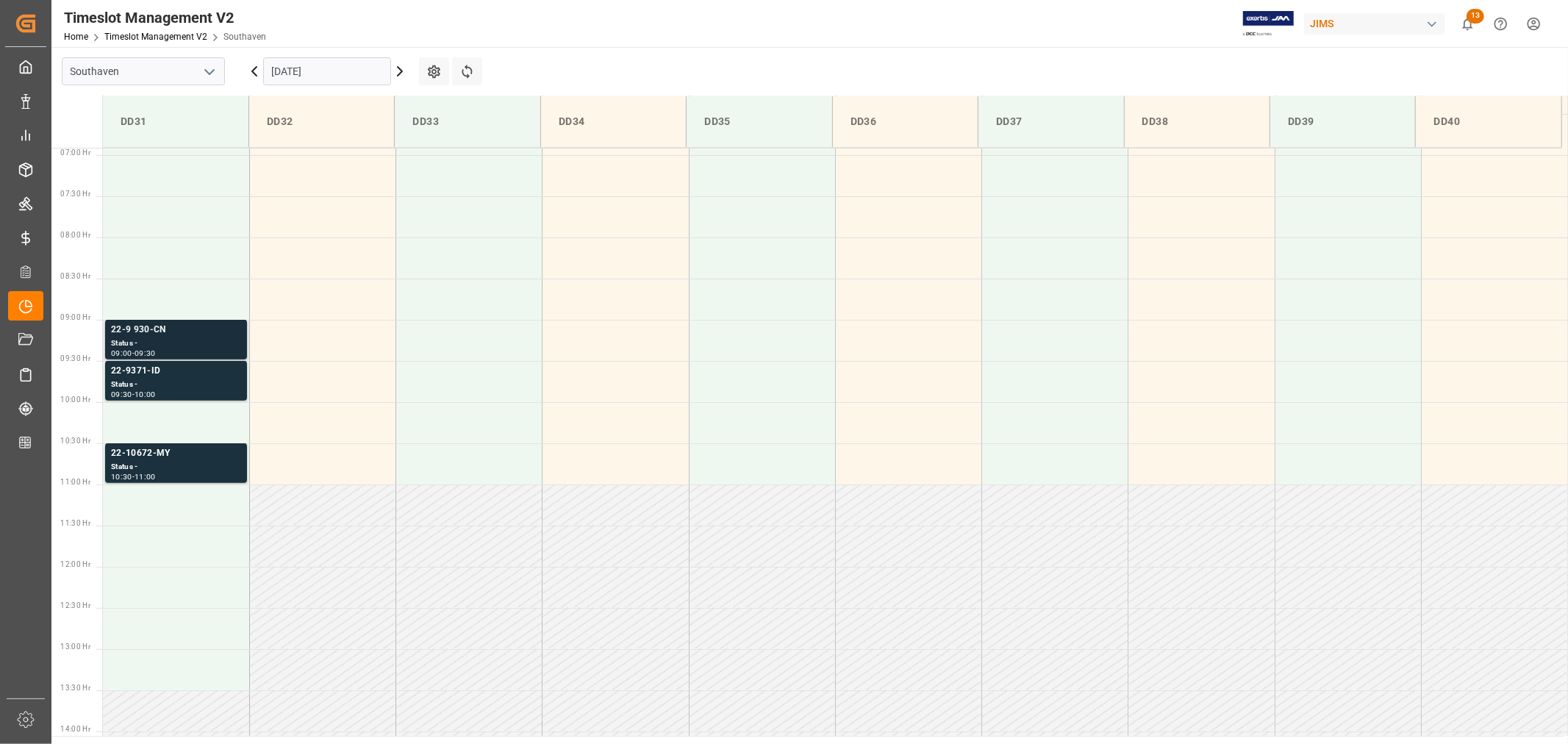
click at [148, 327] on div "22-9 930-CN" at bounding box center [176, 330] width 130 height 15
click at [136, 368] on div "22-9371-ID" at bounding box center [176, 371] width 130 height 15
click at [141, 328] on div "22-9 930-CN" at bounding box center [176, 330] width 130 height 15
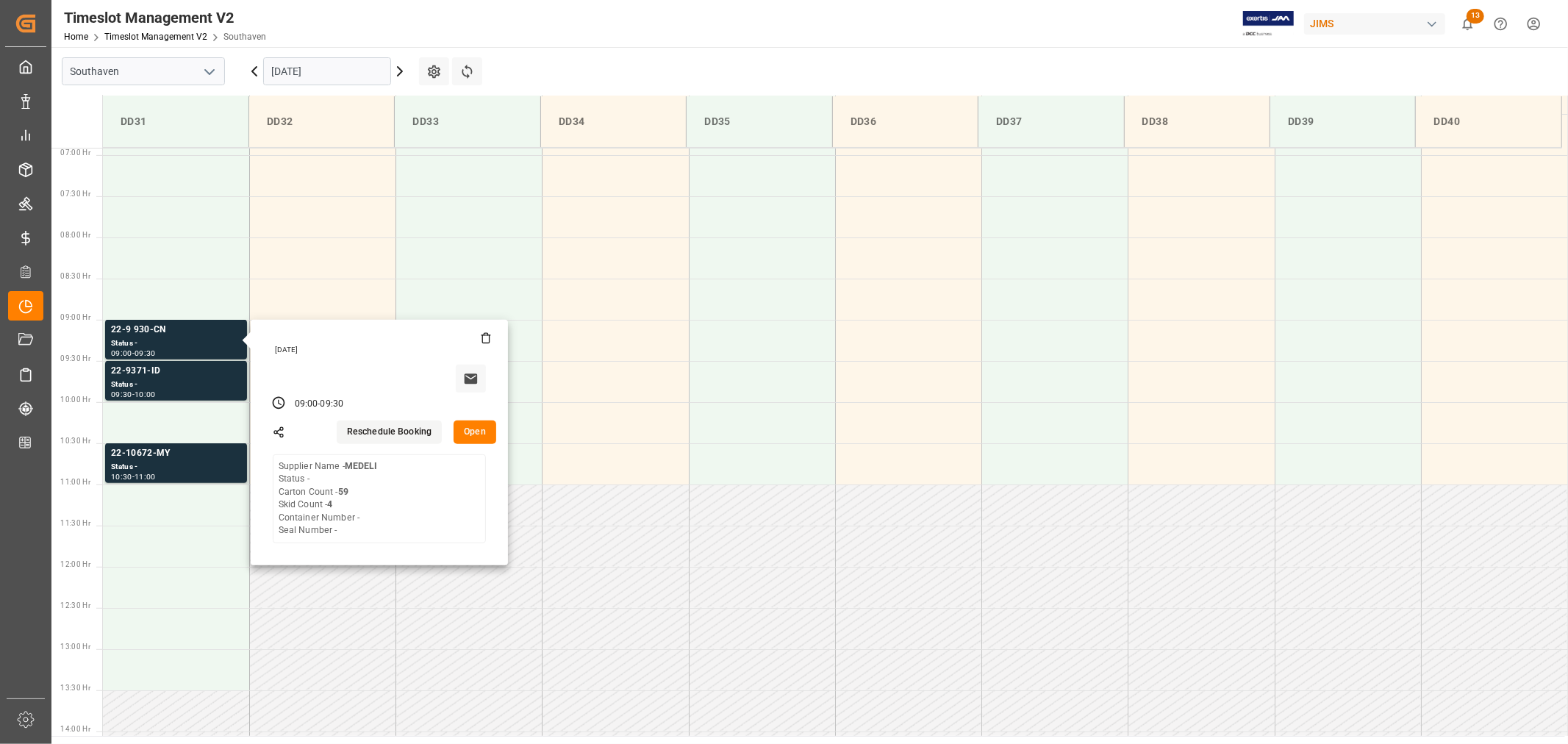
click at [336, 71] on input "09-08-2025" at bounding box center [327, 71] width 128 height 28
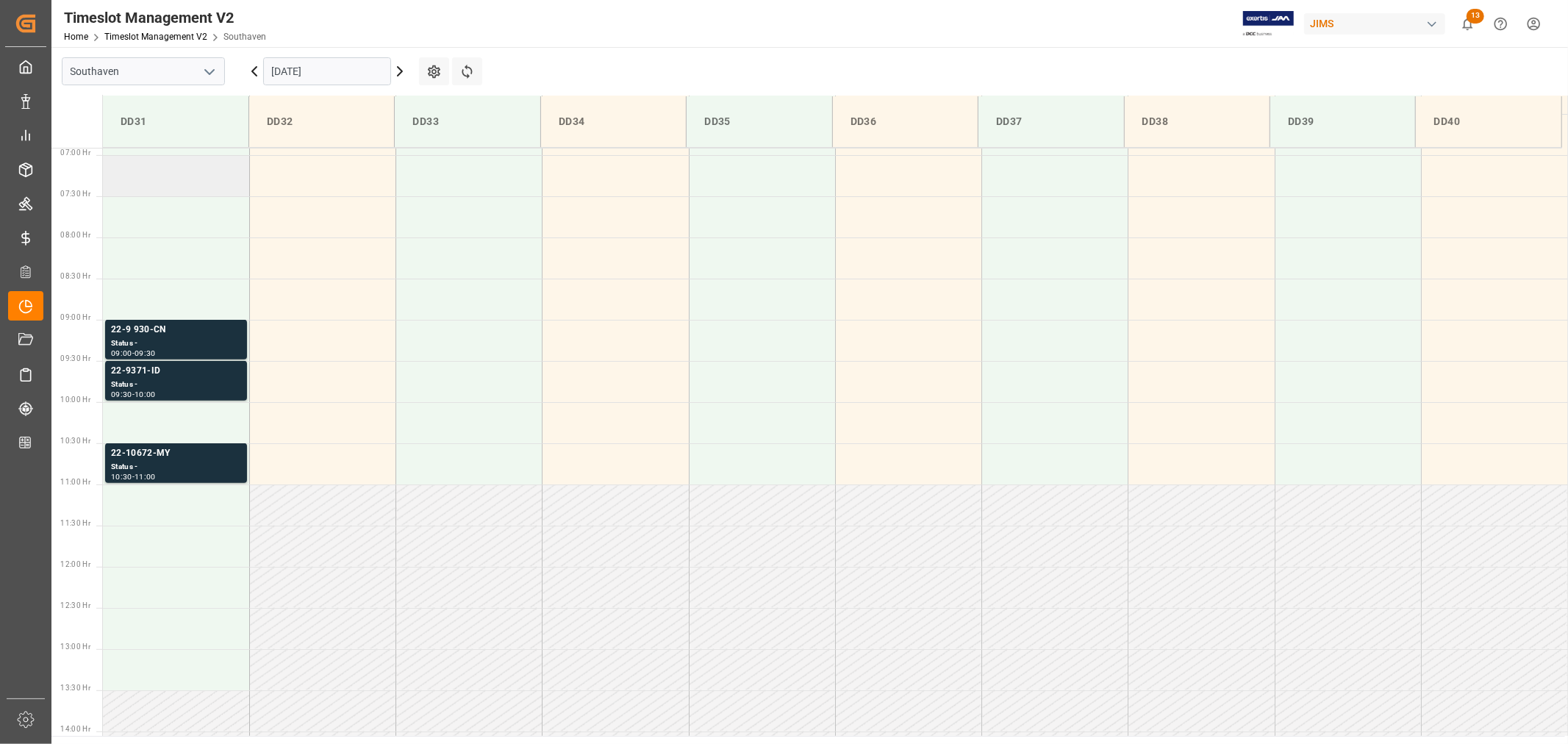
click at [212, 191] on td at bounding box center [176, 176] width 146 height 41
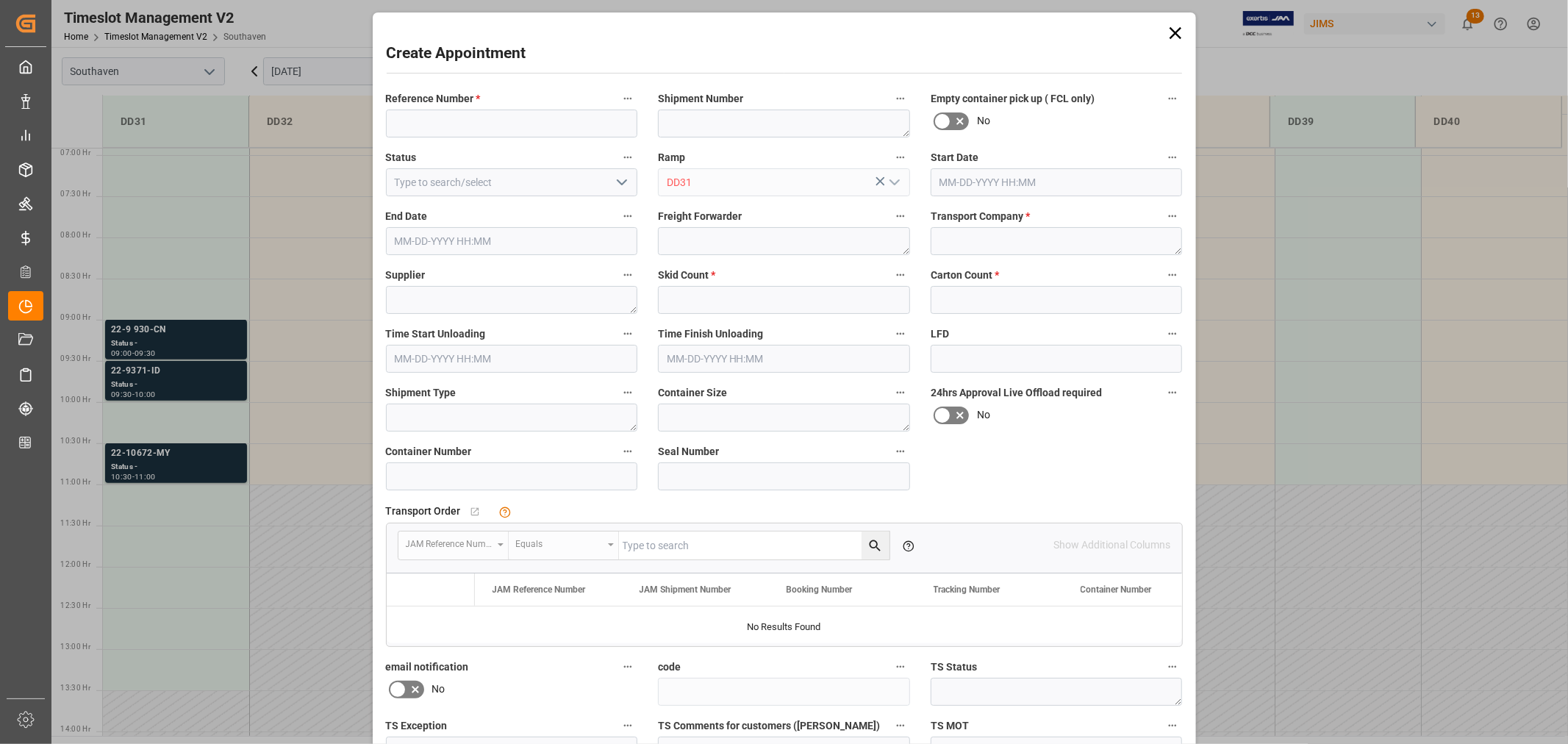
type input "09-08-2025 07:00"
type input "09-08-2025 07:30"
click at [287, 374] on div "Create Appointment Reference Number * Shipment Number Empty container pick up (…" at bounding box center [784, 372] width 1568 height 744
